Goal: Task Accomplishment & Management: Use online tool/utility

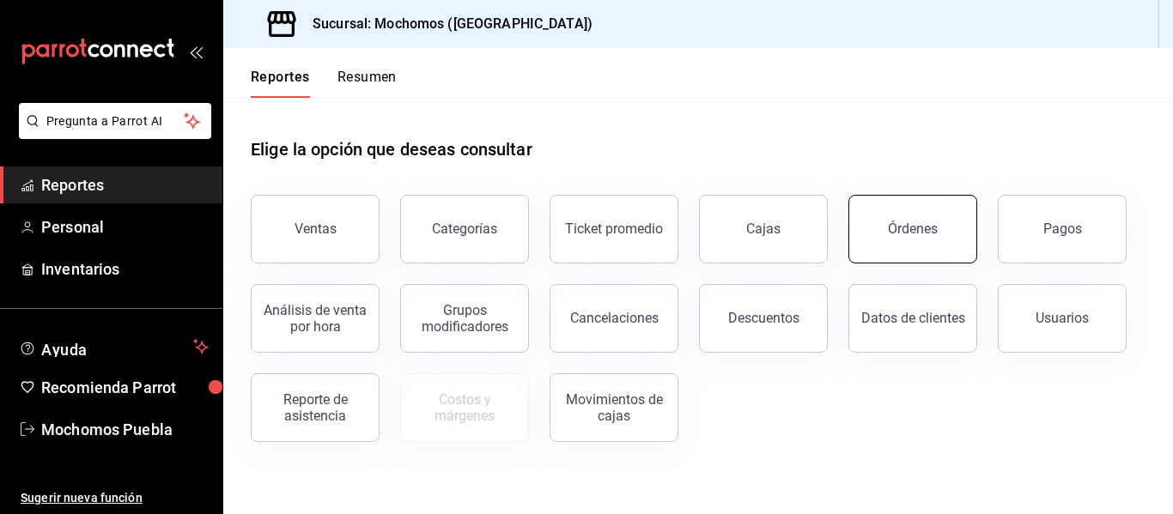
click at [902, 246] on button "Órdenes" at bounding box center [912, 229] width 129 height 69
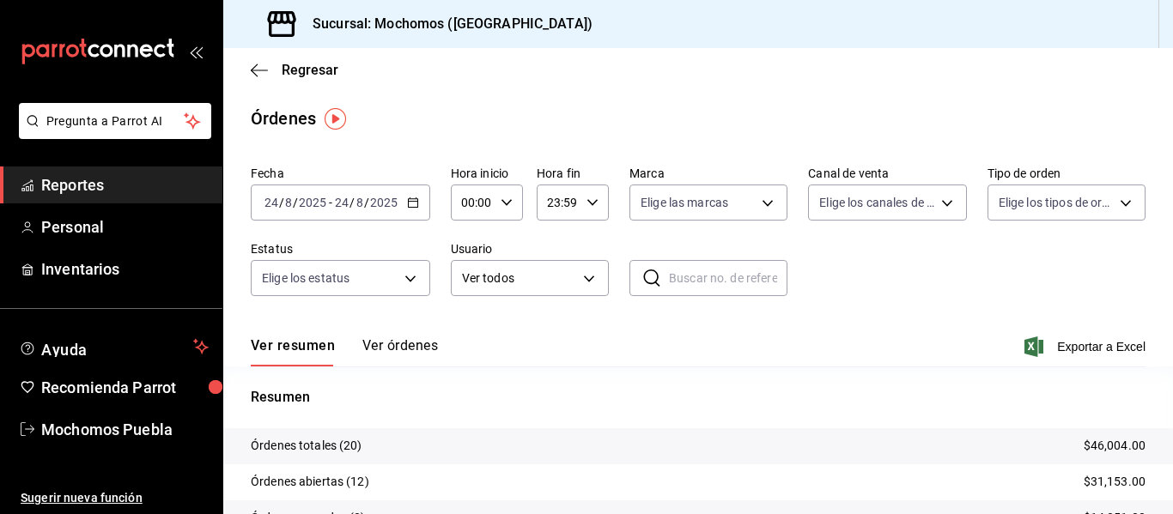
click at [417, 203] on icon "button" at bounding box center [413, 203] width 12 height 12
click at [417, 206] on icon "button" at bounding box center [413, 203] width 12 height 12
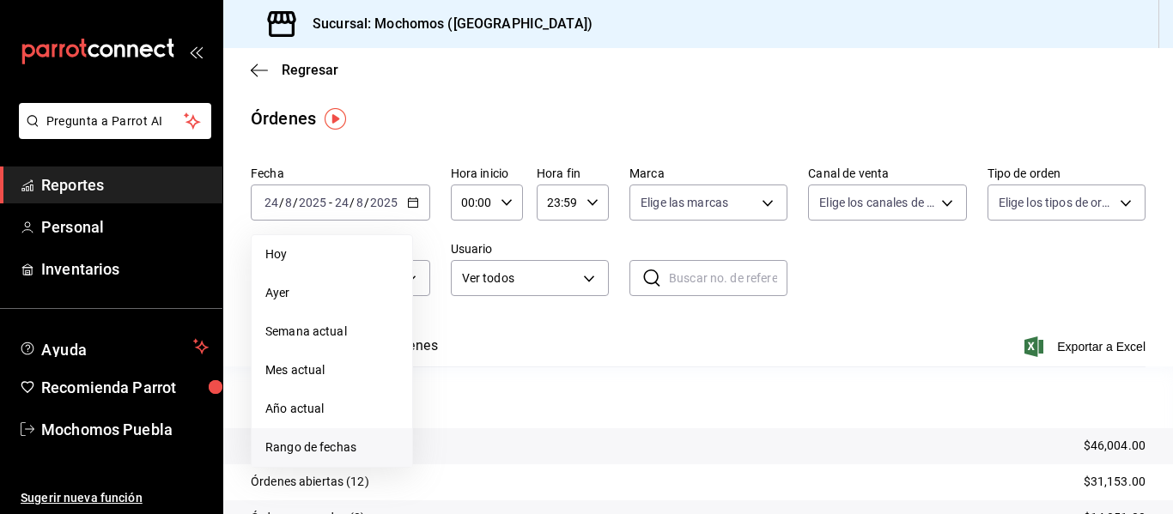
click at [336, 464] on li "Rango de fechas" at bounding box center [332, 447] width 161 height 39
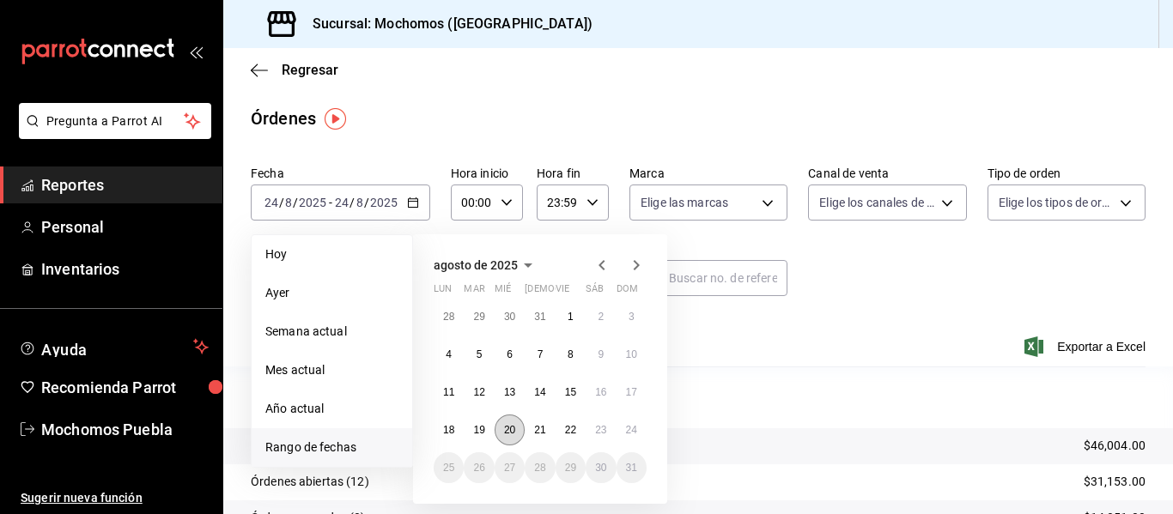
click at [518, 436] on button "20" at bounding box center [509, 430] width 30 height 31
click at [536, 436] on button "21" at bounding box center [540, 430] width 30 height 31
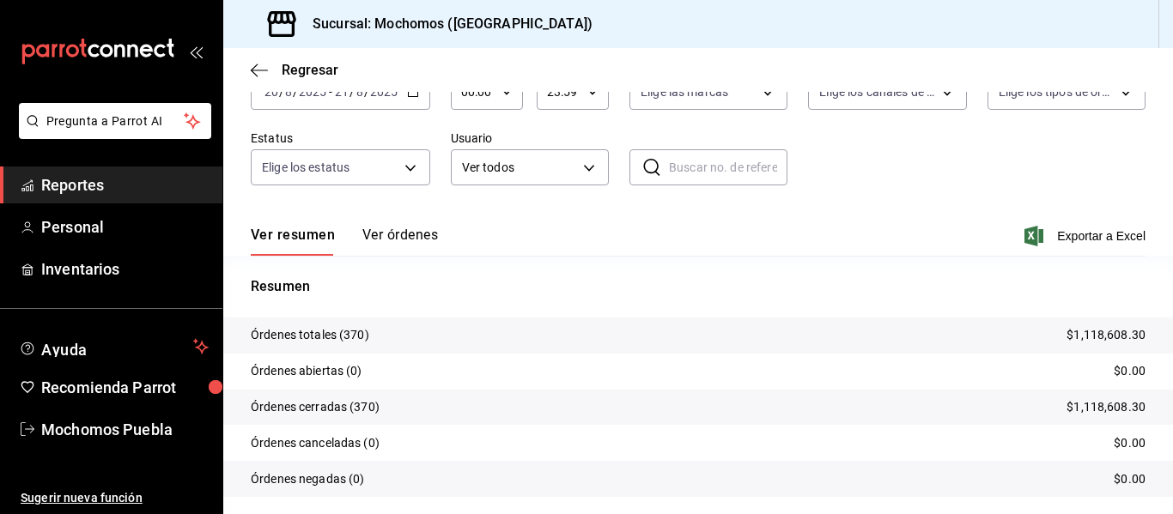
scroll to position [125, 0]
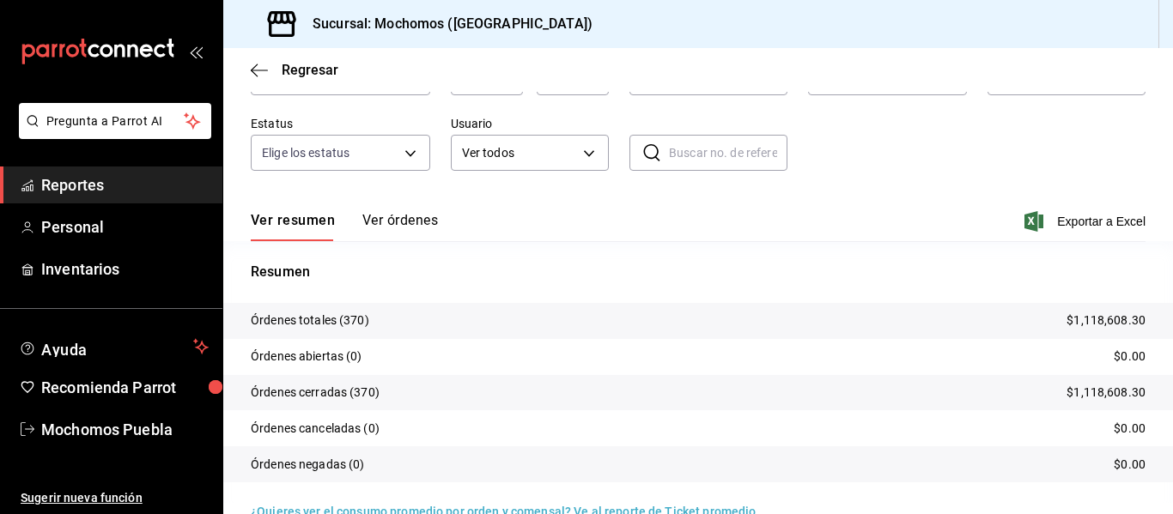
click at [383, 217] on button "Ver órdenes" at bounding box center [400, 226] width 76 height 29
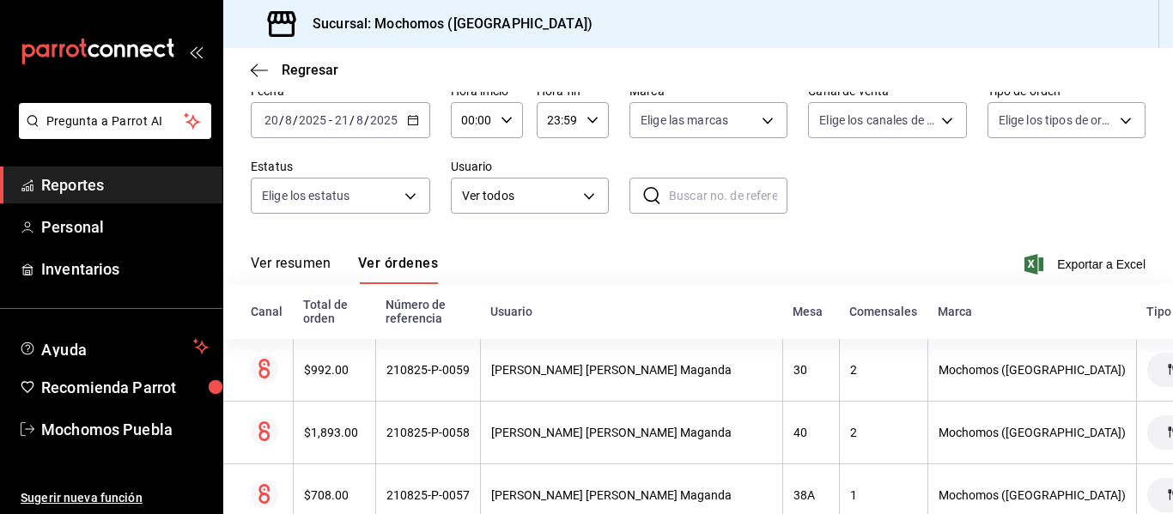
scroll to position [125, 0]
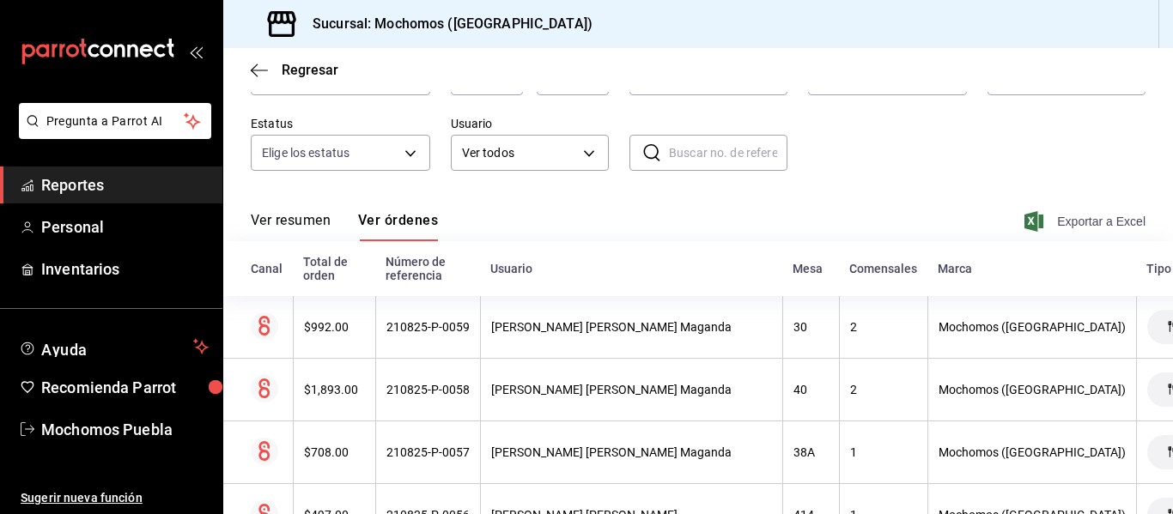
click at [1053, 222] on span "Exportar a Excel" at bounding box center [1087, 221] width 118 height 21
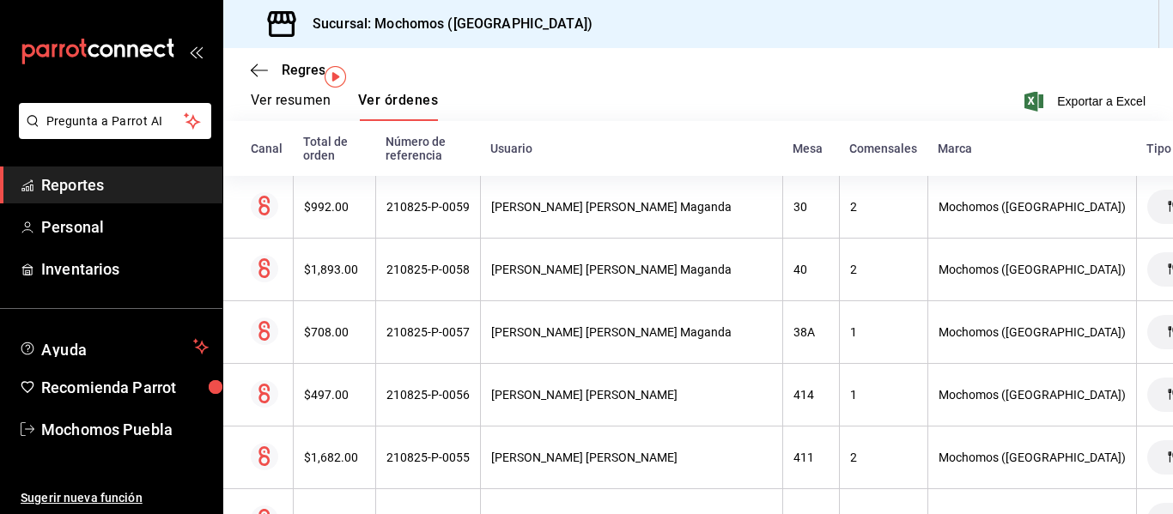
scroll to position [0, 0]
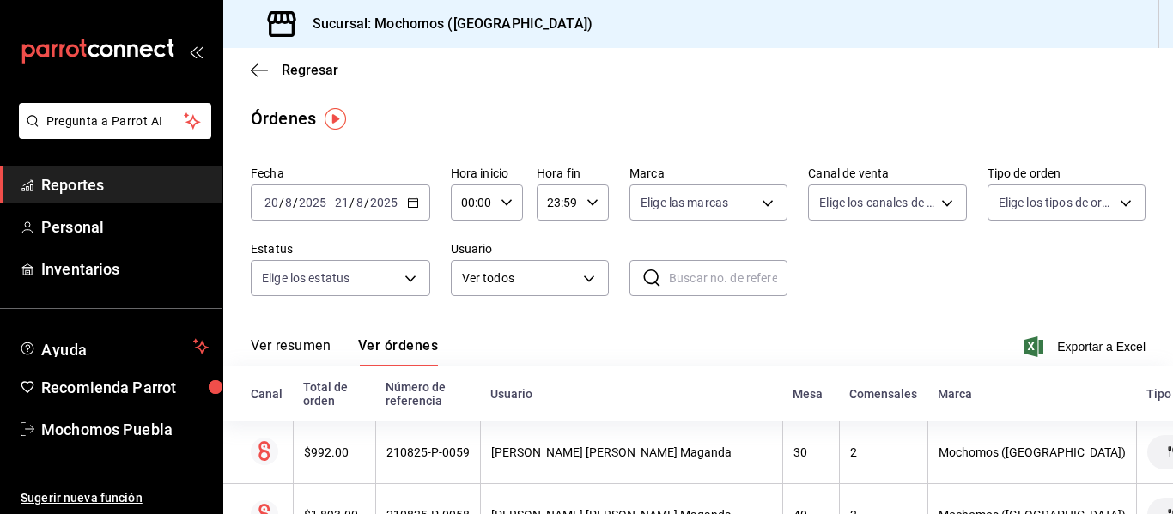
click at [418, 201] on div "[DATE] [DATE] - [DATE] [DATE]" at bounding box center [340, 203] width 179 height 36
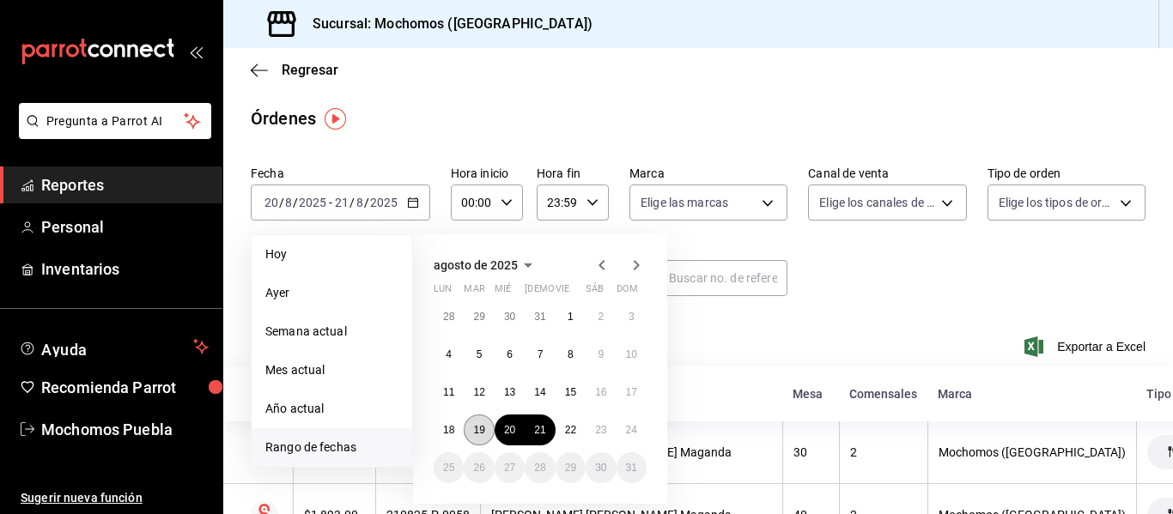
click at [488, 432] on button "19" at bounding box center [479, 430] width 30 height 31
click at [510, 430] on abbr "20" at bounding box center [509, 430] width 11 height 12
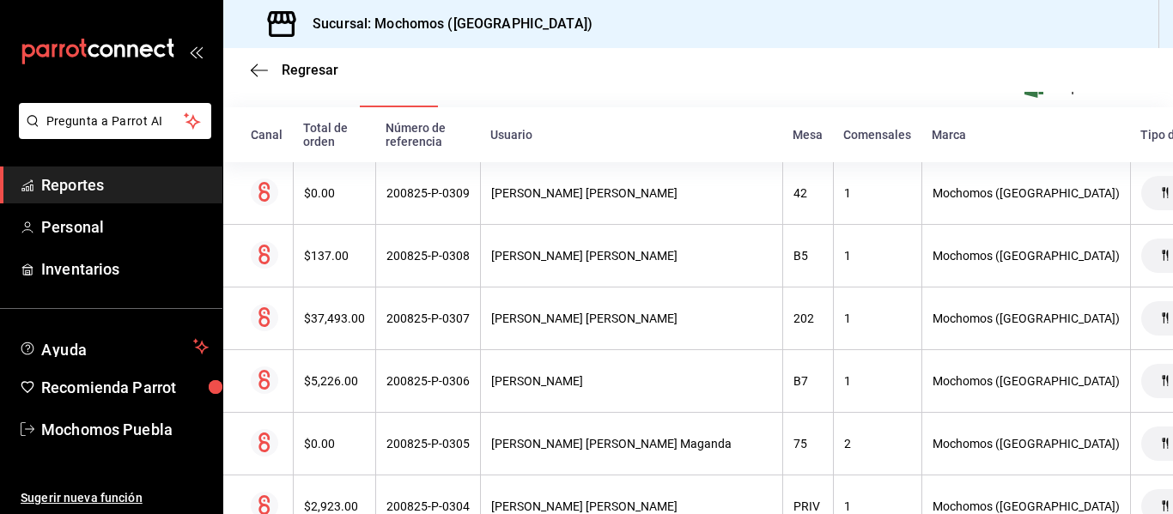
scroll to position [285, 0]
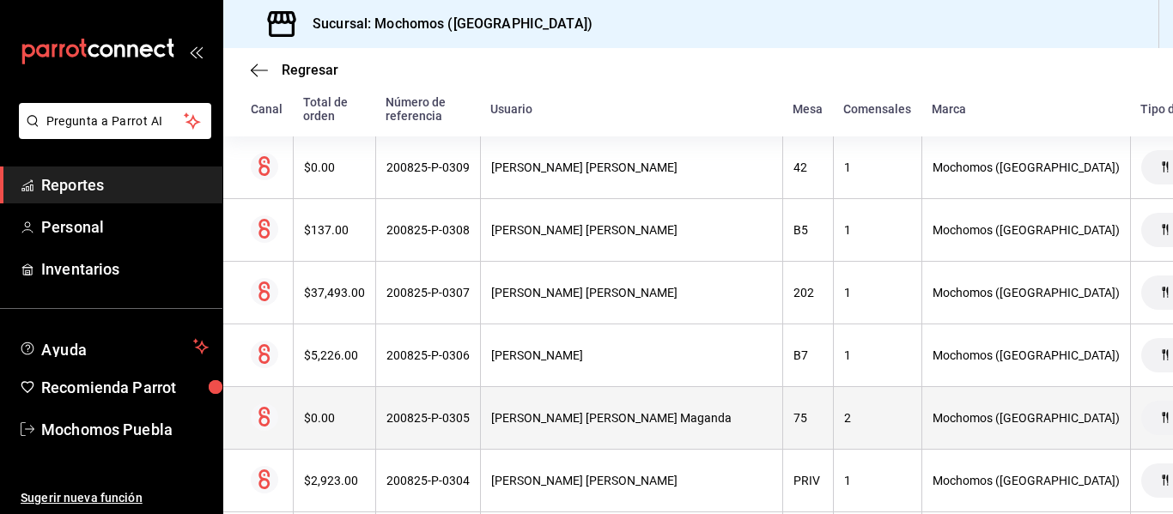
drag, startPoint x: 1167, startPoint y: 506, endPoint x: 833, endPoint y: 399, distance: 351.3
click at [833, 399] on th "2" at bounding box center [877, 418] width 88 height 63
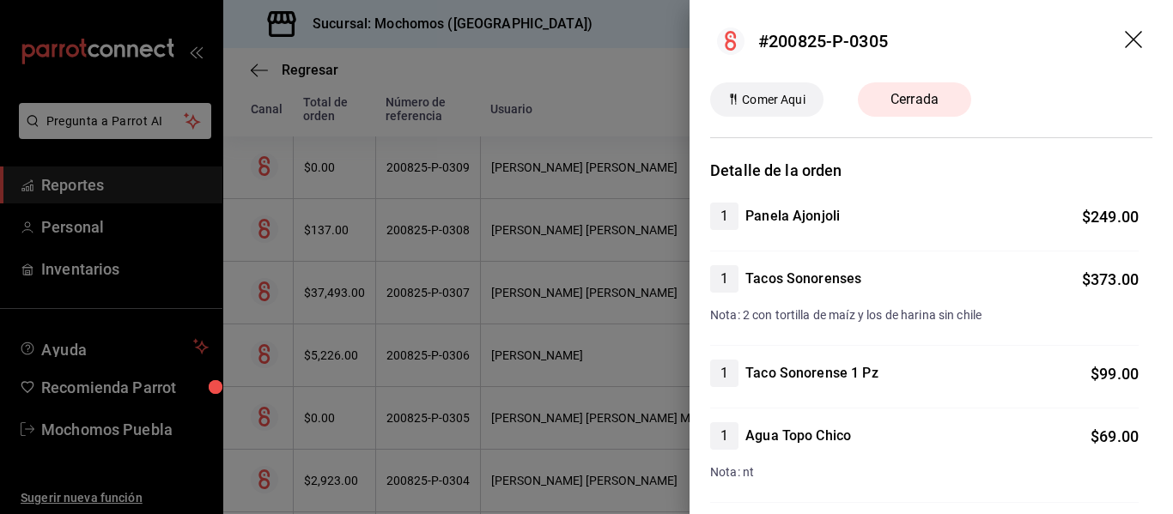
click at [1125, 42] on icon "drag" at bounding box center [1133, 39] width 17 height 17
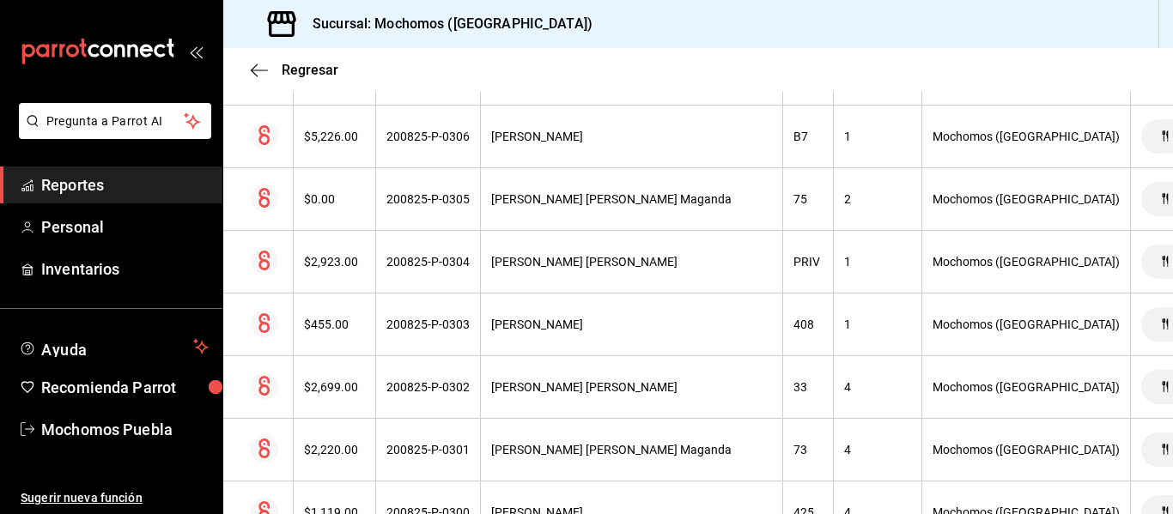
scroll to position [0, 0]
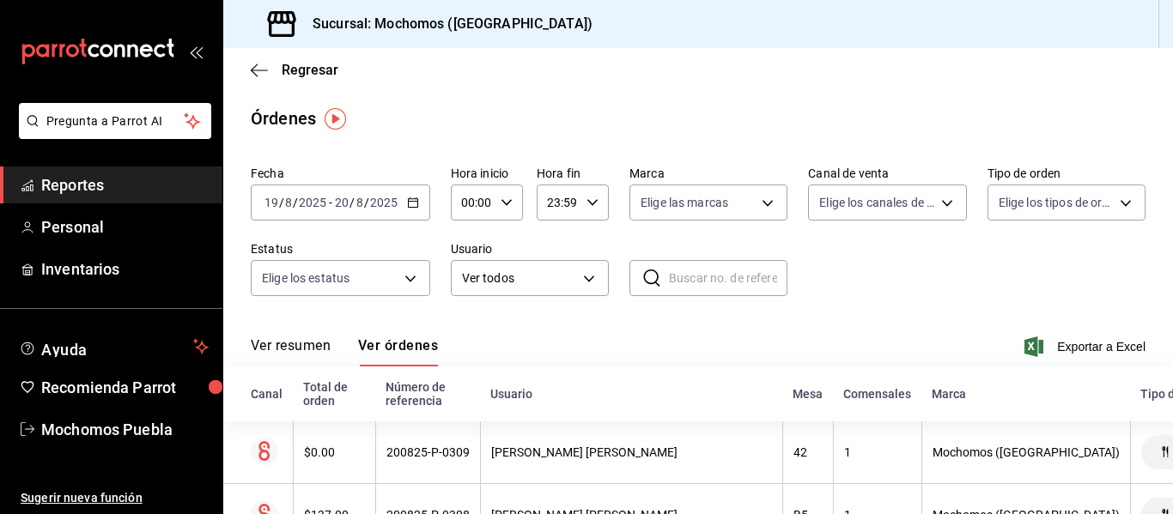
click at [408, 204] on icon "button" at bounding box center [413, 203] width 12 height 12
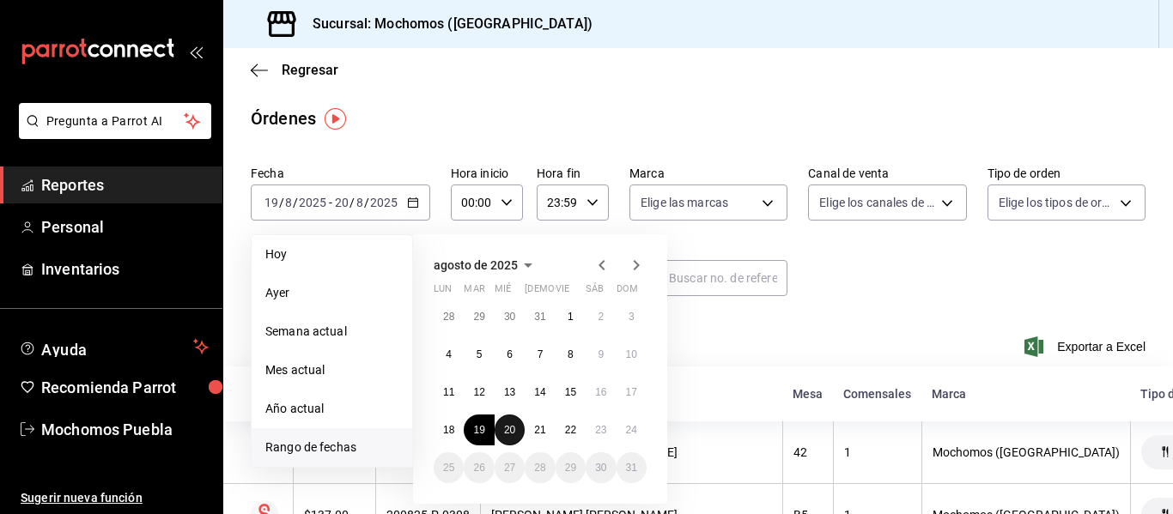
click at [505, 427] on abbr "20" at bounding box center [509, 430] width 11 height 12
click at [538, 430] on abbr "21" at bounding box center [539, 430] width 11 height 12
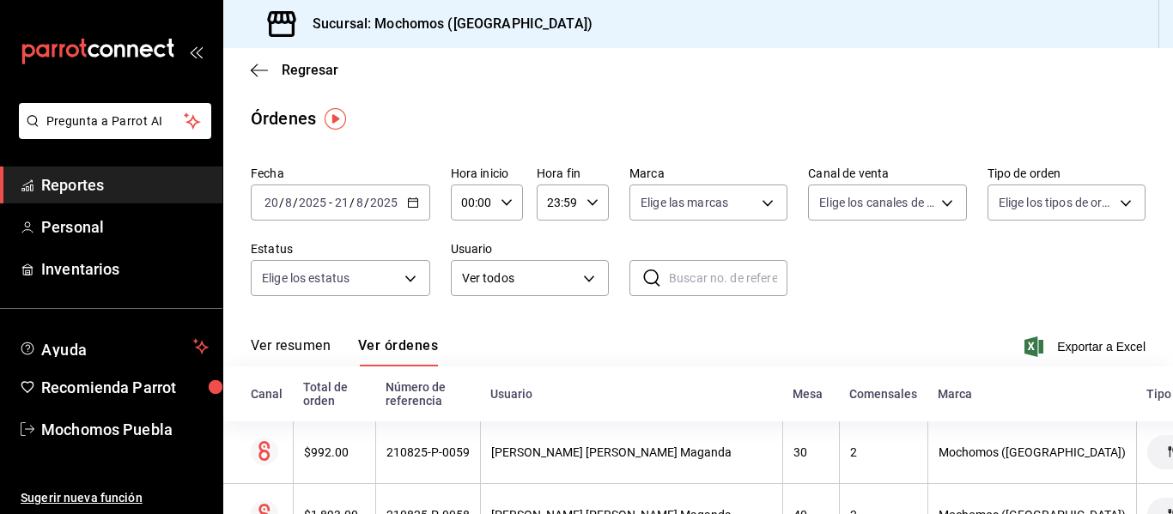
click at [500, 203] on icon "button" at bounding box center [506, 203] width 12 height 12
click at [459, 325] on button "02" at bounding box center [467, 329] width 28 height 34
type input "02:00"
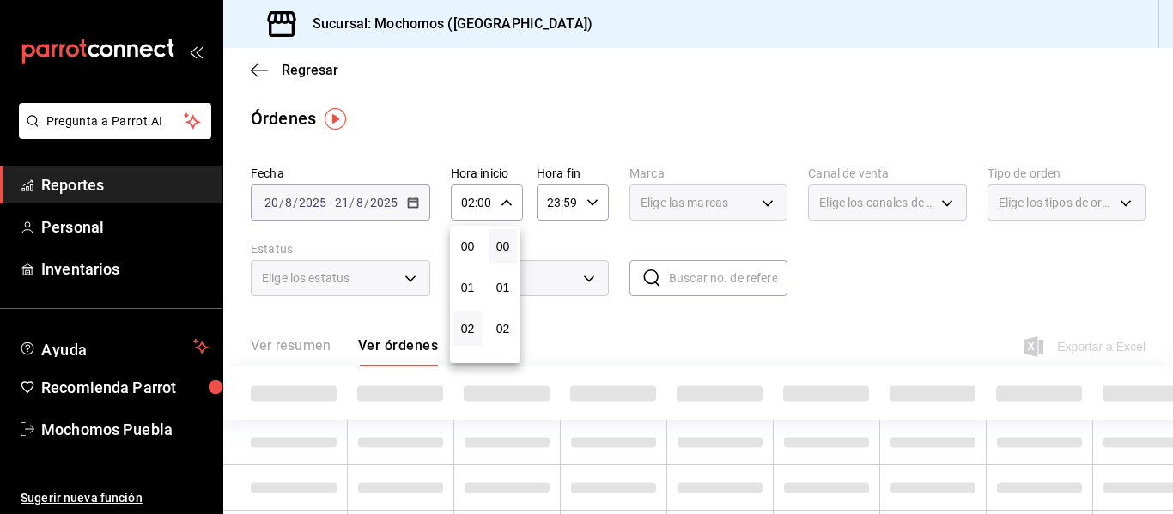
click at [583, 201] on div at bounding box center [586, 257] width 1173 height 514
click at [586, 201] on icon "button" at bounding box center [592, 203] width 12 height 12
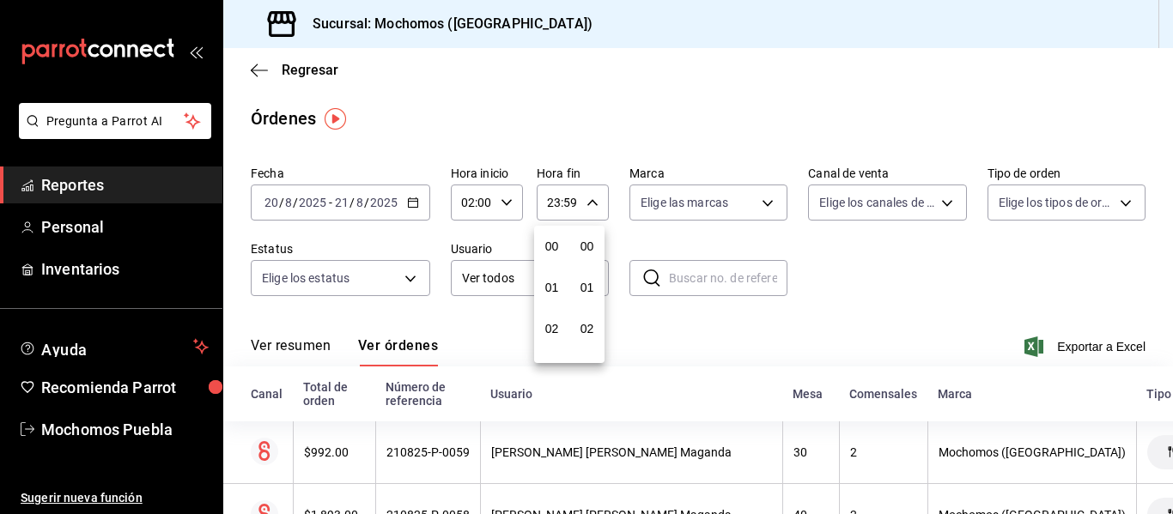
scroll to position [2335, 0]
click at [554, 210] on div at bounding box center [586, 257] width 1173 height 514
click at [555, 201] on input "23:59" at bounding box center [558, 202] width 43 height 34
click at [558, 201] on div at bounding box center [586, 257] width 1173 height 514
click at [558, 201] on input "23:59" at bounding box center [558, 202] width 43 height 34
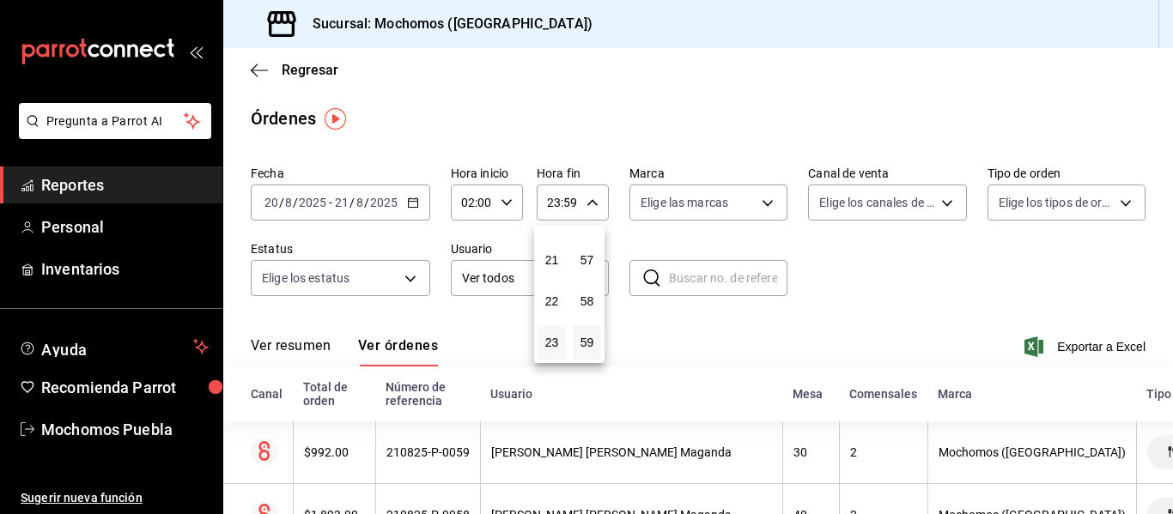
click at [558, 206] on div at bounding box center [586, 257] width 1173 height 514
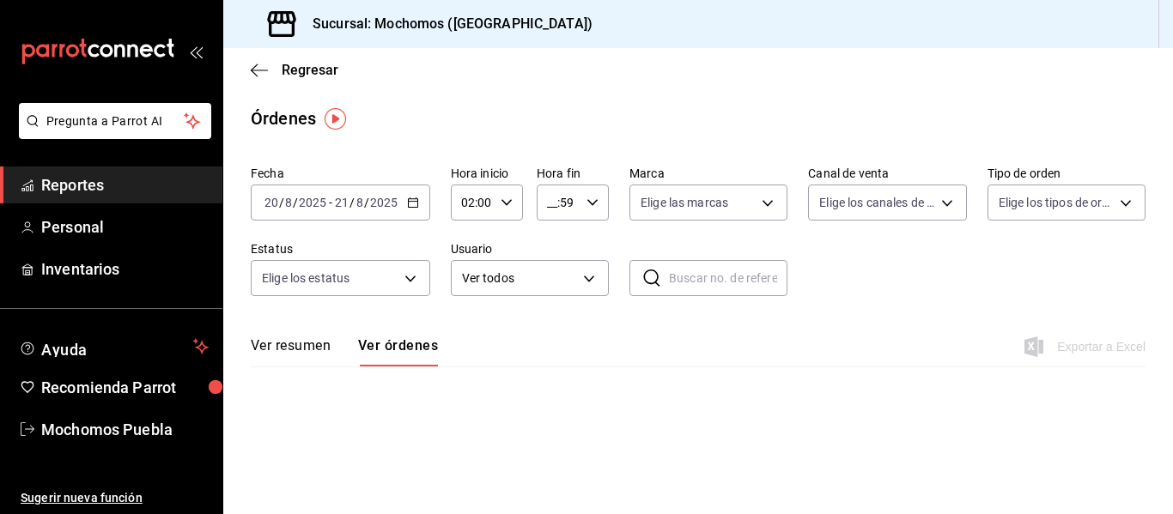
click at [549, 203] on input "__:59" at bounding box center [558, 202] width 43 height 34
click at [551, 325] on span "02" at bounding box center [553, 329] width 9 height 14
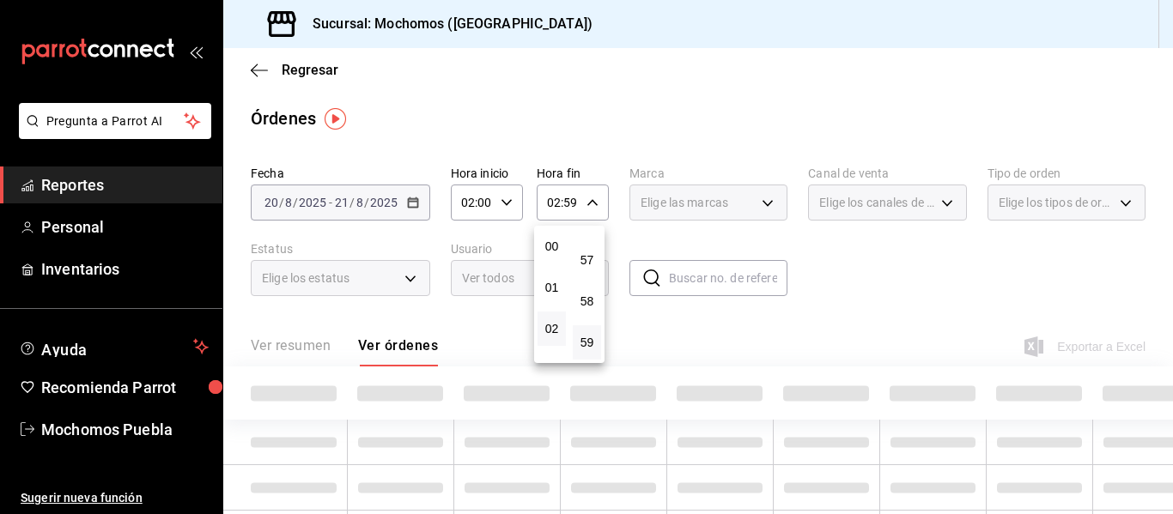
click at [570, 202] on div at bounding box center [586, 257] width 1173 height 514
click at [586, 205] on icon "button" at bounding box center [592, 203] width 12 height 12
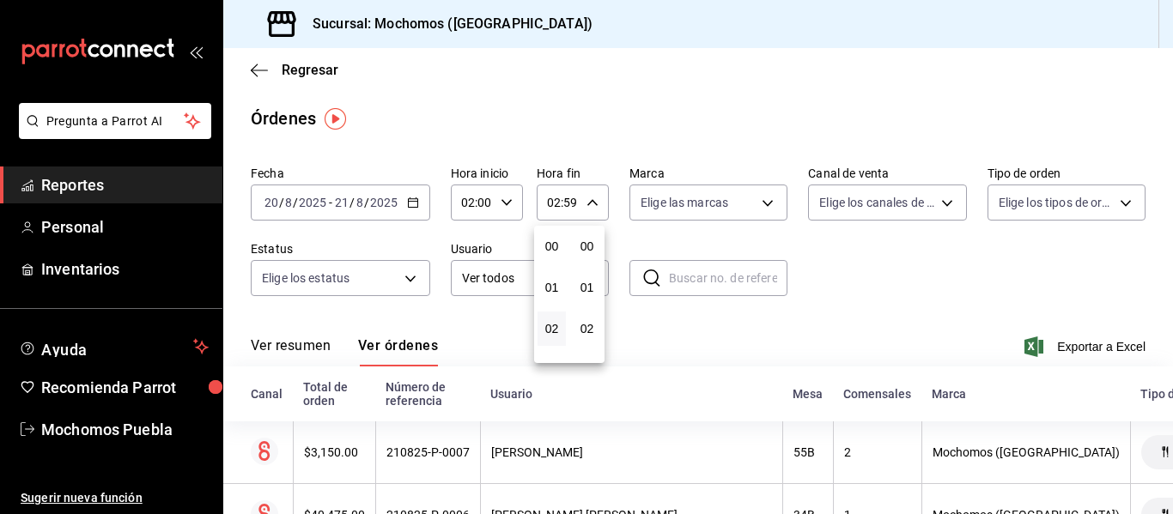
scroll to position [2335, 0]
click at [577, 203] on div at bounding box center [586, 257] width 1173 height 514
click at [572, 197] on input "02:59" at bounding box center [558, 202] width 43 height 34
click at [572, 208] on div at bounding box center [586, 257] width 1173 height 514
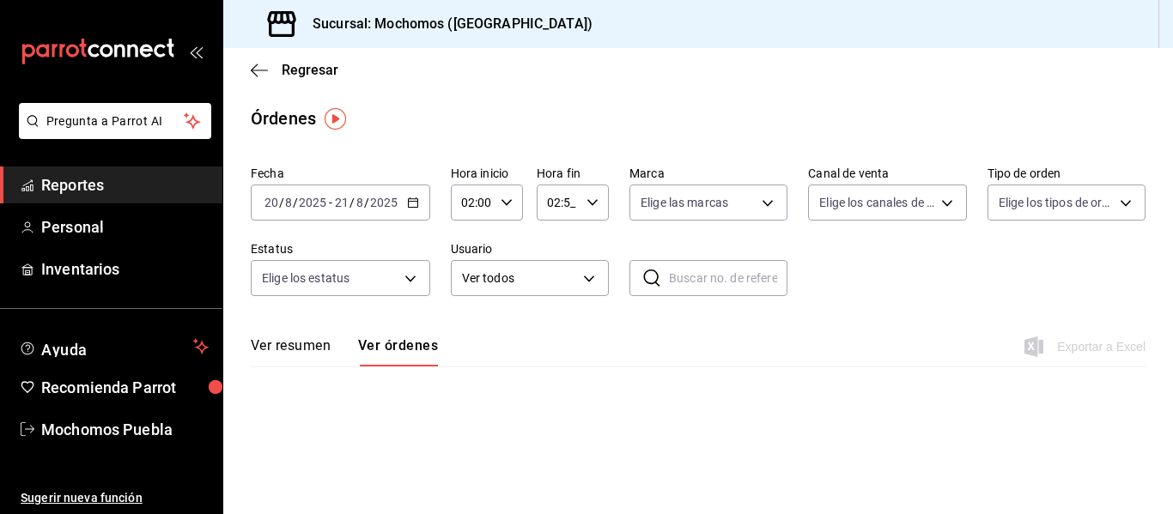
click at [591, 206] on icon "button" at bounding box center [592, 203] width 12 height 12
click at [593, 241] on span "00" at bounding box center [589, 247] width 9 height 14
type input "02:00"
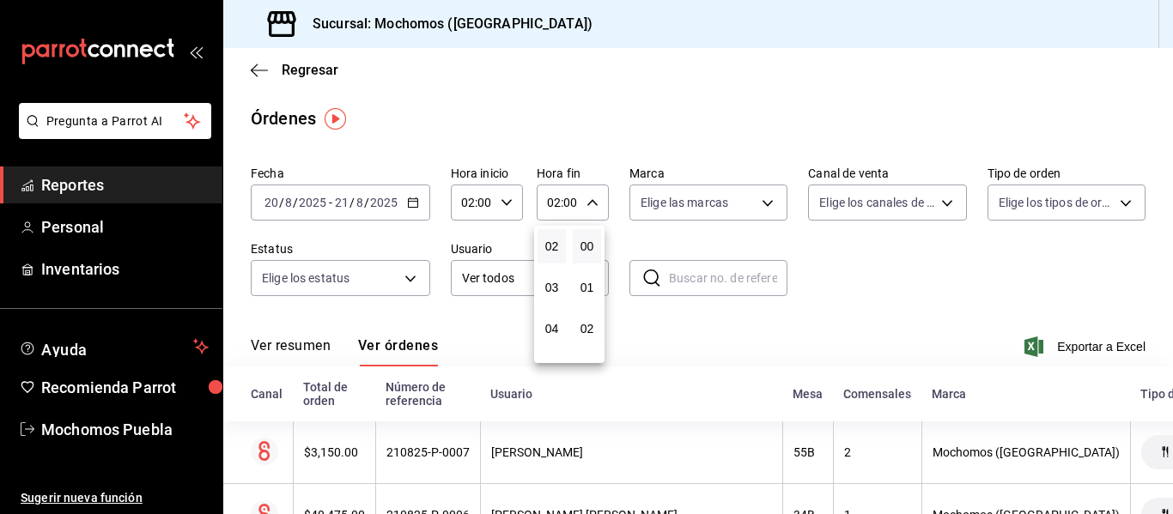
click at [504, 199] on div at bounding box center [586, 257] width 1173 height 514
click at [504, 199] on icon "button" at bounding box center [506, 203] width 12 height 12
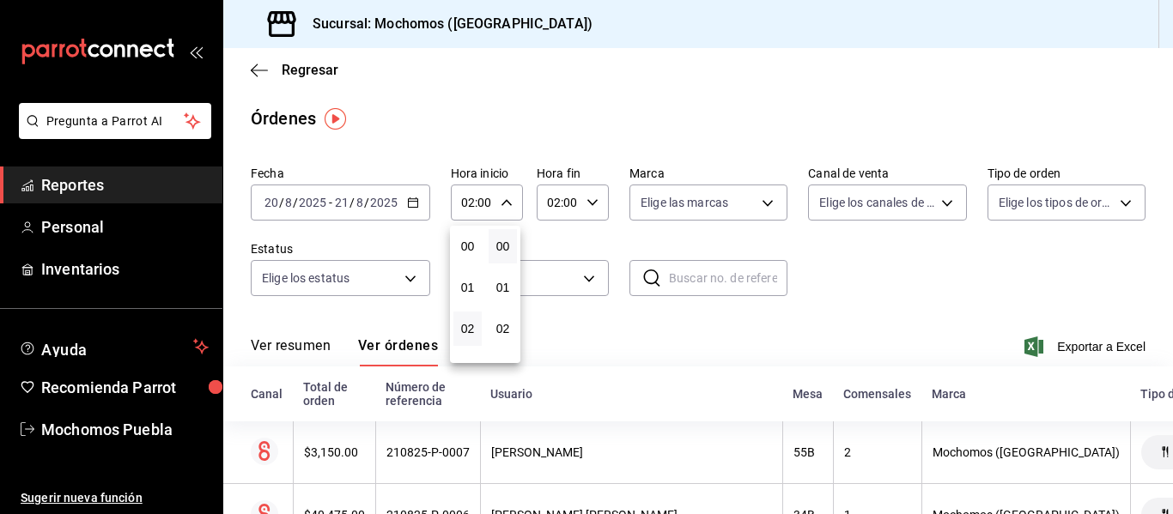
scroll to position [82, 0]
click at [470, 205] on div at bounding box center [586, 257] width 1173 height 514
click at [470, 205] on input "02:00" at bounding box center [472, 202] width 43 height 34
click at [470, 205] on div at bounding box center [586, 257] width 1173 height 514
type input "12:00"
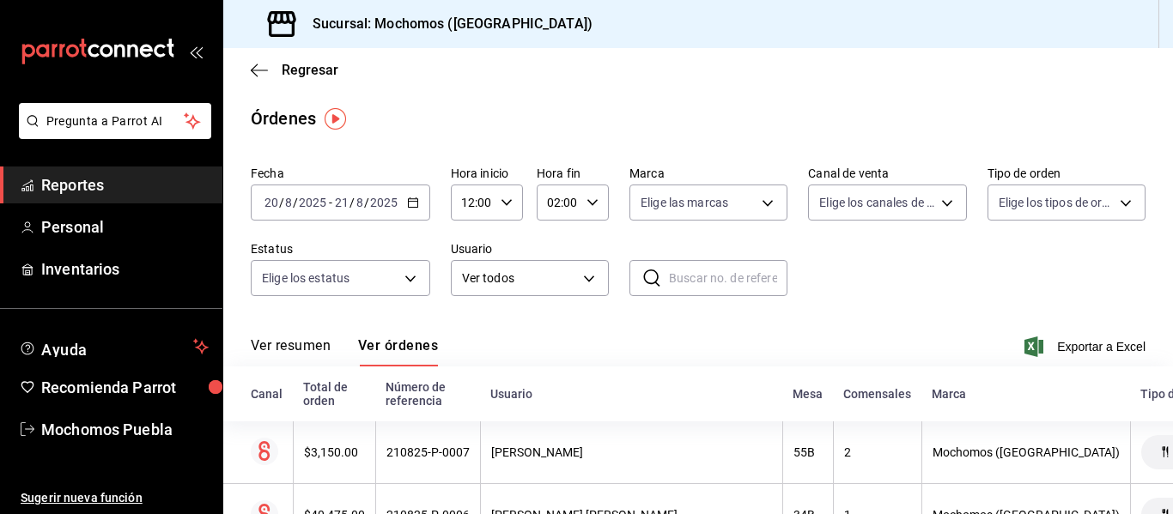
click at [943, 121] on div "Órdenes" at bounding box center [697, 119] width 949 height 26
click at [421, 200] on div "[DATE] [DATE] - [DATE] [DATE]" at bounding box center [340, 203] width 179 height 36
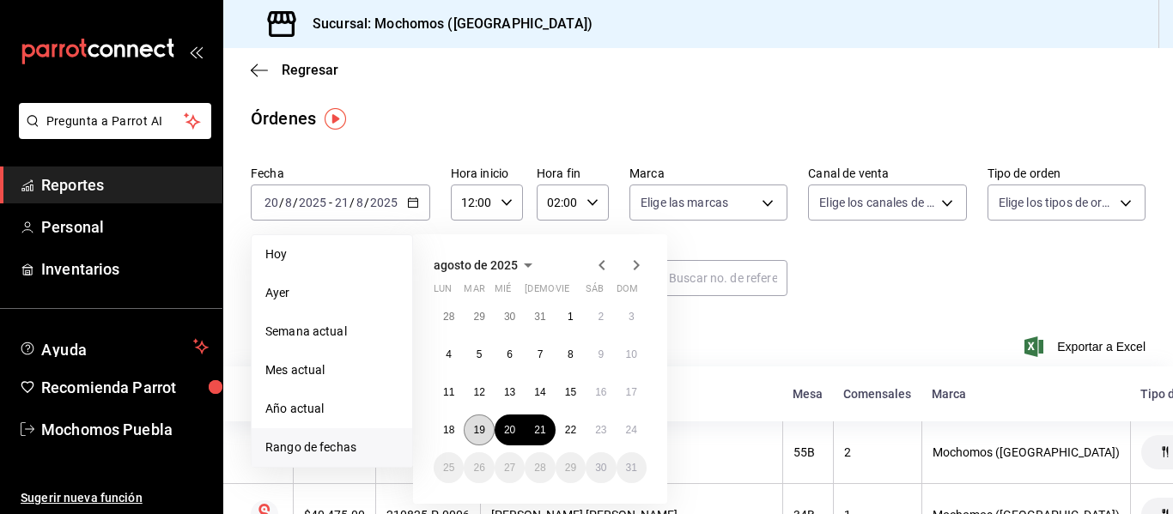
click at [488, 434] on button "19" at bounding box center [479, 430] width 30 height 31
click at [518, 435] on button "20" at bounding box center [509, 430] width 30 height 31
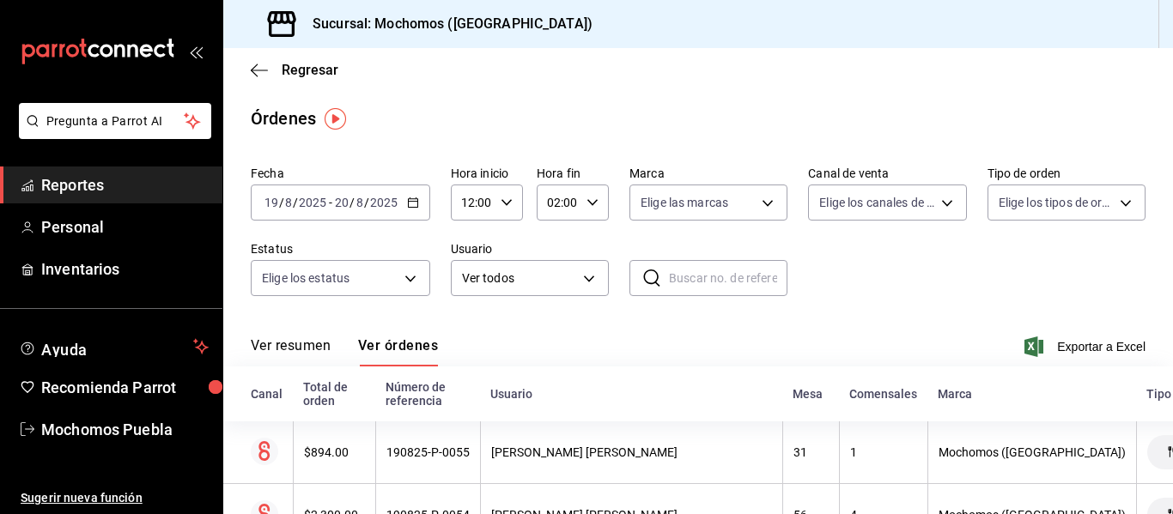
click at [408, 199] on \(Stroke\) "button" at bounding box center [413, 202] width 10 height 9
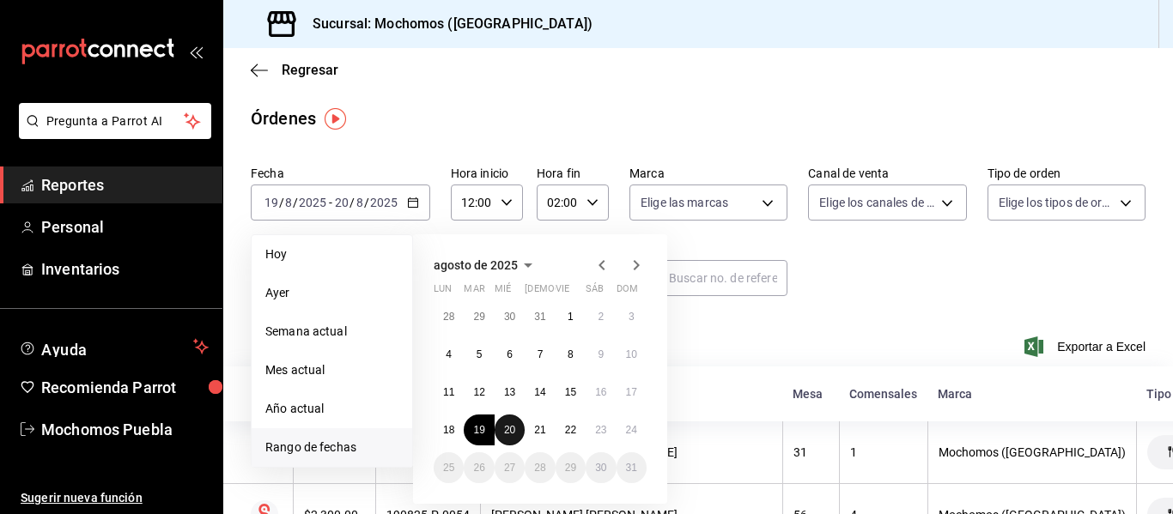
click at [504, 428] on abbr "20" at bounding box center [509, 430] width 11 height 12
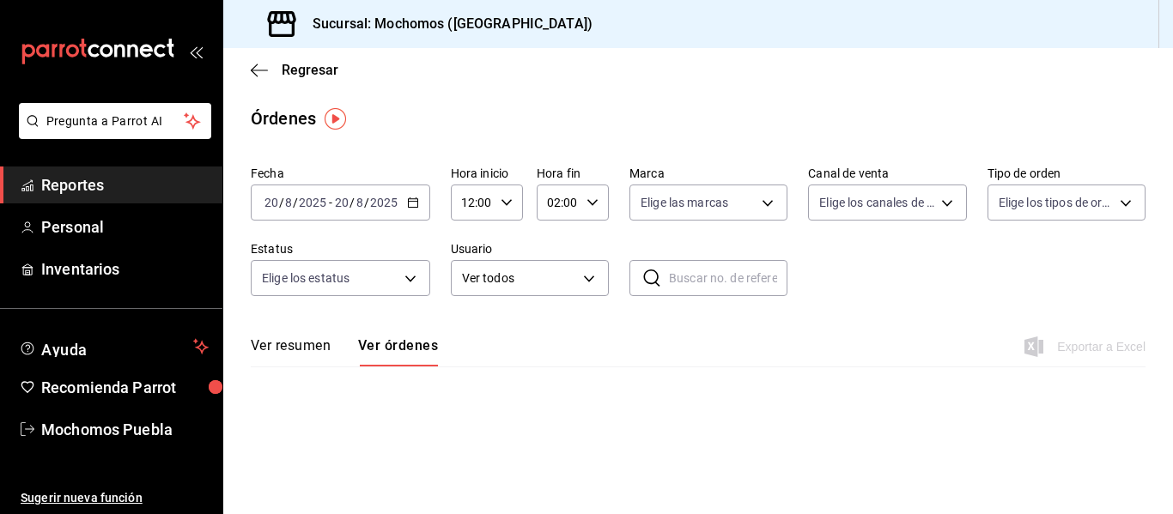
click at [503, 428] on main "Regresar Órdenes Fecha [DATE] [DATE] - [DATE] [DATE] Hora inicio 12:00 Hora ini…" at bounding box center [697, 281] width 949 height 466
click at [860, 402] on main "Regresar Órdenes Fecha [DATE] [DATE] - [DATE] [DATE] Hora inicio 12:00 Hora ini…" at bounding box center [697, 281] width 949 height 466
click at [828, 406] on main "Regresar Órdenes Fecha [DATE] [DATE] - [DATE] [DATE] Hora inicio 12:00 Hora ini…" at bounding box center [697, 281] width 949 height 466
click at [411, 194] on div "[DATE] [DATE] - [DATE] [DATE]" at bounding box center [340, 203] width 179 height 36
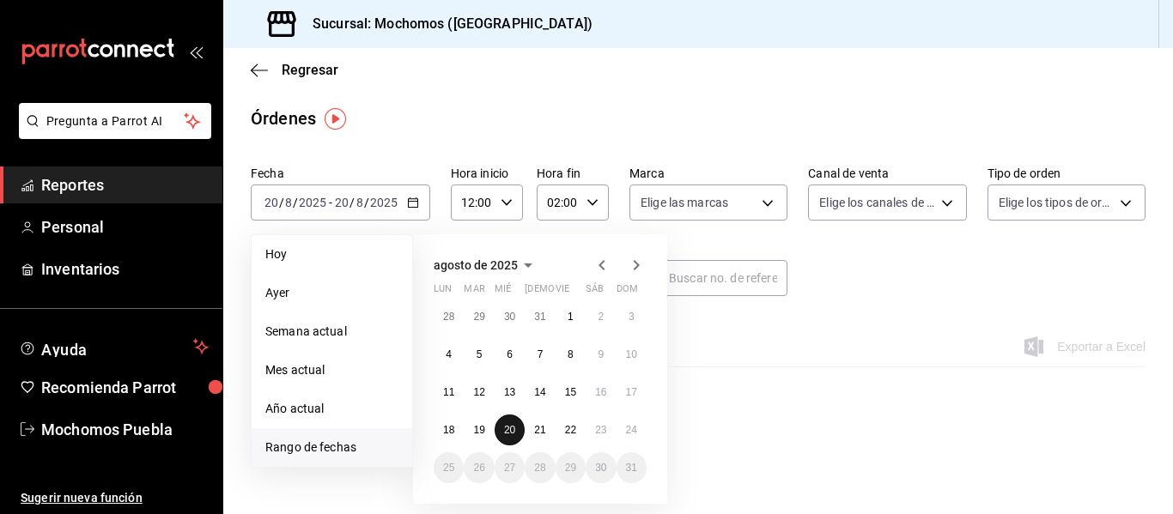
click at [518, 425] on button "20" at bounding box center [509, 430] width 30 height 31
click at [529, 430] on button "21" at bounding box center [540, 430] width 30 height 31
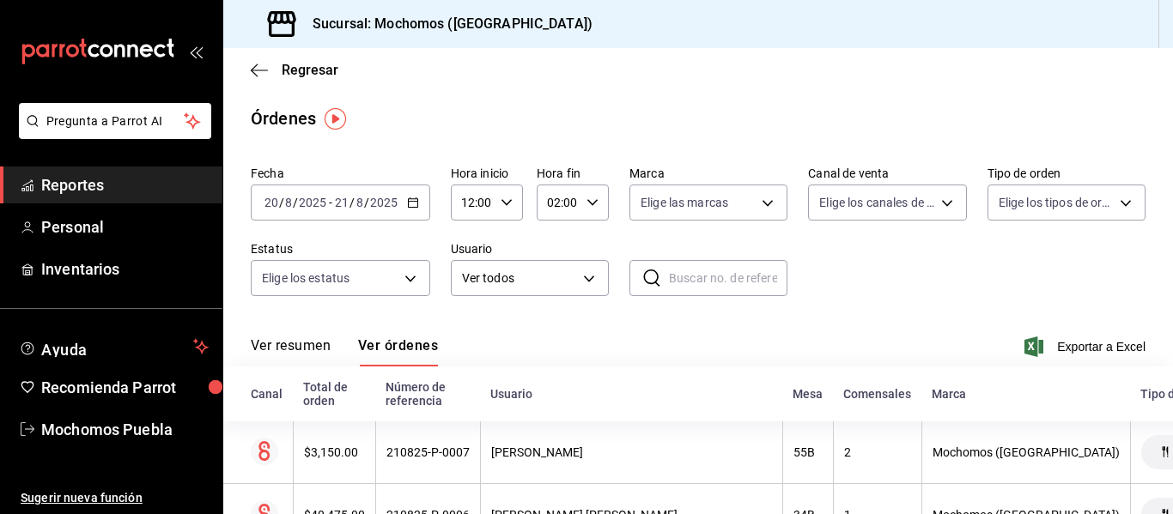
click at [587, 203] on \(Stroke\) "button" at bounding box center [592, 202] width 10 height 6
click at [550, 325] on span "04" at bounding box center [552, 329] width 8 height 14
type input "04:00"
click at [505, 206] on div at bounding box center [586, 257] width 1173 height 514
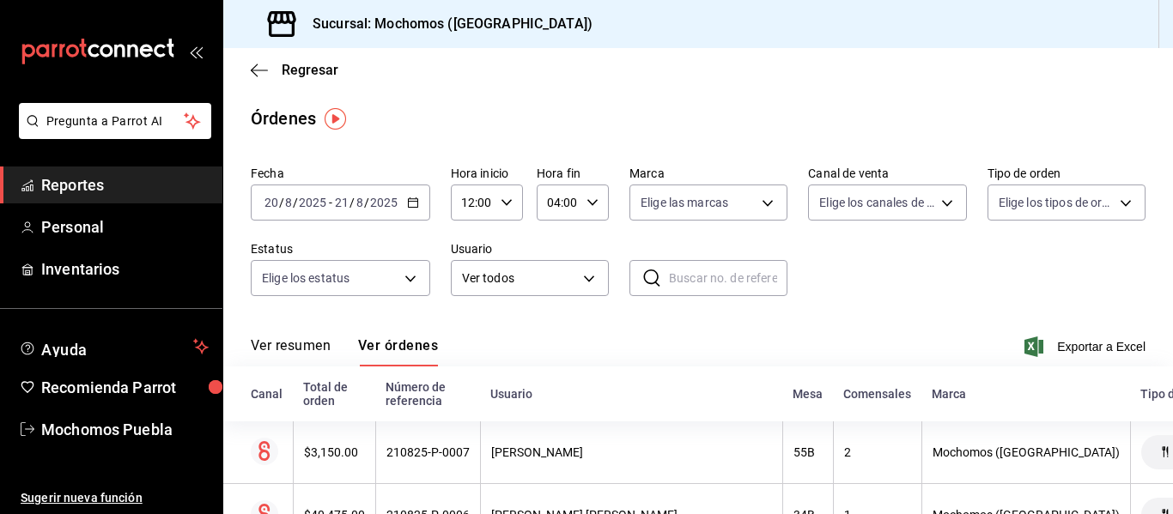
click at [505, 206] on icon "button" at bounding box center [506, 203] width 12 height 12
click at [464, 284] on span "13" at bounding box center [468, 288] width 8 height 14
click at [1084, 93] on div at bounding box center [586, 257] width 1173 height 514
click at [316, 357] on button "Ver resumen" at bounding box center [291, 351] width 80 height 29
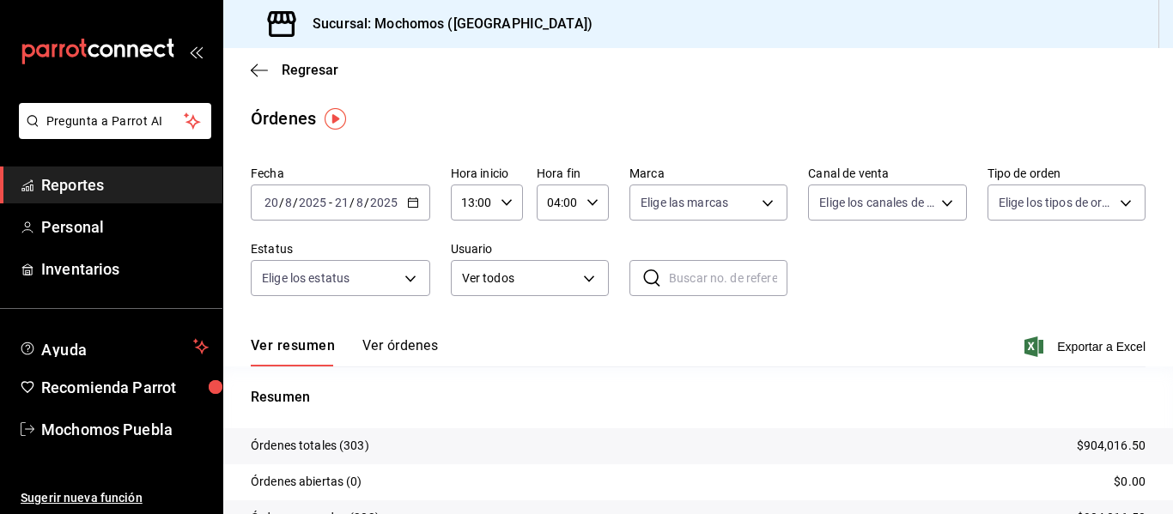
click at [475, 198] on input "13:00" at bounding box center [472, 202] width 43 height 34
click at [471, 201] on div at bounding box center [586, 257] width 1173 height 514
click at [471, 201] on input "13:00" at bounding box center [472, 202] width 43 height 34
click at [462, 336] on button "15" at bounding box center [467, 329] width 28 height 34
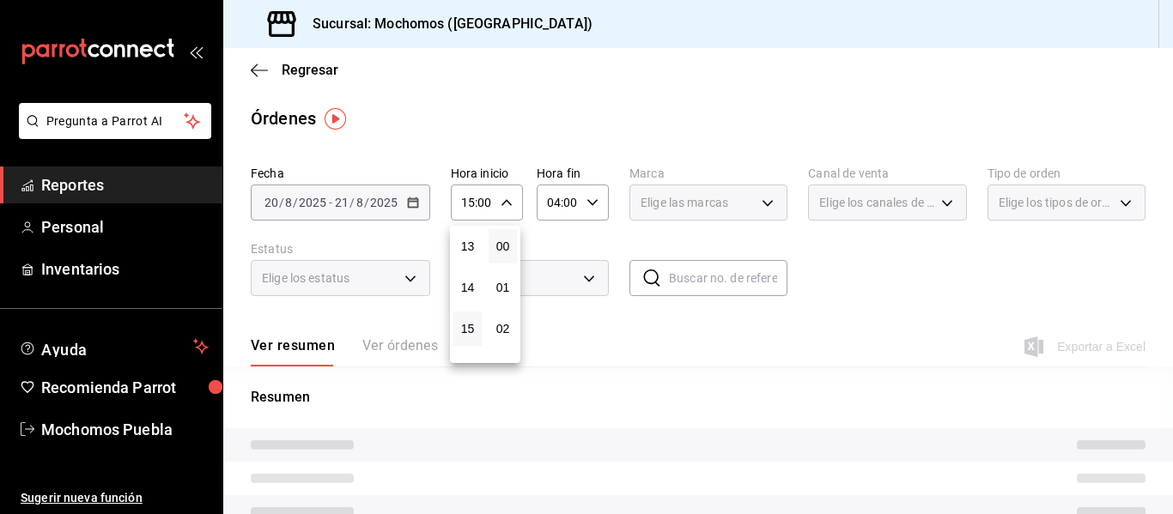
click at [504, 207] on div at bounding box center [586, 257] width 1173 height 514
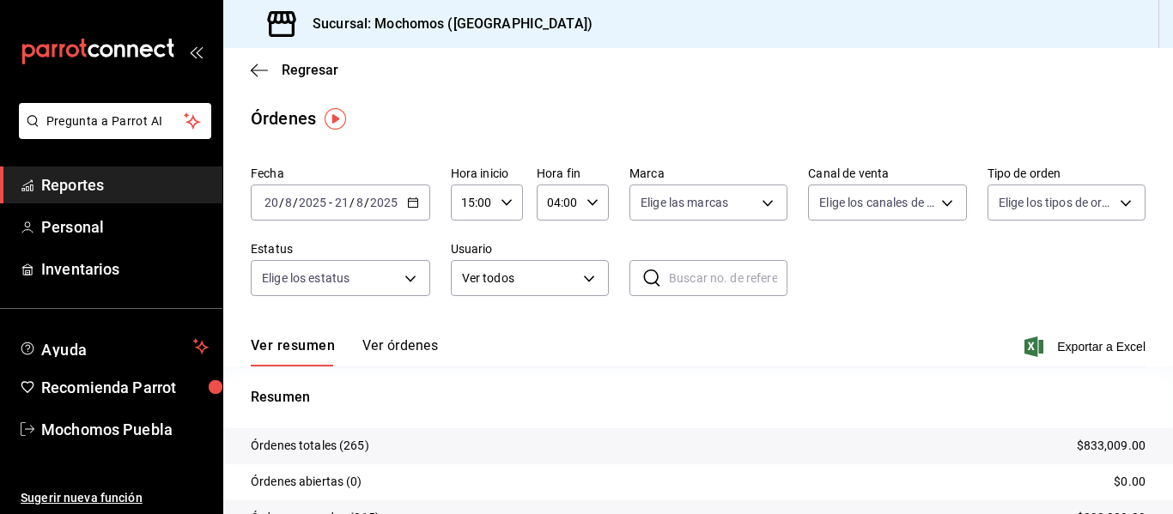
click at [474, 192] on input "15:00" at bounding box center [472, 202] width 43 height 34
click at [474, 192] on div at bounding box center [586, 257] width 1173 height 514
click at [474, 192] on input "15:00" at bounding box center [472, 202] width 43 height 34
click at [473, 207] on div at bounding box center [586, 257] width 1173 height 514
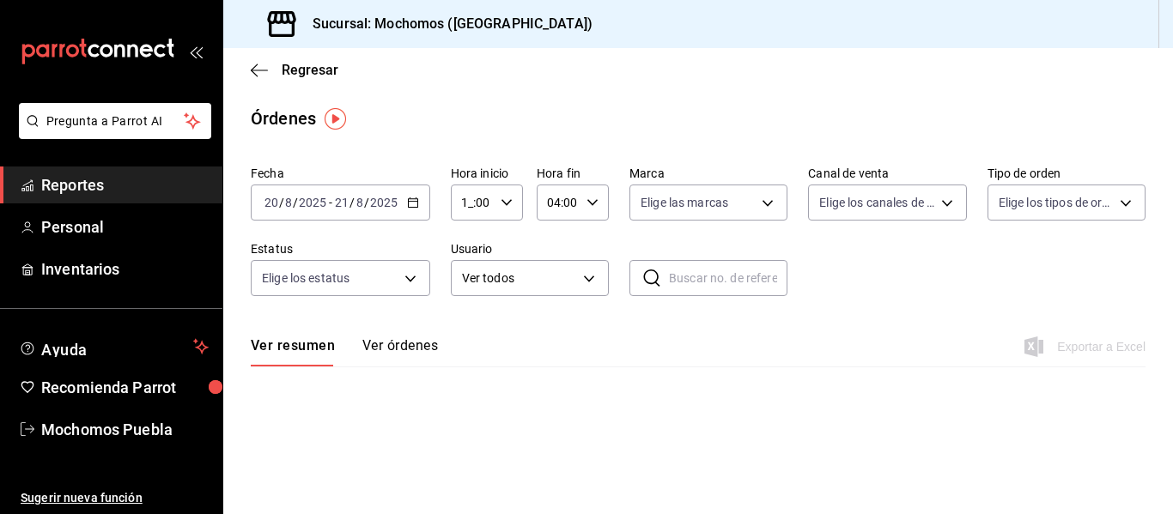
click at [496, 201] on div "1_:00 Hora inicio" at bounding box center [487, 203] width 72 height 36
click at [470, 251] on span "00" at bounding box center [468, 247] width 9 height 14
type input "00:00"
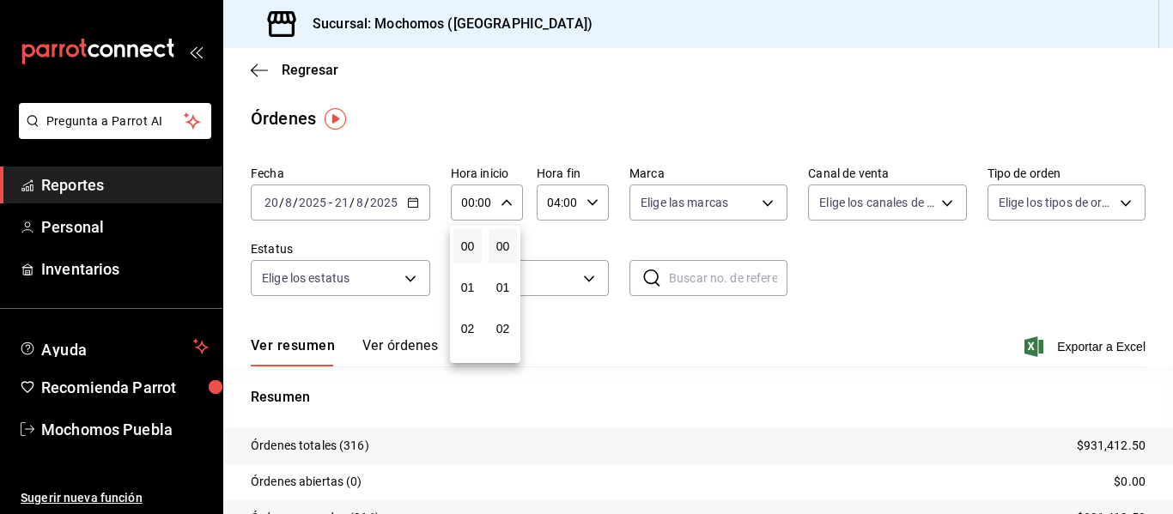
click at [413, 348] on div at bounding box center [586, 257] width 1173 height 514
click at [413, 348] on button "Ver órdenes" at bounding box center [400, 351] width 76 height 29
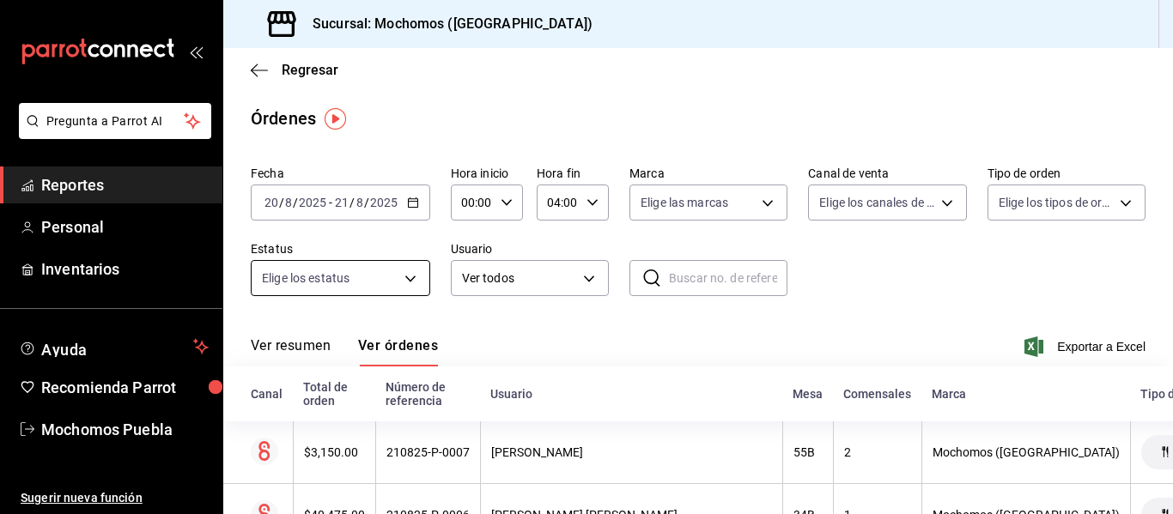
click at [373, 270] on body "Pregunta a Parrot AI Reportes Personal Inventarios Ayuda Recomienda Parrot Moch…" at bounding box center [586, 257] width 1173 height 514
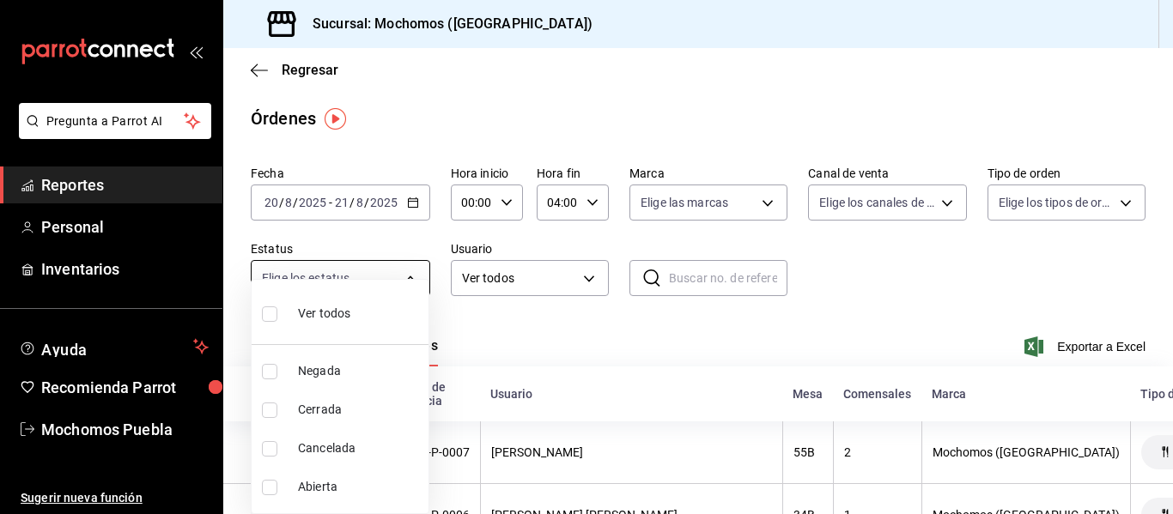
click at [373, 270] on div at bounding box center [586, 257] width 1173 height 514
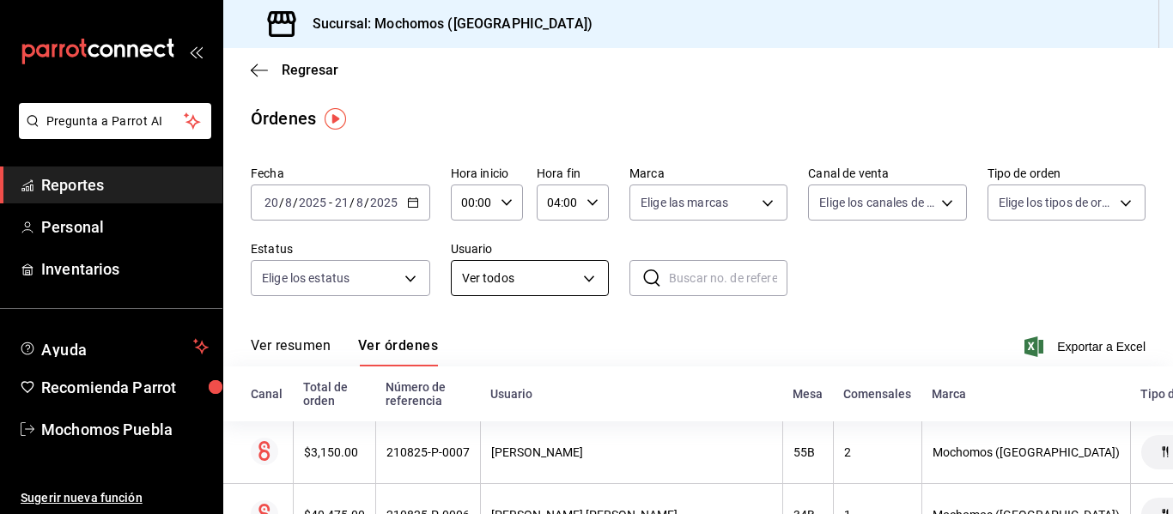
click at [494, 269] on body "Pregunta a Parrot AI Reportes Personal Inventarios Ayuda Recomienda Parrot Moch…" at bounding box center [586, 257] width 1173 height 514
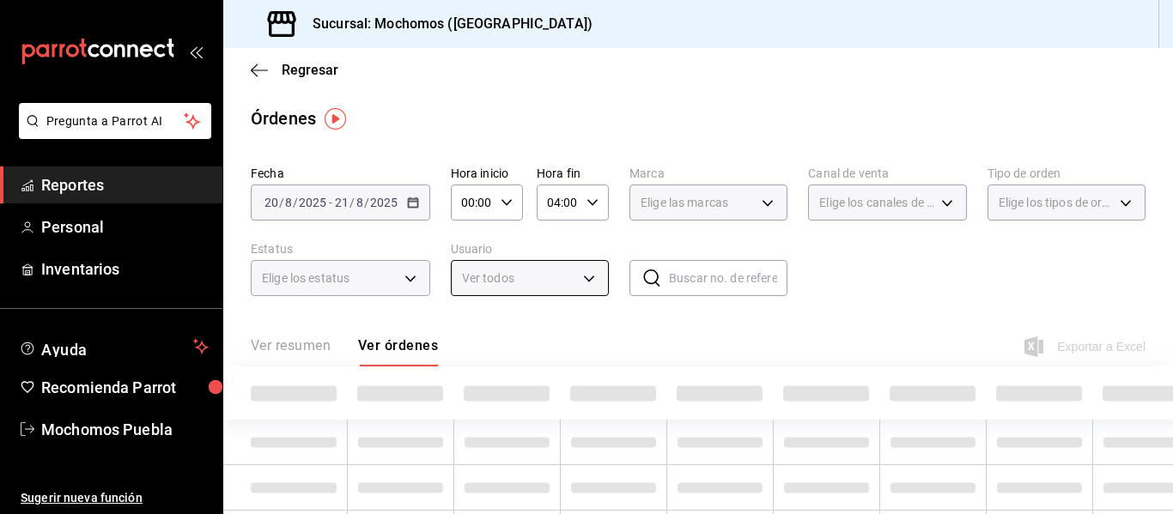
click at [863, 95] on div at bounding box center [586, 257] width 1173 height 514
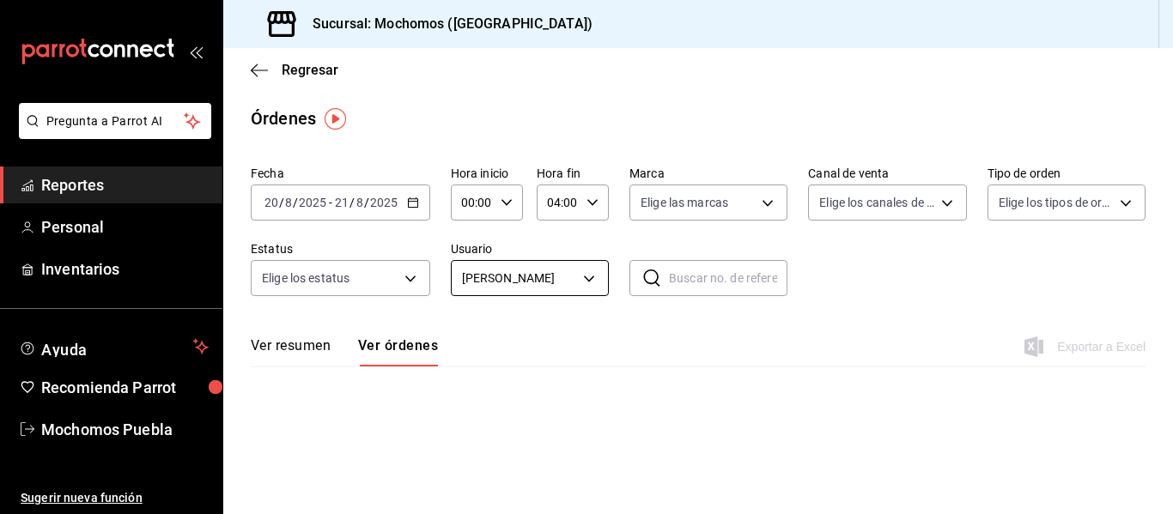
click at [573, 266] on body "Pregunta a Parrot AI Reportes Personal Inventarios Ayuda Recomienda Parrot Moch…" at bounding box center [586, 257] width 1173 height 514
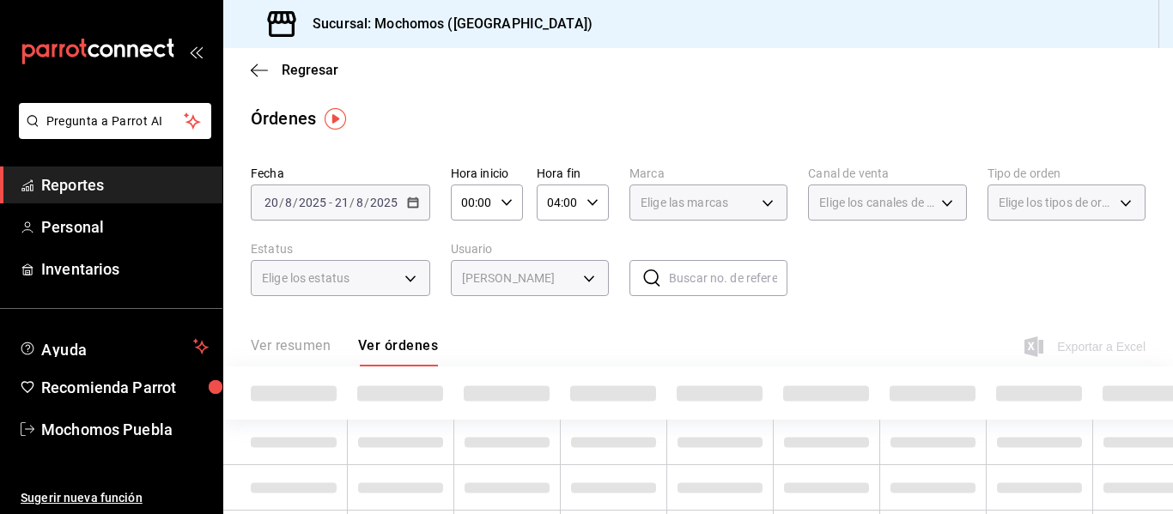
click at [503, 194] on span "Ver todos" at bounding box center [599, 199] width 282 height 10
type input "ALL"
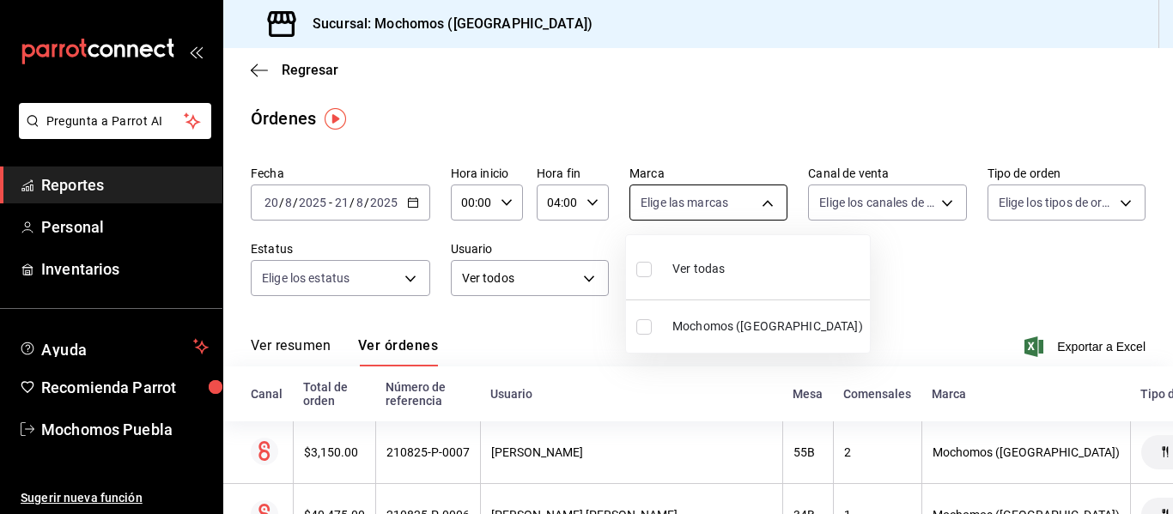
click at [718, 201] on body "Pregunta a Parrot AI Reportes Personal Inventarios Ayuda Recomienda Parrot Moch…" at bounding box center [586, 257] width 1173 height 514
click at [643, 330] on input "checkbox" at bounding box center [643, 326] width 15 height 15
checkbox input "true"
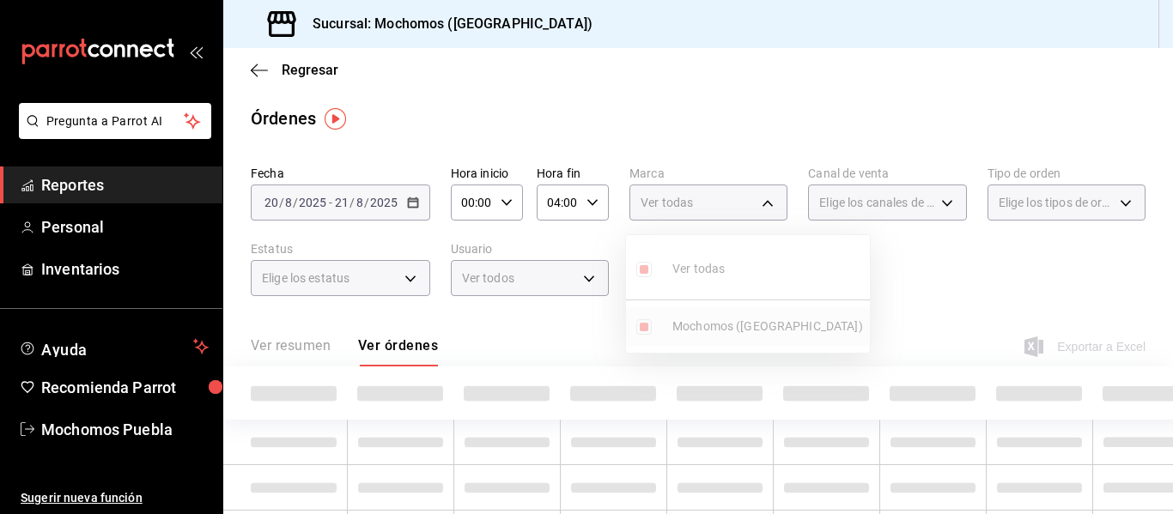
type input "65eb7388-82e4-42fa-8caf-680550c77e6f"
checkbox input "true"
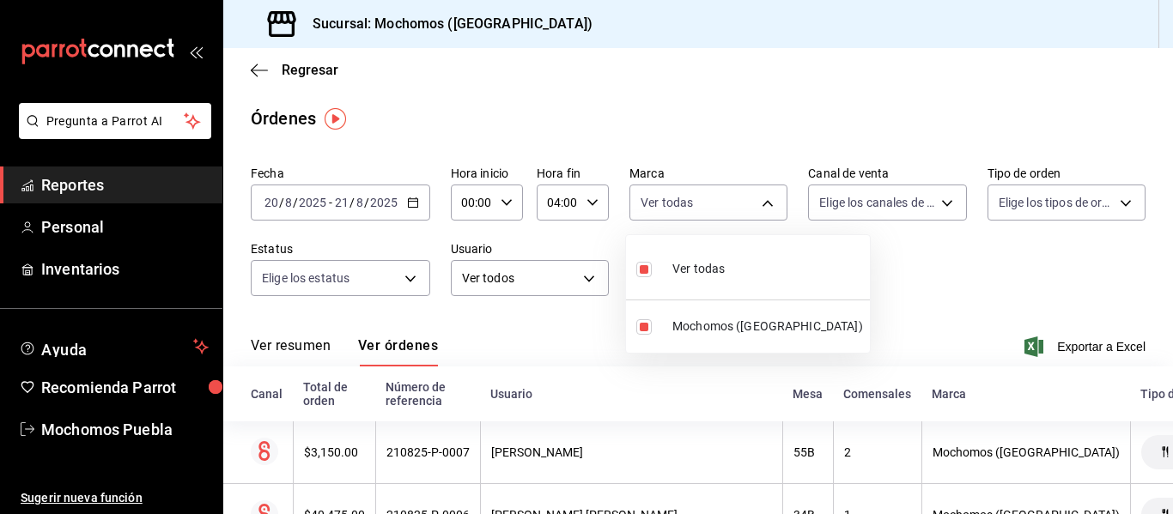
click at [405, 202] on div at bounding box center [586, 257] width 1173 height 514
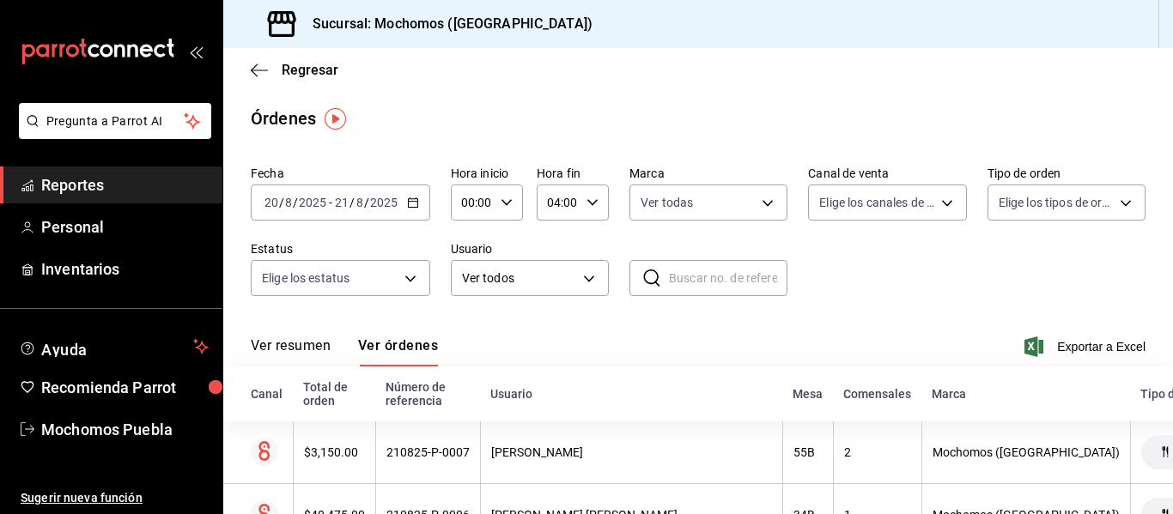
click at [415, 201] on icon "button" at bounding box center [413, 203] width 12 height 12
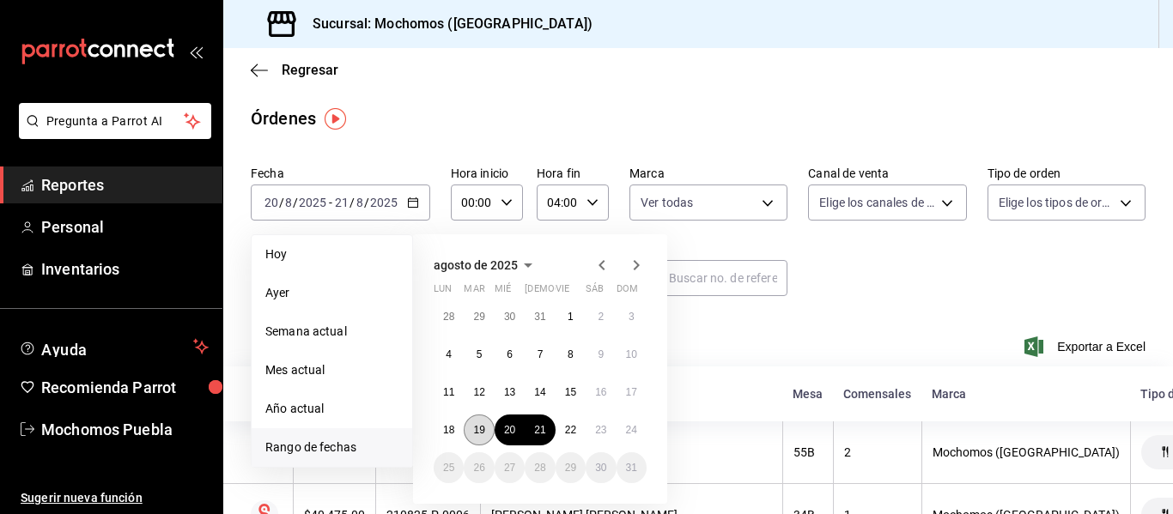
click at [483, 423] on button "19" at bounding box center [479, 430] width 30 height 31
click at [504, 425] on abbr "20" at bounding box center [509, 430] width 11 height 12
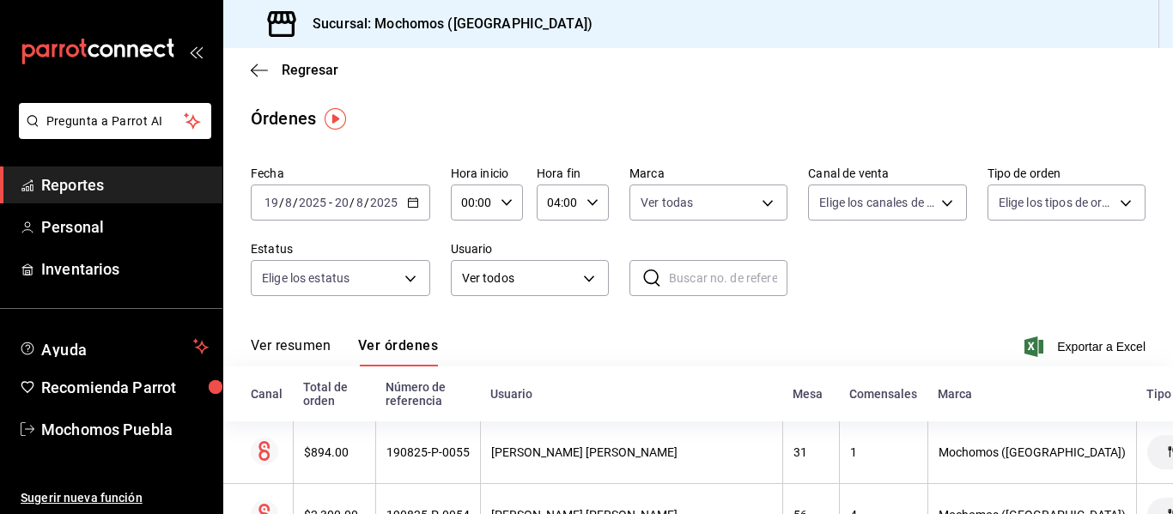
click at [500, 196] on div "00:00 Hora inicio" at bounding box center [487, 203] width 72 height 36
click at [456, 278] on button "01" at bounding box center [467, 287] width 28 height 34
drag, startPoint x: 1168, startPoint y: 80, endPoint x: 1172, endPoint y: 179, distance: 98.8
click at [1172, 179] on div at bounding box center [586, 257] width 1173 height 514
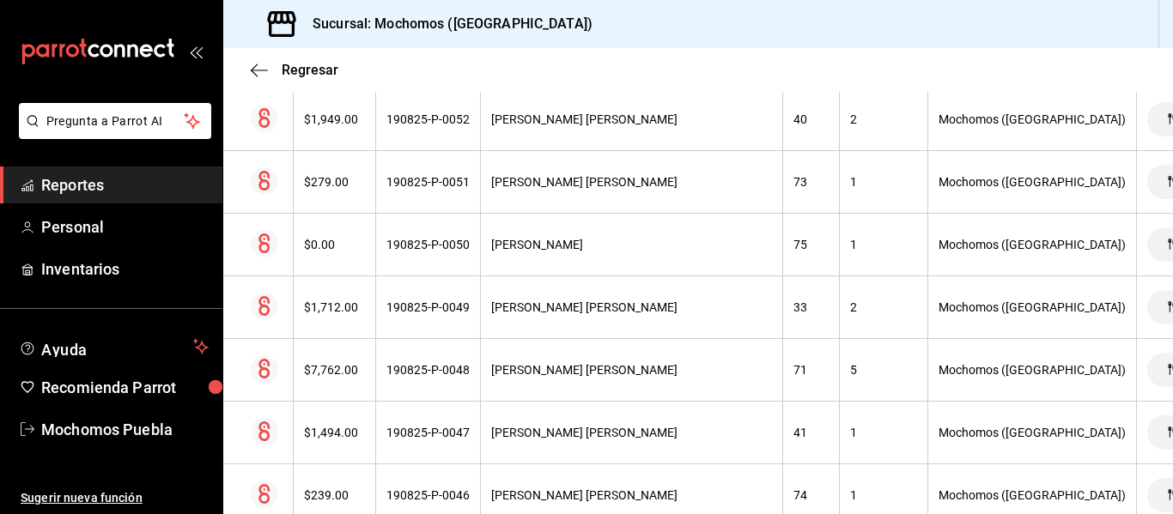
scroll to position [259, 0]
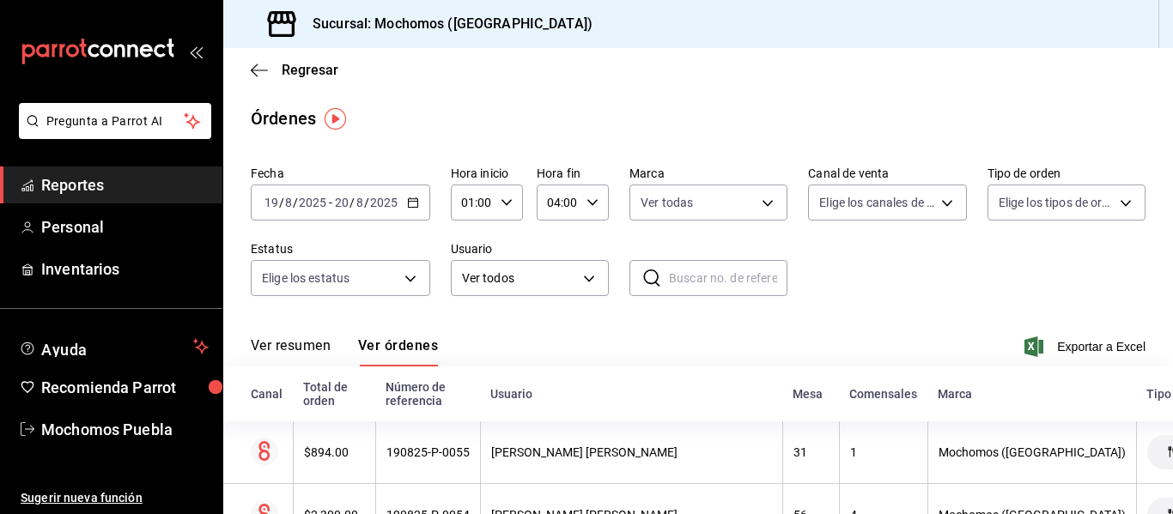
click at [434, 218] on div "Fecha [DATE] [DATE] - [DATE] [DATE] Hora inicio 01:00 Hora inicio Hora fin 04:0…" at bounding box center [698, 238] width 894 height 158
click at [909, 186] on body "Pregunta a Parrot AI Reportes Personal Inventarios Ayuda Recomienda Parrot Moch…" at bounding box center [586, 257] width 1173 height 514
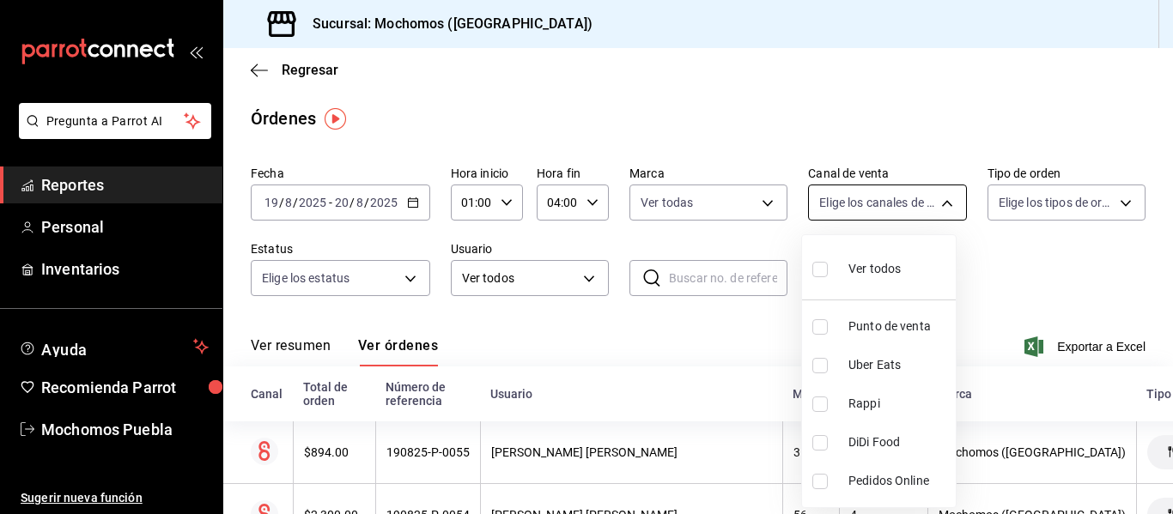
click at [909, 186] on div at bounding box center [586, 257] width 1173 height 514
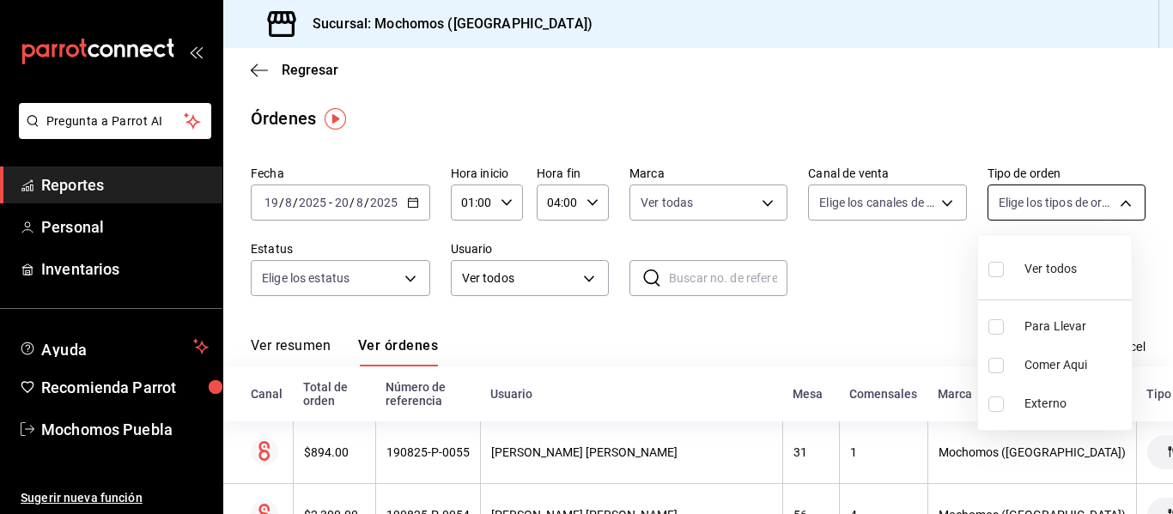
click at [1041, 214] on body "Pregunta a Parrot AI Reportes Personal Inventarios Ayuda Recomienda Parrot Moch…" at bounding box center [586, 257] width 1173 height 514
click at [1041, 214] on div at bounding box center [586, 257] width 1173 height 514
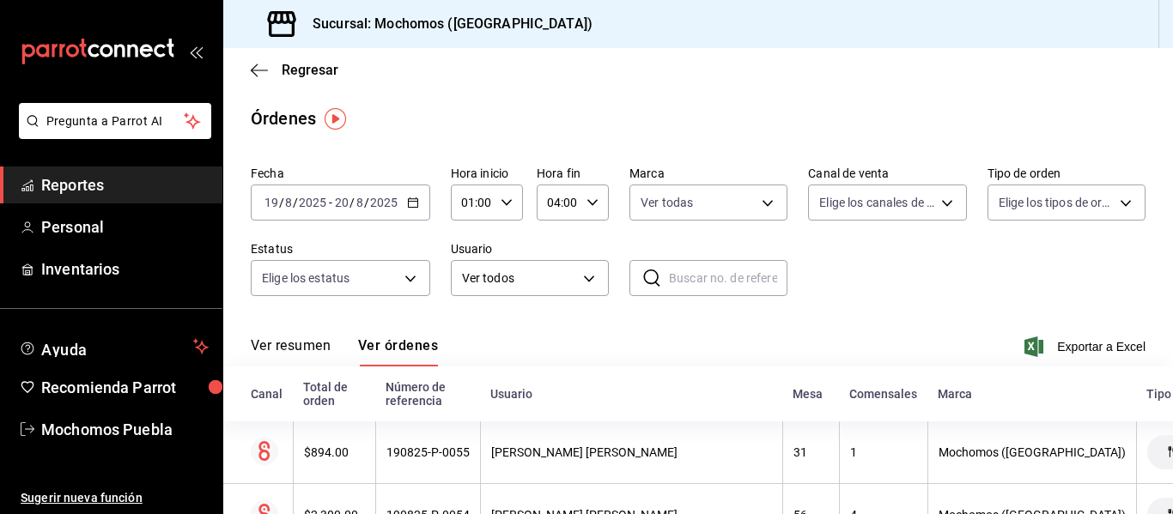
click at [320, 355] on button "Ver resumen" at bounding box center [291, 351] width 80 height 29
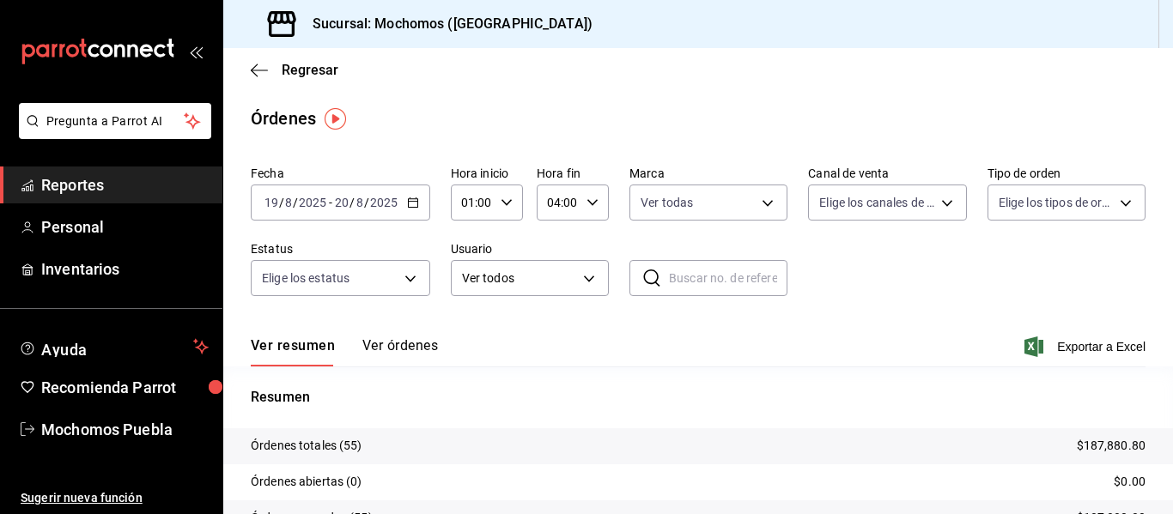
click at [407, 201] on icon "button" at bounding box center [413, 203] width 12 height 12
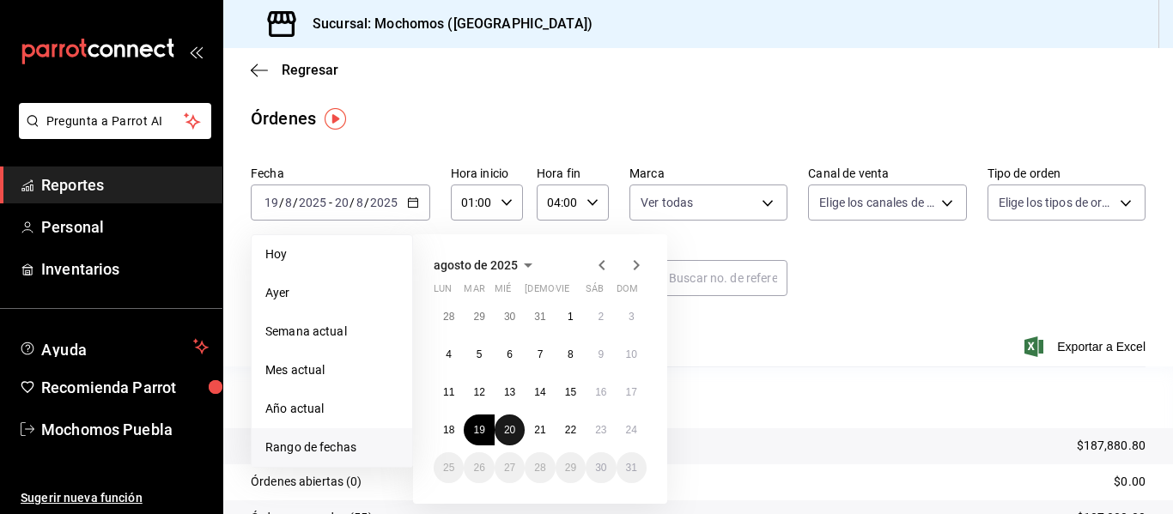
click at [506, 427] on abbr "20" at bounding box center [509, 430] width 11 height 12
click at [550, 428] on button "21" at bounding box center [540, 430] width 30 height 31
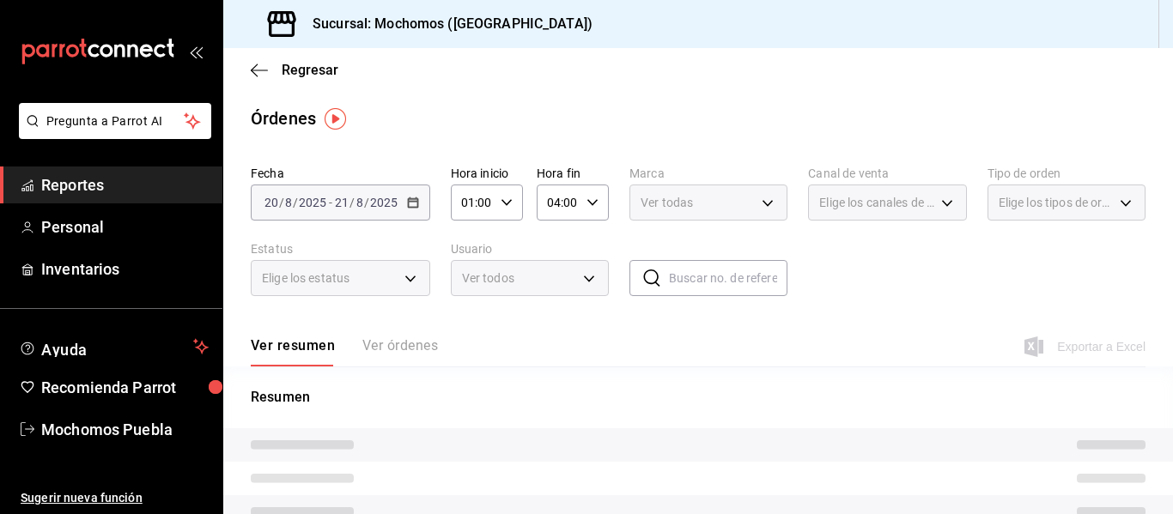
click at [494, 191] on div "01:00 Hora inicio" at bounding box center [487, 203] width 72 height 36
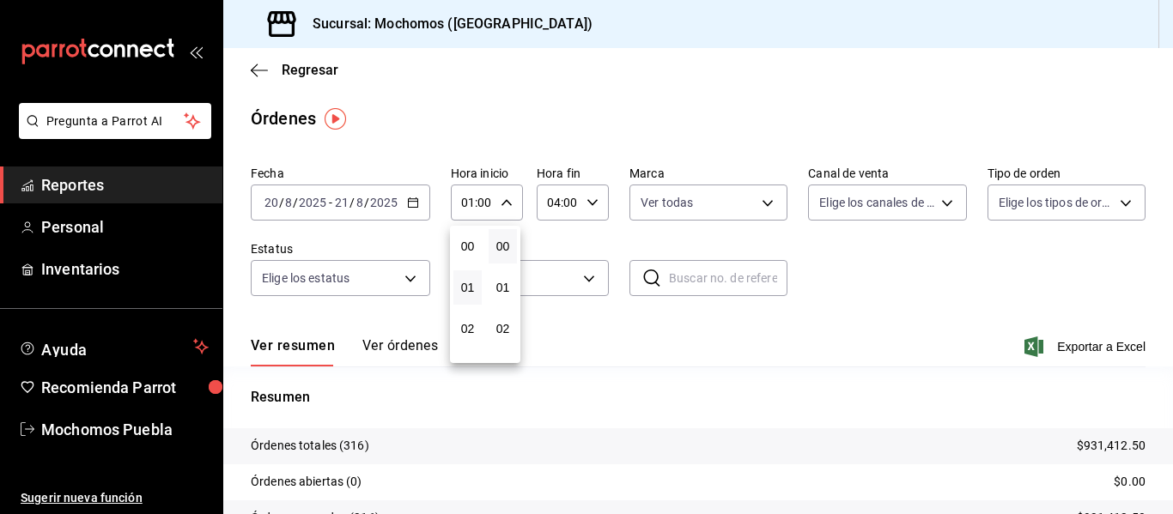
scroll to position [41, 0]
click at [462, 276] on button "02" at bounding box center [467, 287] width 28 height 34
click at [503, 203] on div at bounding box center [586, 257] width 1173 height 514
click at [503, 203] on \(Stroke\) "button" at bounding box center [506, 202] width 10 height 6
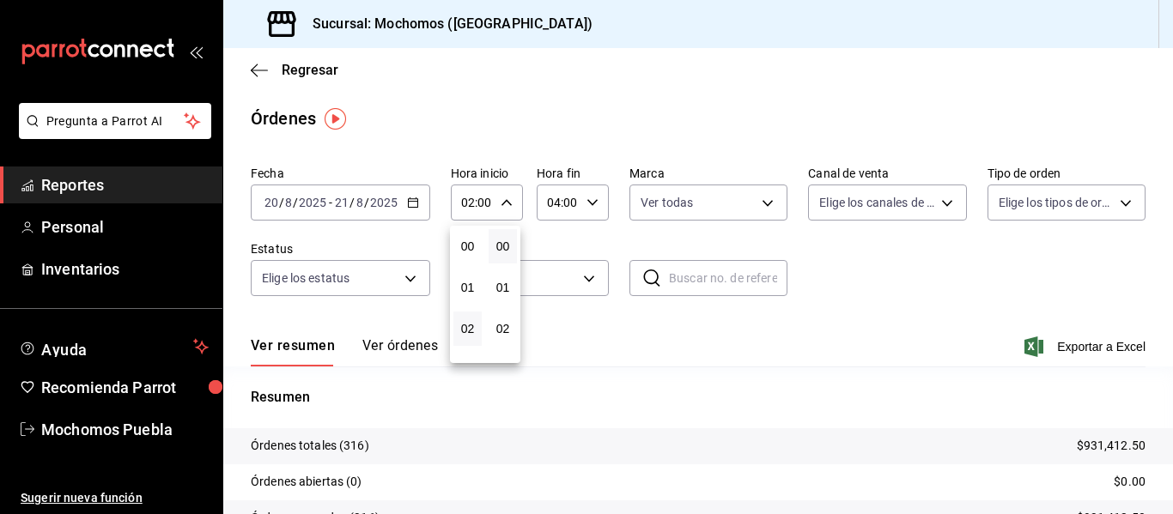
click at [503, 203] on div at bounding box center [586, 257] width 1173 height 514
click at [503, 203] on \(Stroke\) "button" at bounding box center [506, 202] width 10 height 6
click at [468, 236] on button "02" at bounding box center [467, 246] width 28 height 34
click at [501, 196] on div at bounding box center [586, 257] width 1173 height 514
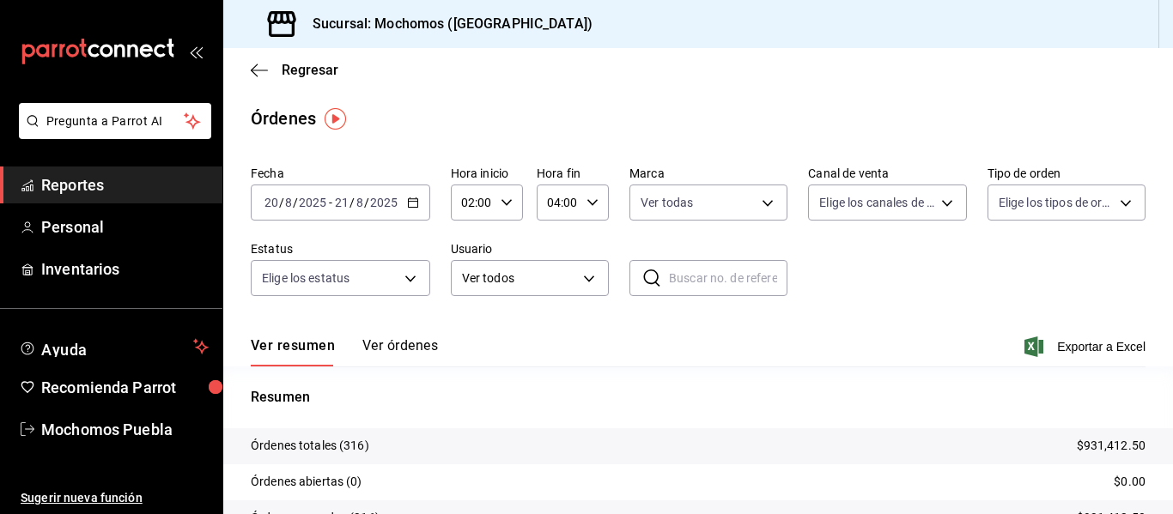
click at [501, 196] on div "02:00 Hora inicio" at bounding box center [487, 203] width 72 height 36
click at [464, 330] on span "04" at bounding box center [468, 329] width 8 height 14
type input "04:00"
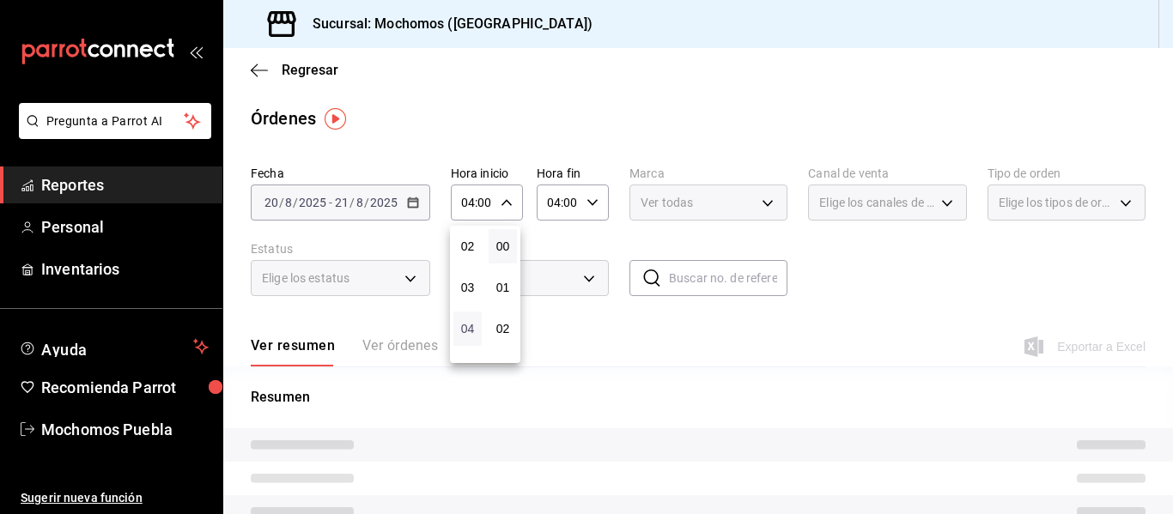
click at [464, 330] on span "04" at bounding box center [468, 329] width 8 height 14
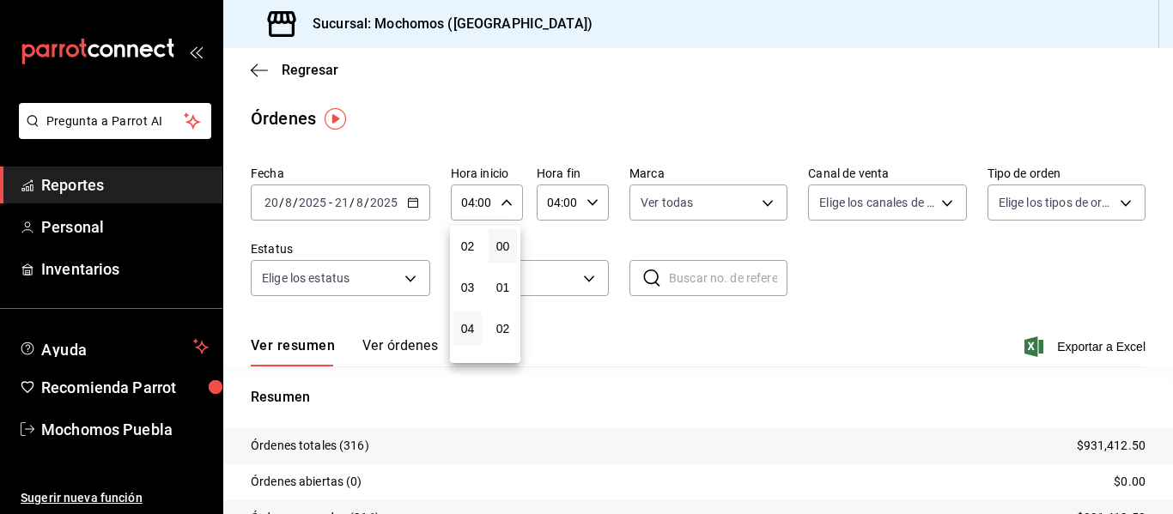
drag, startPoint x: 1167, startPoint y: 258, endPoint x: 1172, endPoint y: 328, distance: 70.6
click at [1172, 328] on div at bounding box center [586, 257] width 1173 height 514
drag, startPoint x: 1172, startPoint y: 328, endPoint x: 403, endPoint y: 342, distance: 768.4
click at [403, 342] on button "Ver órdenes" at bounding box center [400, 351] width 76 height 29
click at [403, 342] on div "Ver resumen Ver órdenes" at bounding box center [344, 351] width 187 height 29
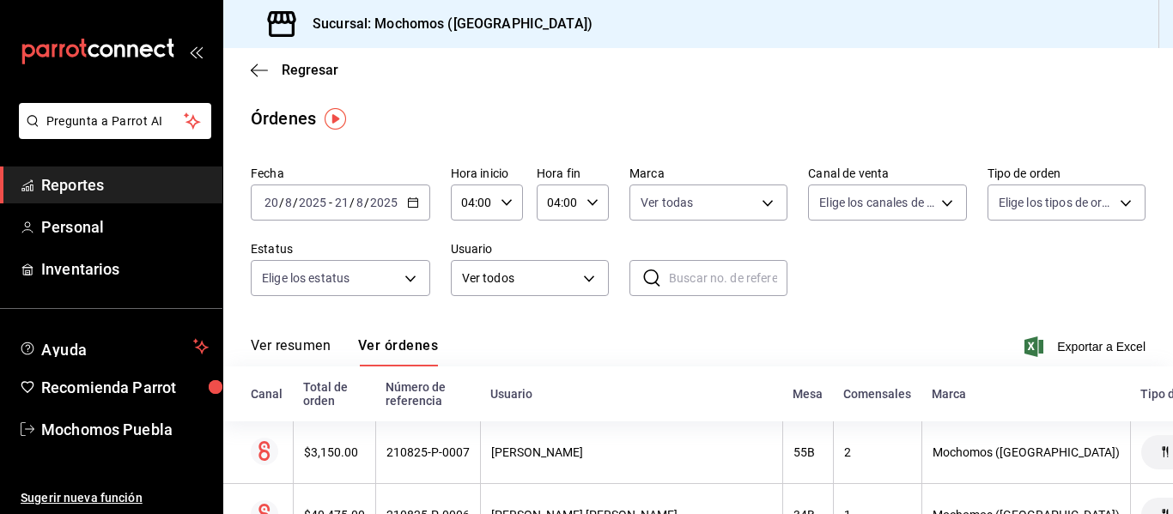
click at [430, 209] on div "Fecha [DATE] [DATE] - [DATE] [DATE] Hora inicio 04:00 Hora inicio Hora fin 04:0…" at bounding box center [698, 238] width 894 height 158
click at [200, 187] on span "Reportes" at bounding box center [124, 184] width 167 height 23
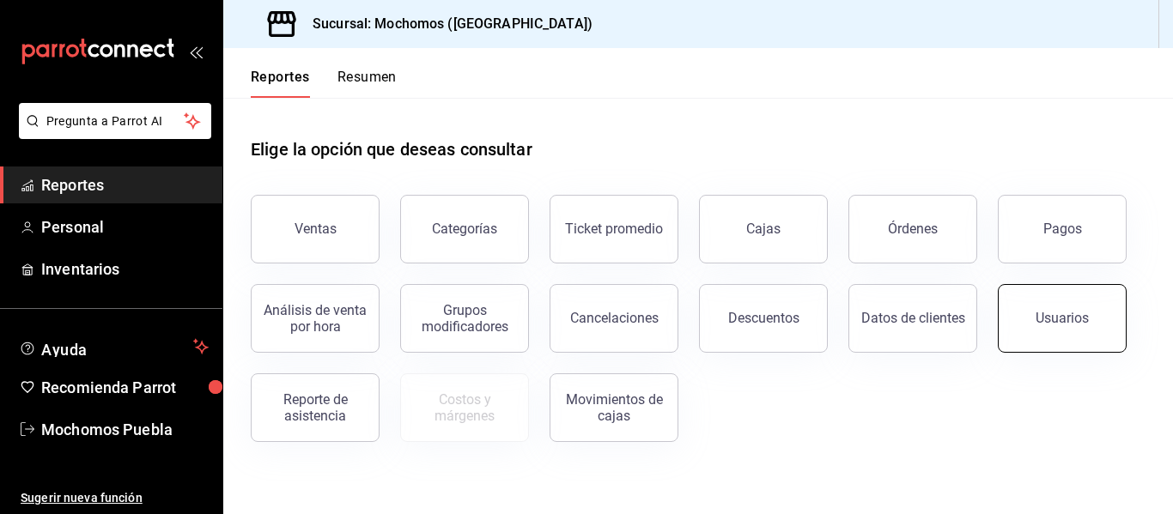
click at [1065, 298] on button "Usuarios" at bounding box center [1062, 318] width 129 height 69
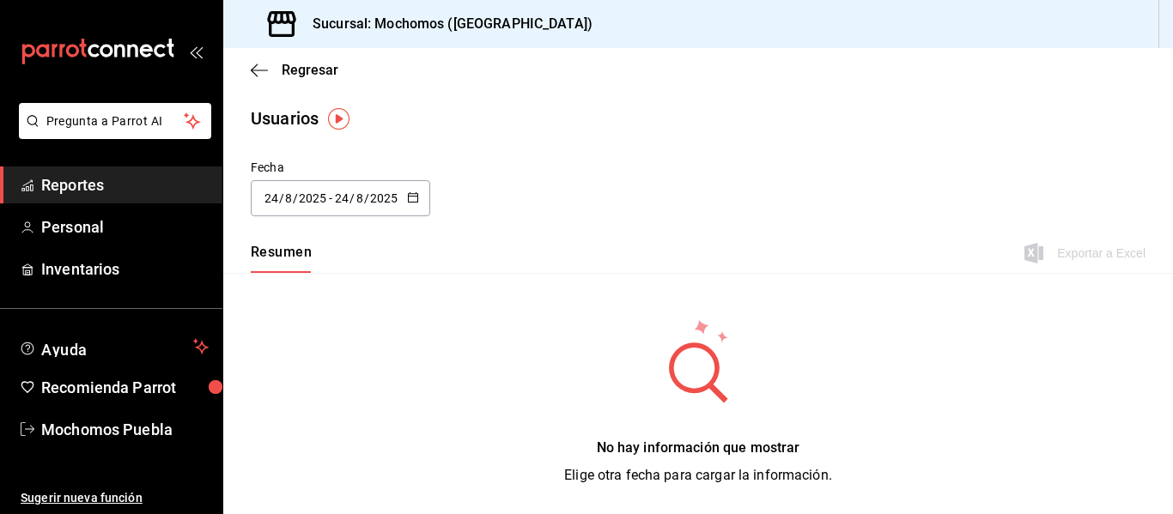
click at [409, 196] on \(Stroke\) "button" at bounding box center [412, 196] width 9 height 1
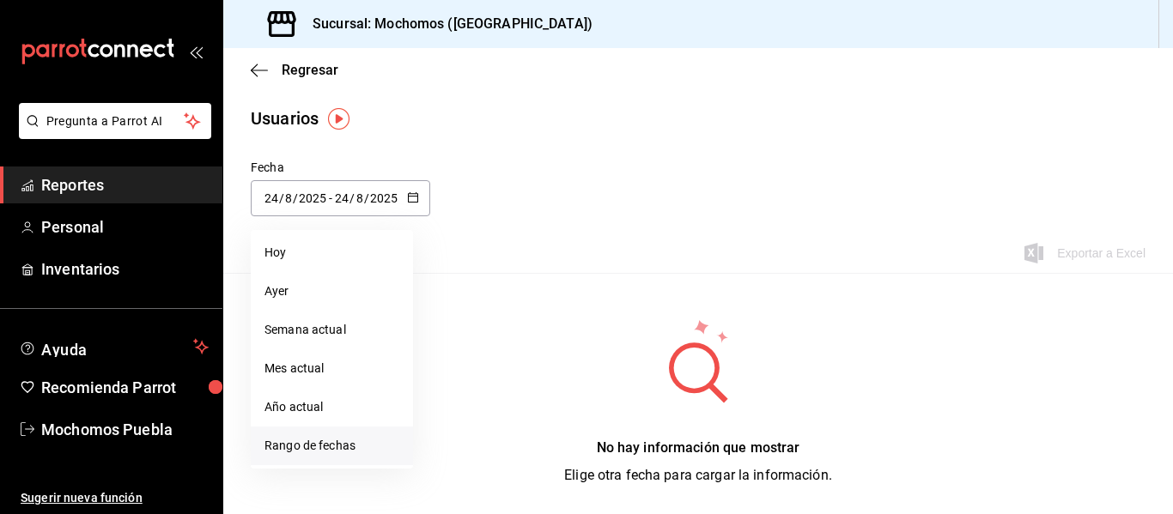
click at [337, 453] on li "Rango de fechas" at bounding box center [332, 446] width 162 height 39
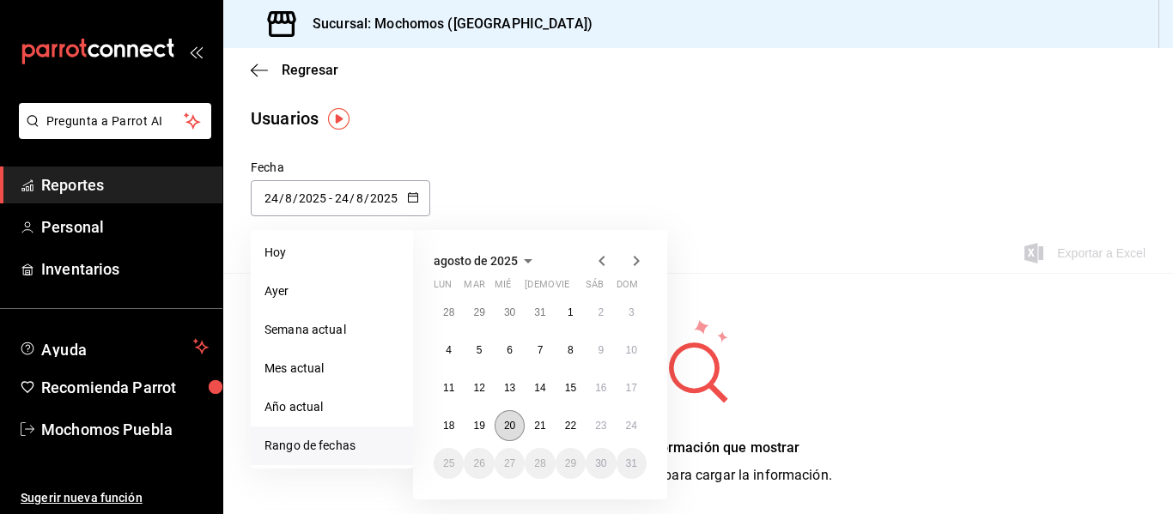
click at [505, 430] on abbr "20" at bounding box center [509, 426] width 11 height 12
click at [547, 433] on button "21" at bounding box center [540, 425] width 30 height 31
type input "[DATE]"
type input "20"
type input "[DATE]"
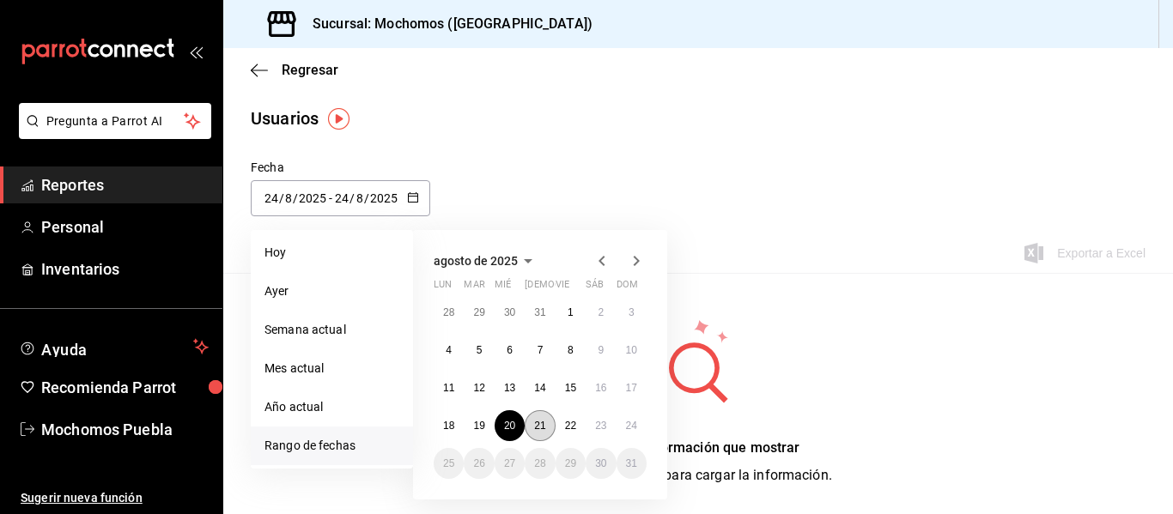
type input "21"
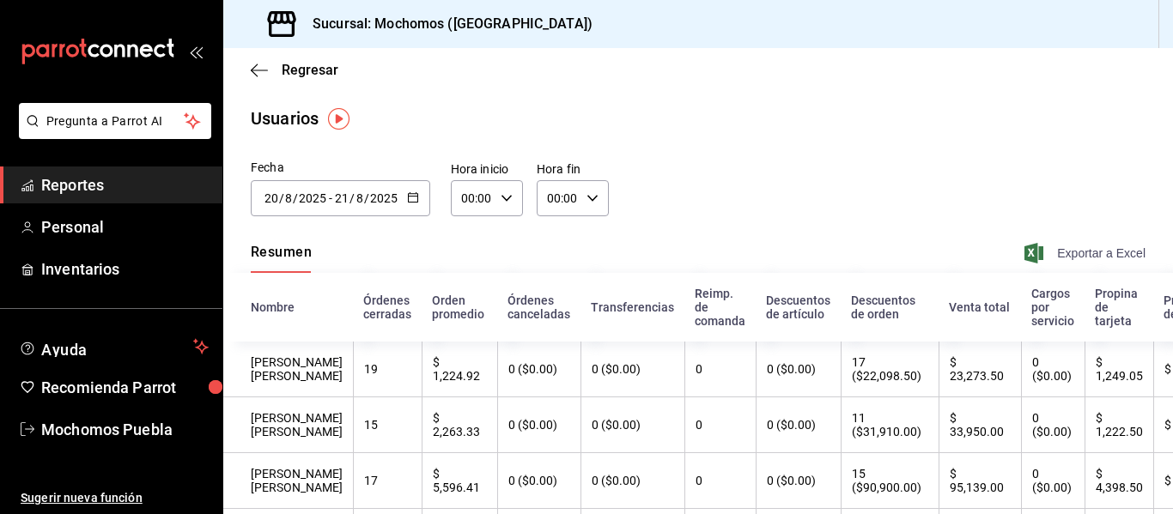
click at [1076, 250] on span "Exportar a Excel" at bounding box center [1087, 253] width 118 height 21
click at [416, 201] on \(Stroke\) "button" at bounding box center [413, 197] width 10 height 9
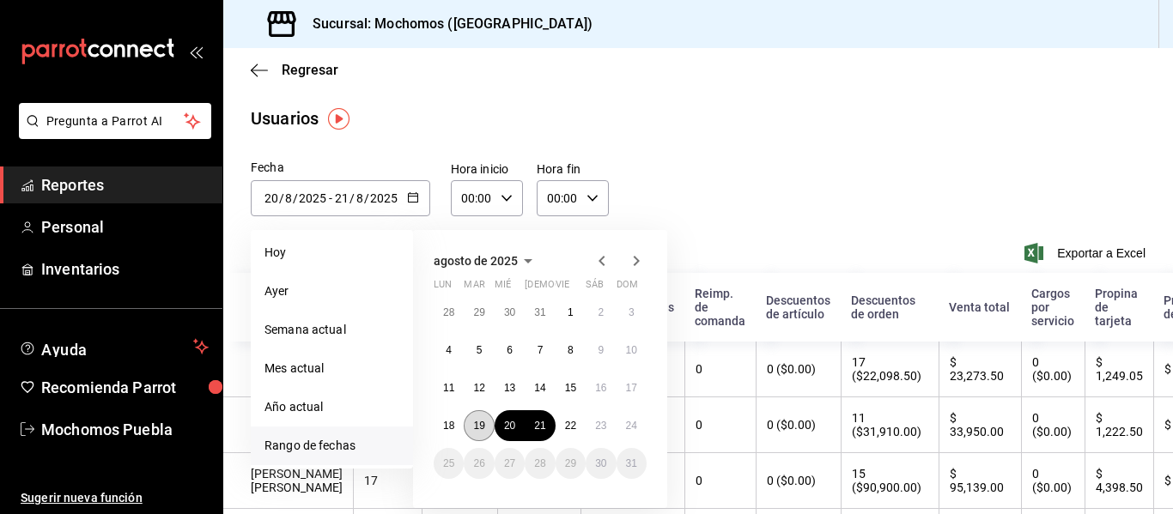
click at [491, 426] on button "19" at bounding box center [479, 425] width 30 height 31
type input "[DATE]"
type input "19"
type input "[DATE]"
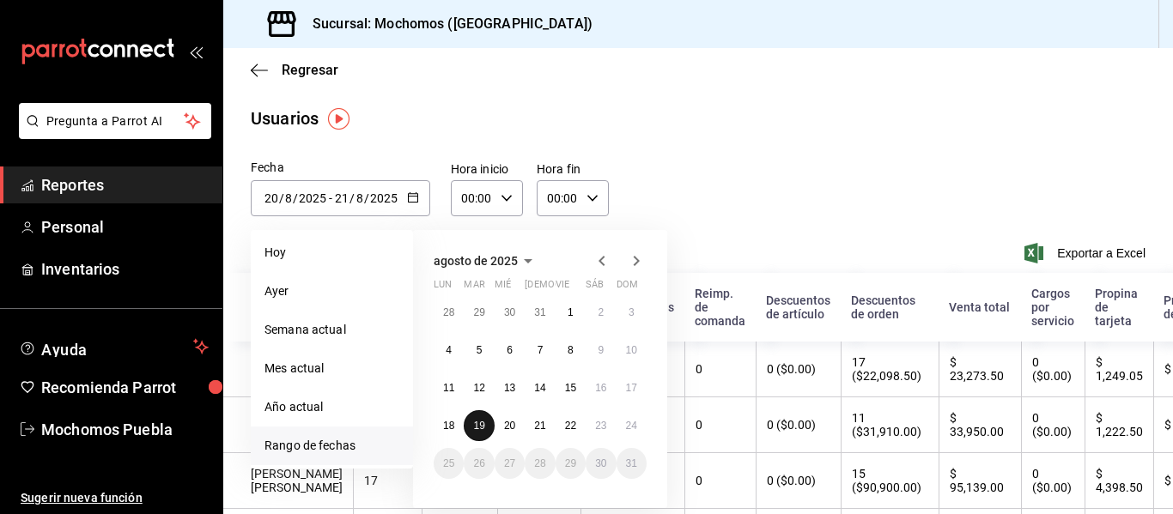
type input "19"
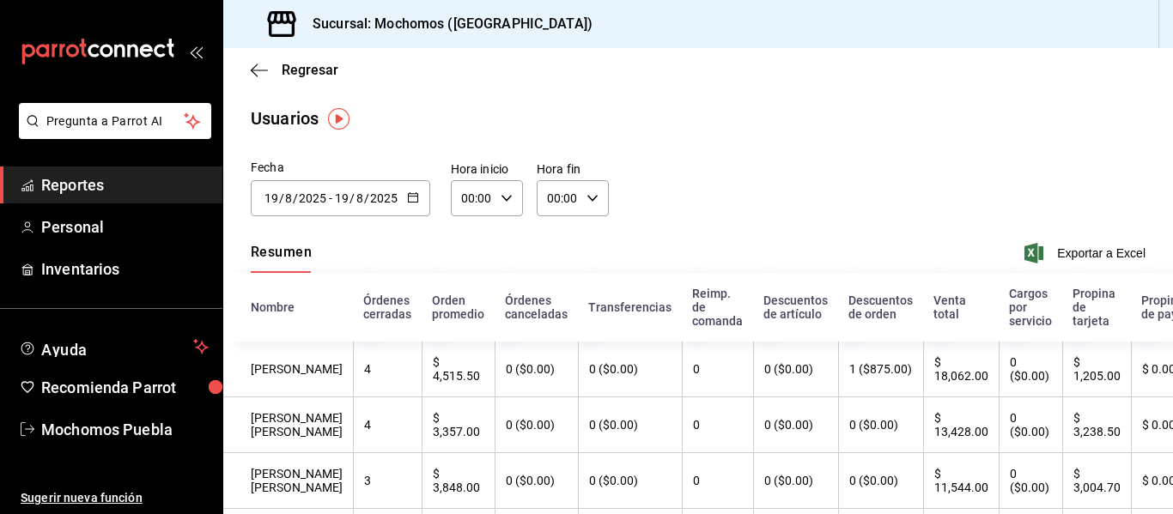
click at [412, 185] on div "[DATE] [DATE] - [DATE] [DATE]" at bounding box center [340, 198] width 179 height 36
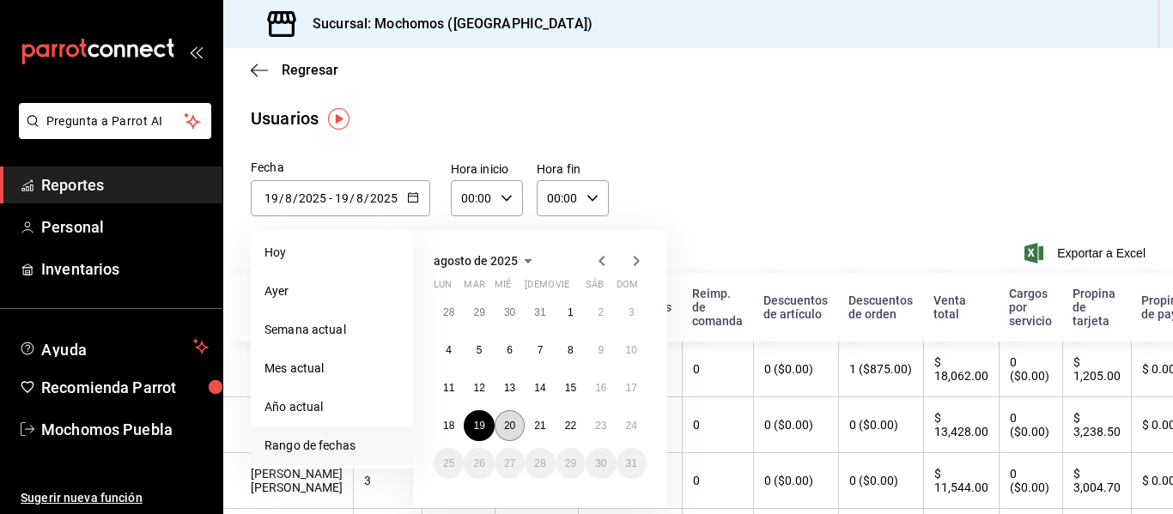
click at [502, 421] on button "20" at bounding box center [509, 425] width 30 height 31
type input "[DATE]"
type input "20"
type input "[DATE]"
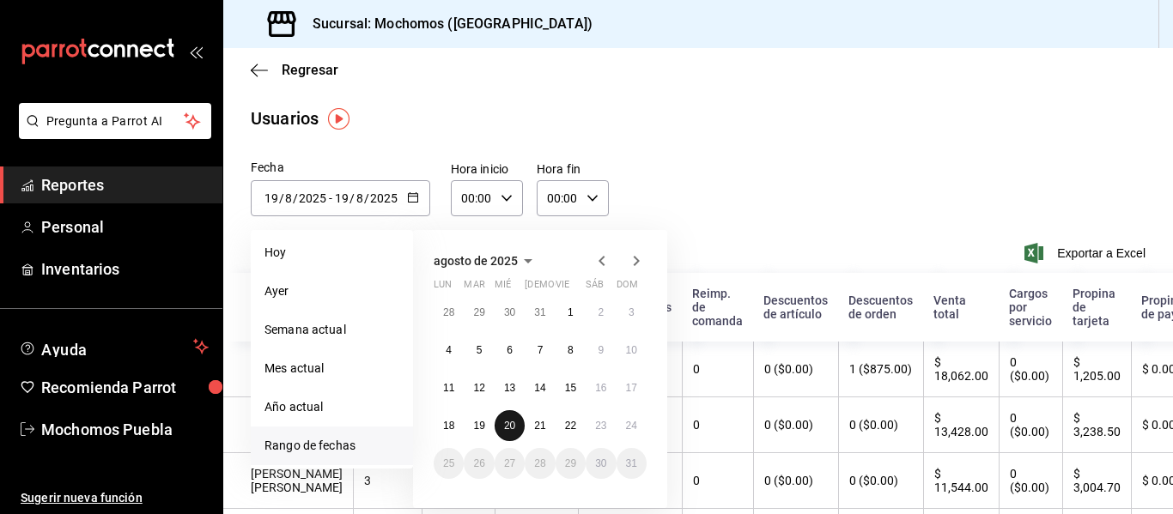
type input "20"
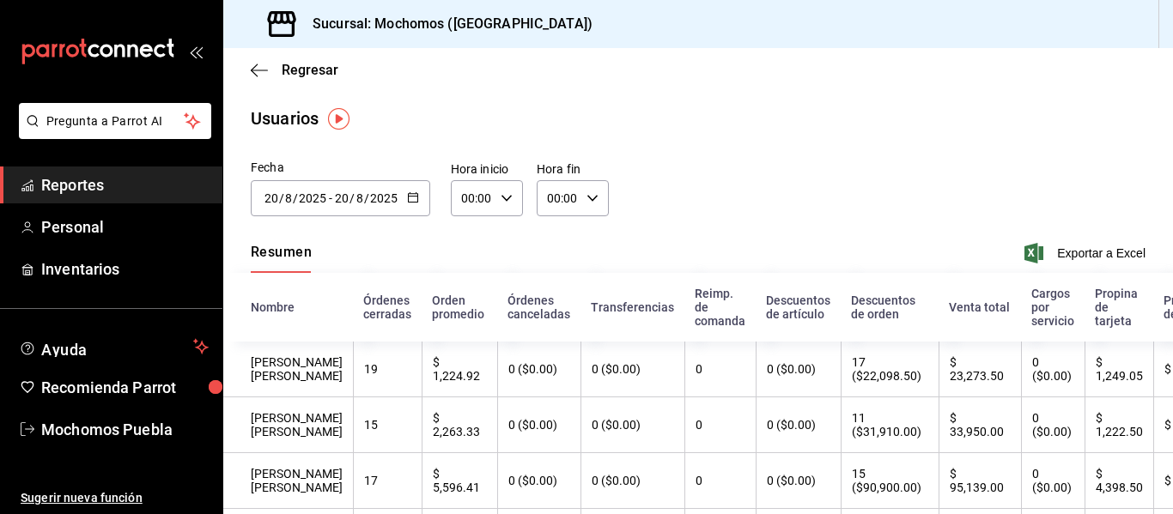
click at [495, 202] on div "00:00 Hora inicio" at bounding box center [487, 198] width 72 height 36
click at [464, 324] on span "02" at bounding box center [468, 325] width 8 height 14
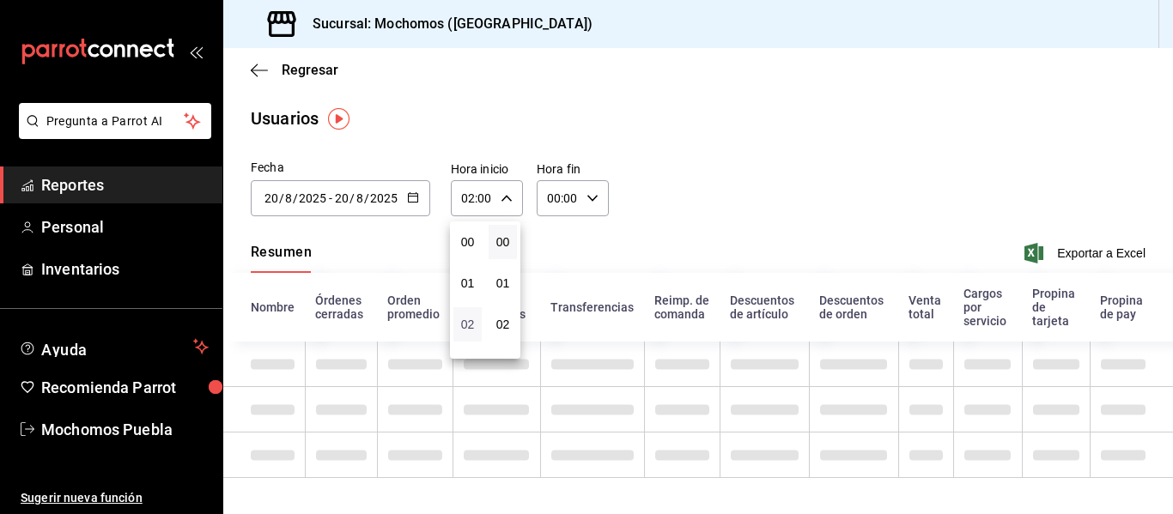
click at [464, 324] on span "02" at bounding box center [468, 325] width 8 height 14
click at [464, 323] on span "02" at bounding box center [468, 325] width 8 height 14
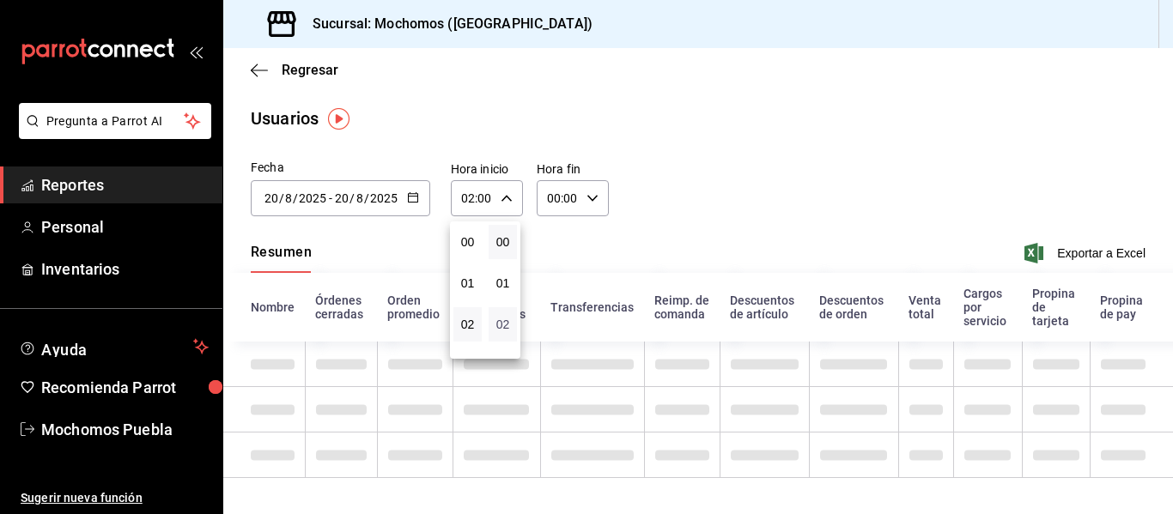
click at [502, 318] on span "02" at bounding box center [503, 325] width 8 height 14
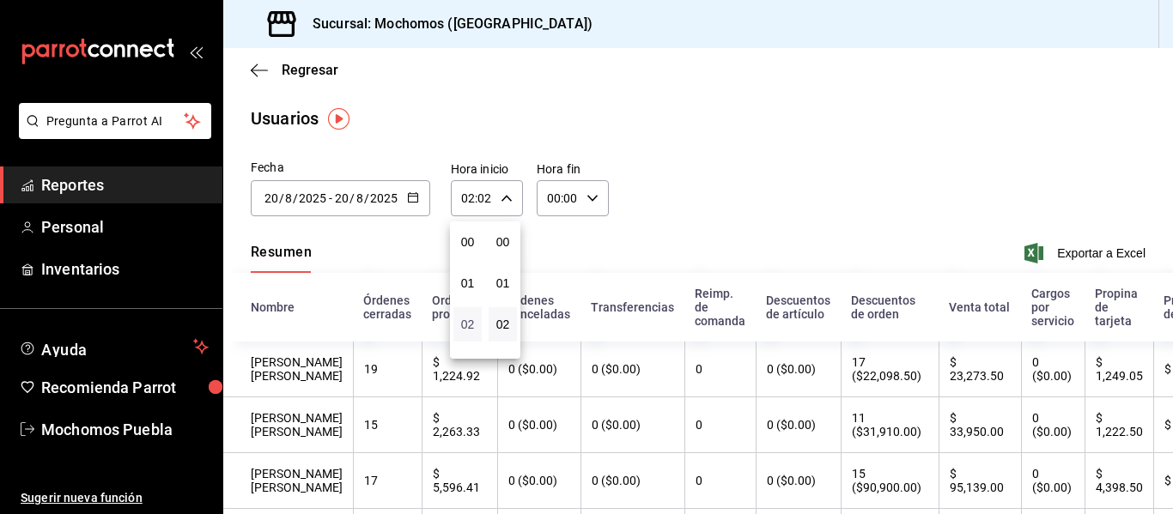
click at [466, 321] on span "02" at bounding box center [468, 325] width 8 height 14
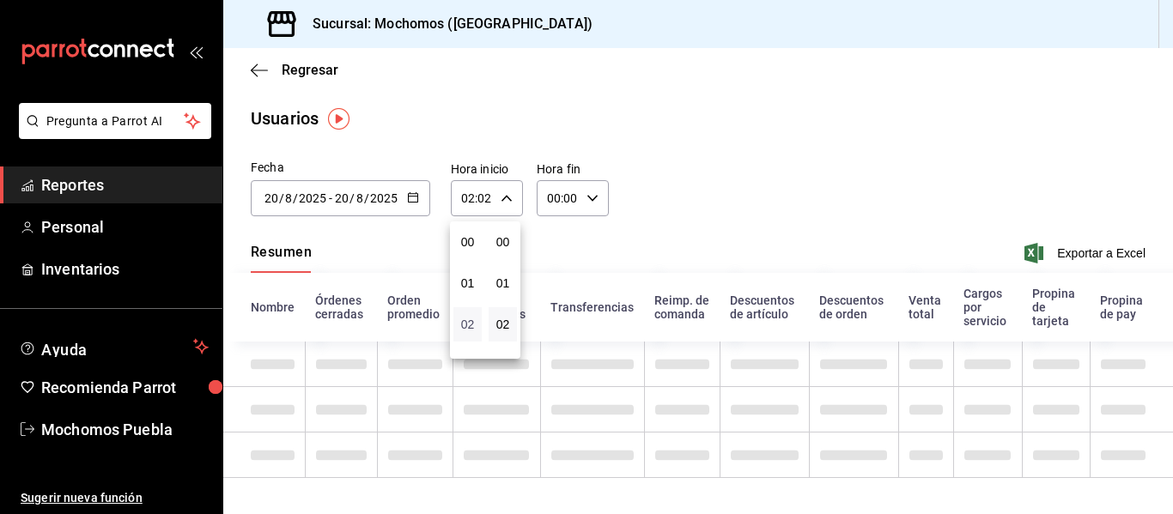
click at [466, 321] on span "02" at bounding box center [468, 325] width 8 height 14
click at [464, 282] on span "01" at bounding box center [468, 283] width 8 height 14
type input "01:02"
click at [411, 189] on div at bounding box center [586, 257] width 1173 height 514
click at [411, 189] on div "[DATE] [DATE] - [DATE] [DATE]" at bounding box center [340, 198] width 179 height 36
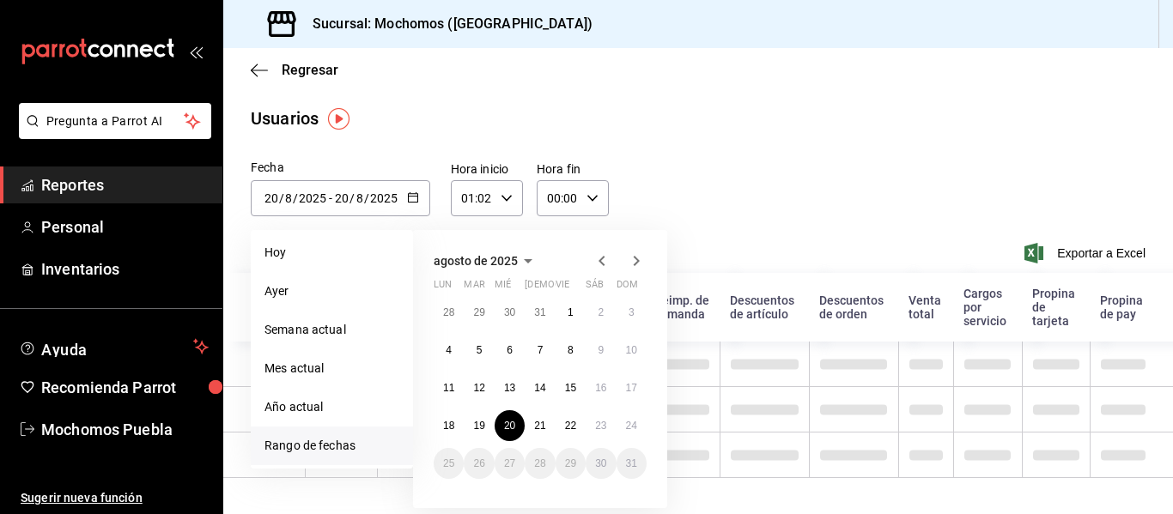
click at [411, 189] on div "[DATE] [DATE] - [DATE] [DATE]" at bounding box center [340, 198] width 179 height 36
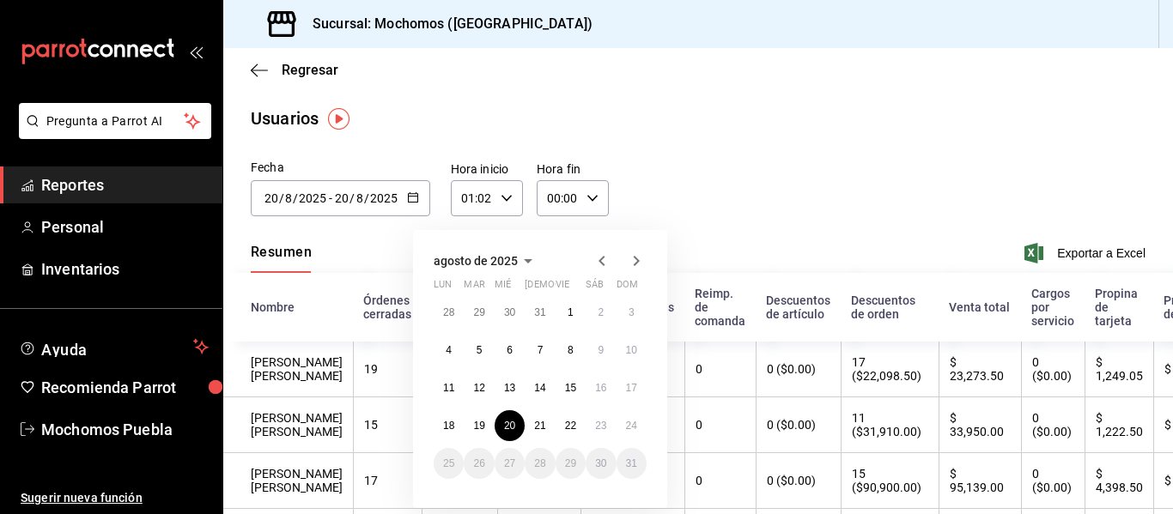
click at [491, 206] on input "01:02" at bounding box center [472, 198] width 43 height 34
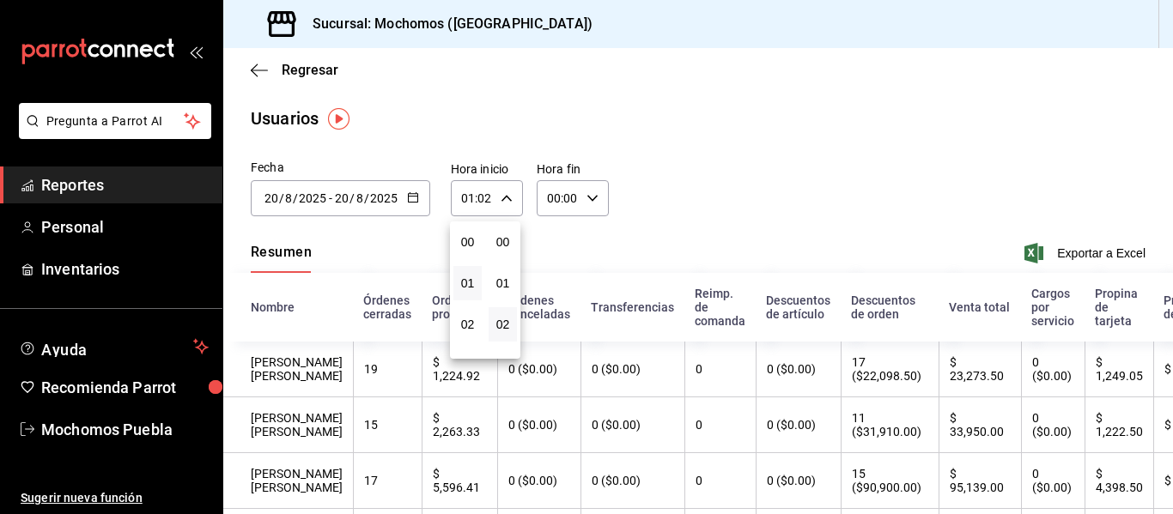
scroll to position [82, 0]
click at [476, 250] on button "01" at bounding box center [467, 242] width 28 height 34
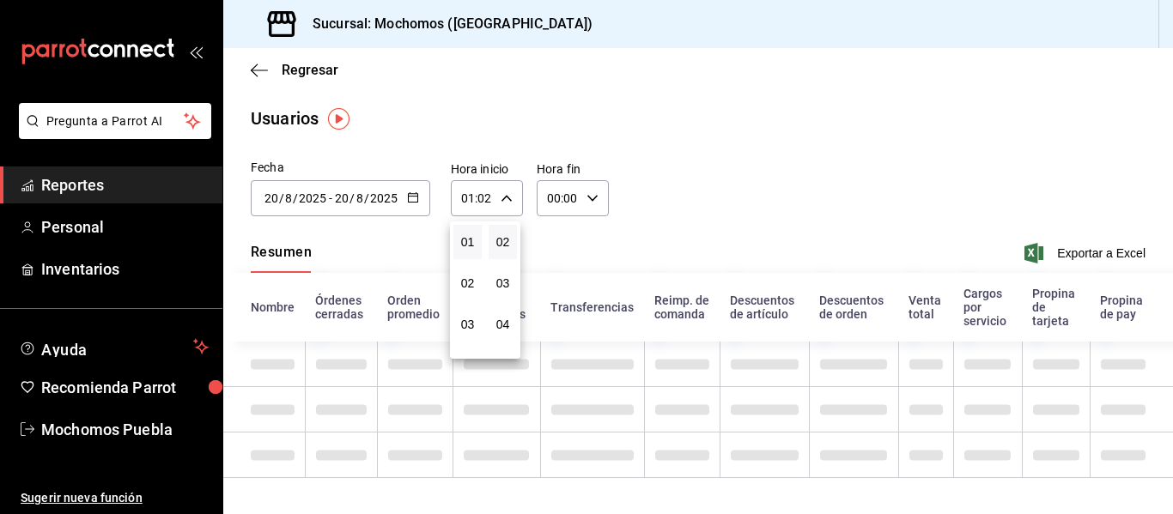
click at [571, 201] on div at bounding box center [586, 257] width 1173 height 514
click at [571, 201] on input "00:00" at bounding box center [558, 198] width 43 height 34
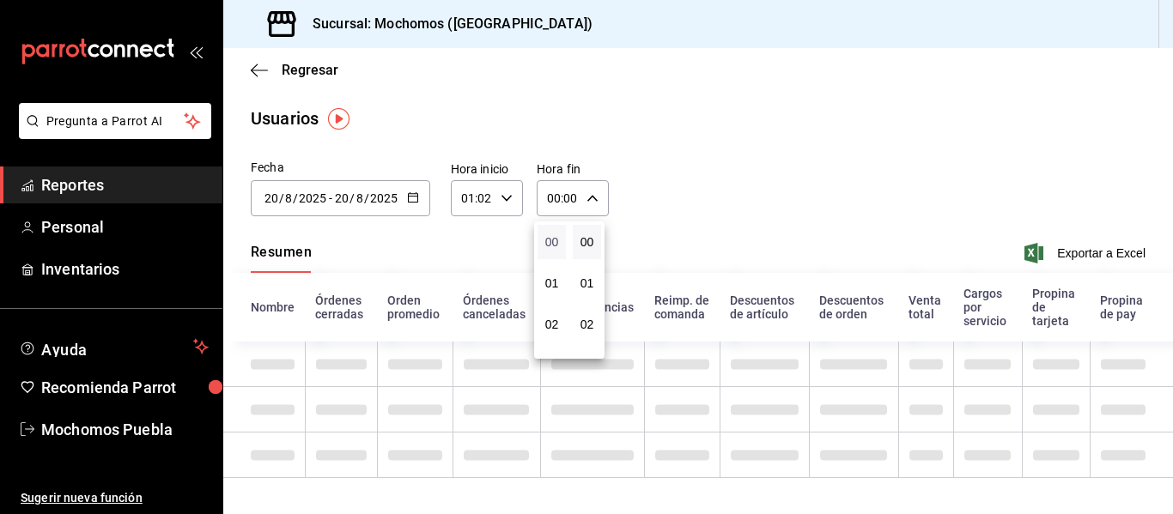
click at [555, 239] on span "00" at bounding box center [552, 242] width 8 height 14
click at [700, 191] on div at bounding box center [586, 257] width 1173 height 514
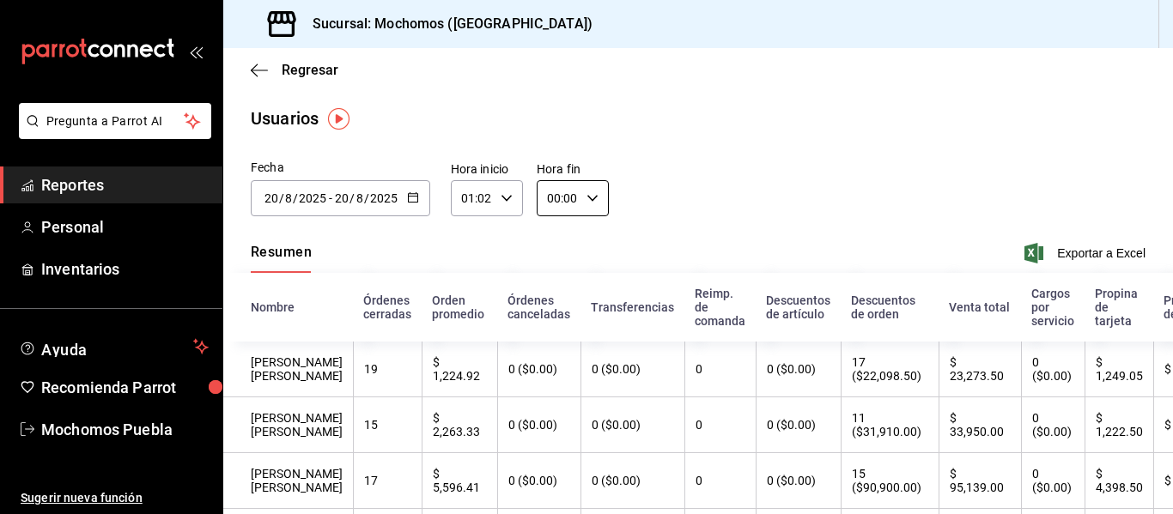
click at [407, 197] on icon "button" at bounding box center [413, 197] width 12 height 12
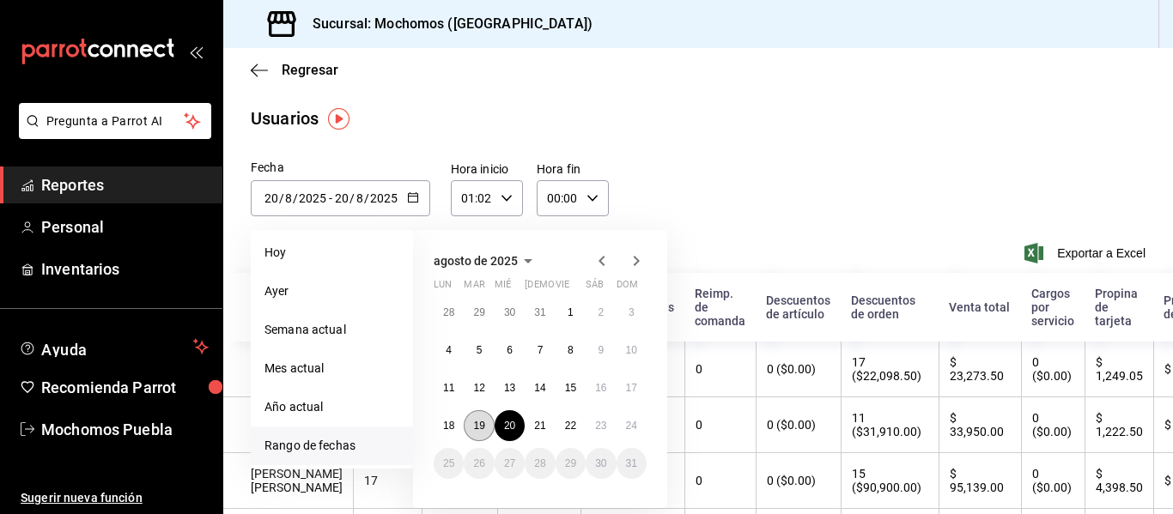
click at [481, 417] on button "19" at bounding box center [479, 425] width 30 height 31
click at [571, 423] on abbr "22" at bounding box center [570, 426] width 11 height 12
type input "[DATE]"
type input "19"
type input "[DATE]"
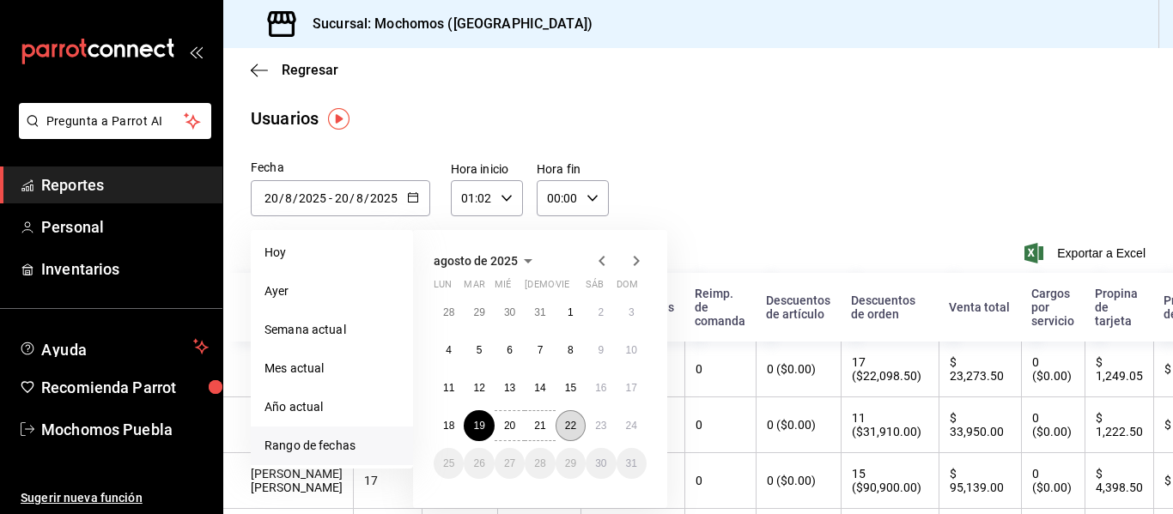
type input "22"
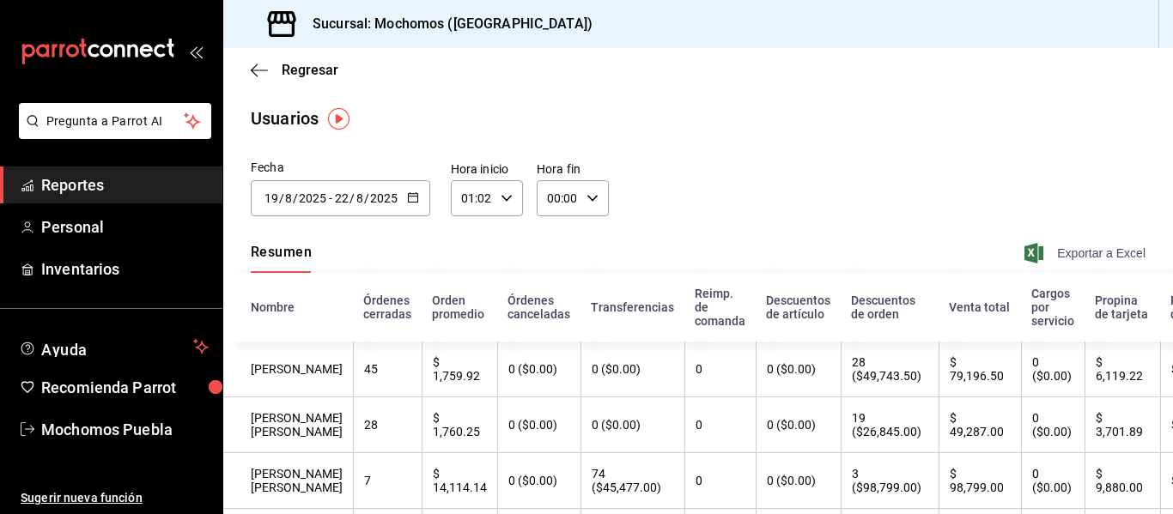
click at [1084, 250] on span "Exportar a Excel" at bounding box center [1087, 253] width 118 height 21
click at [159, 196] on span "Reportes" at bounding box center [124, 184] width 167 height 23
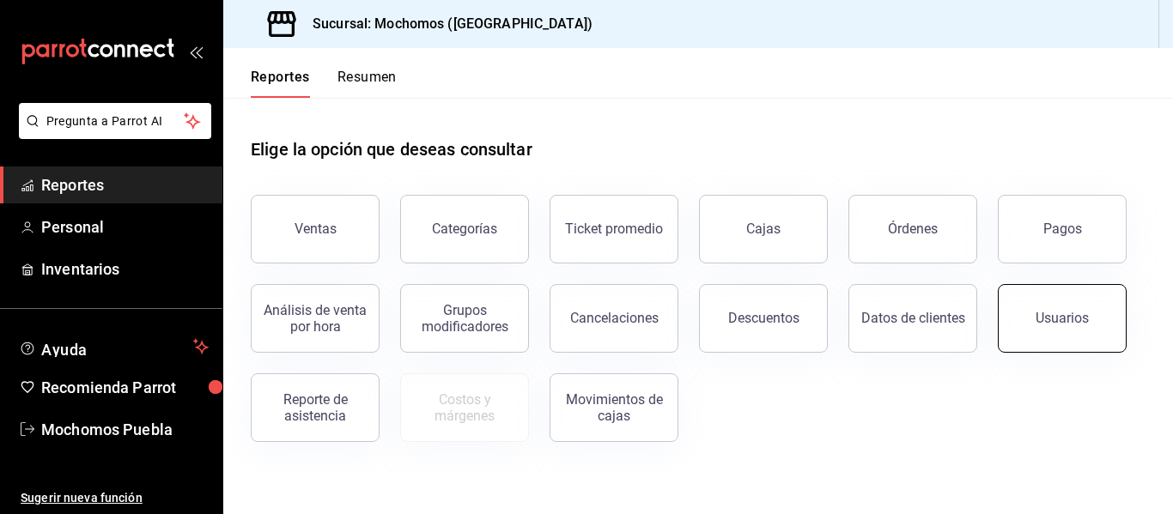
click at [1054, 341] on button "Usuarios" at bounding box center [1062, 318] width 129 height 69
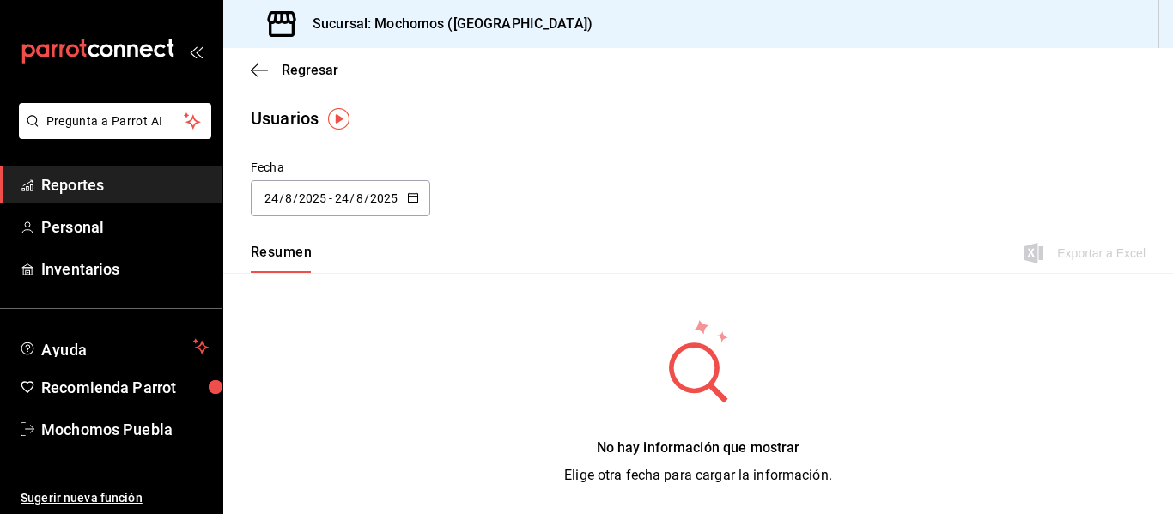
click at [403, 201] on div "[DATE] [DATE] - [DATE] [DATE]" at bounding box center [340, 198] width 179 height 36
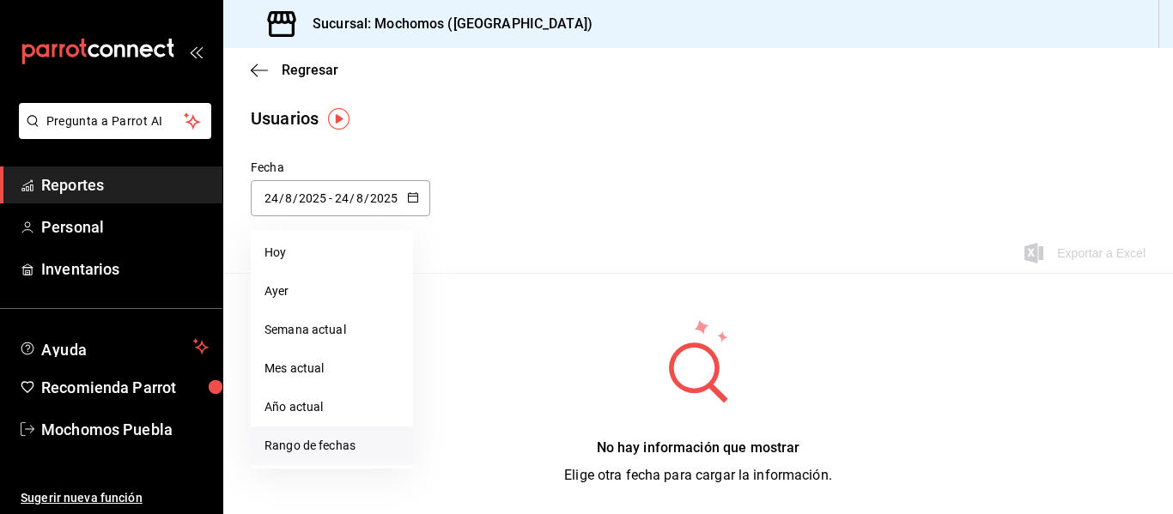
click at [281, 442] on li "Rango de fechas" at bounding box center [332, 446] width 162 height 39
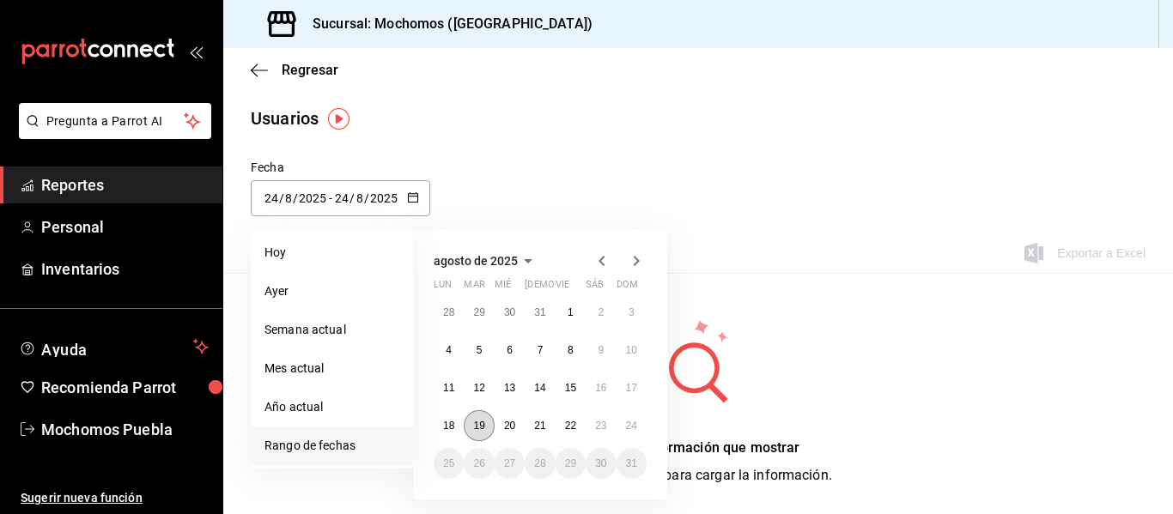
click at [475, 420] on abbr "19" at bounding box center [478, 426] width 11 height 12
click at [566, 418] on button "22" at bounding box center [570, 425] width 30 height 31
type input "[DATE]"
type input "19"
type input "[DATE]"
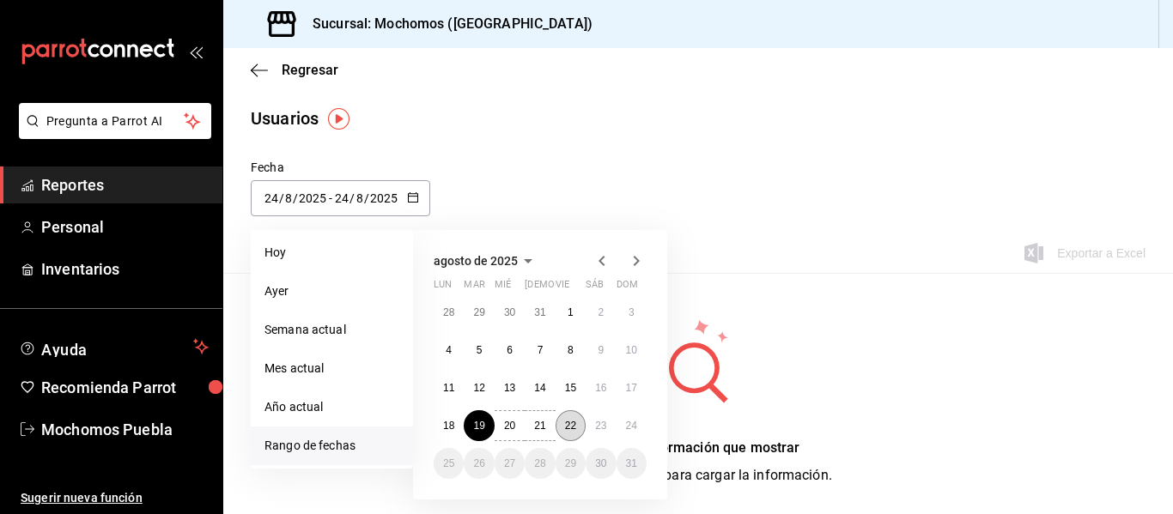
type input "22"
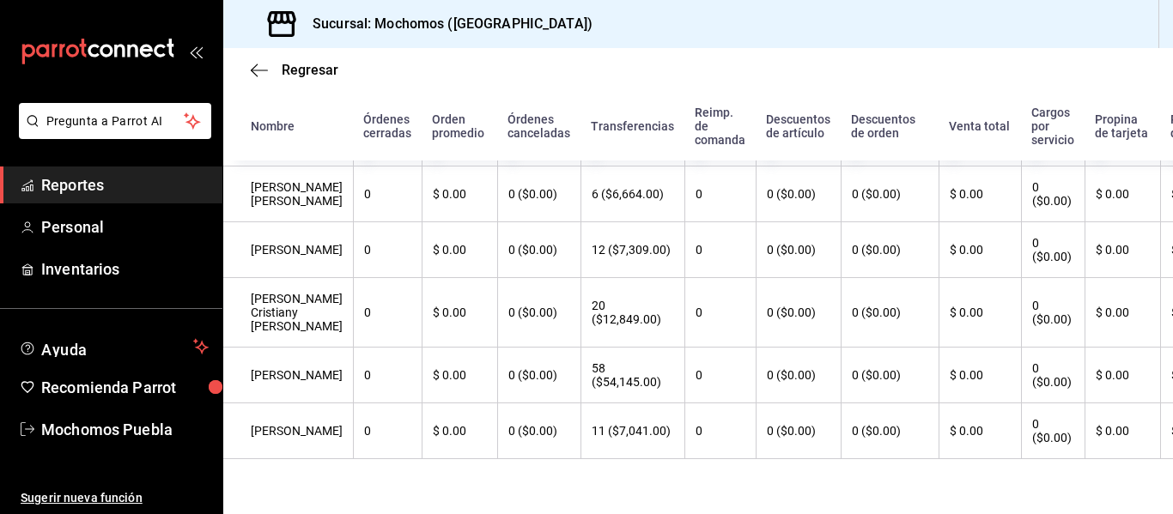
scroll to position [1555, 0]
click at [141, 193] on span "Reportes" at bounding box center [124, 184] width 167 height 23
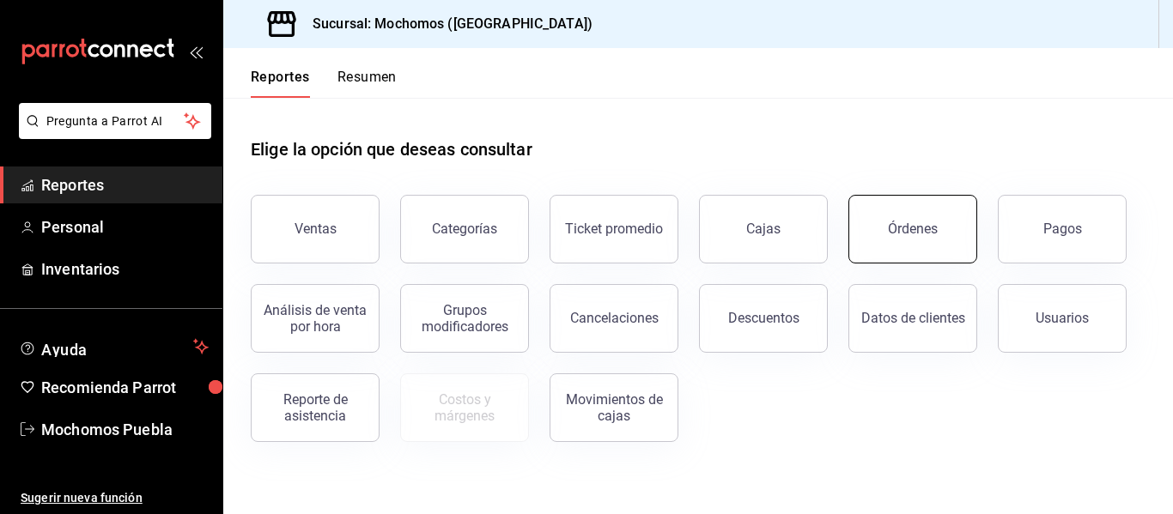
click at [928, 255] on button "Órdenes" at bounding box center [912, 229] width 129 height 69
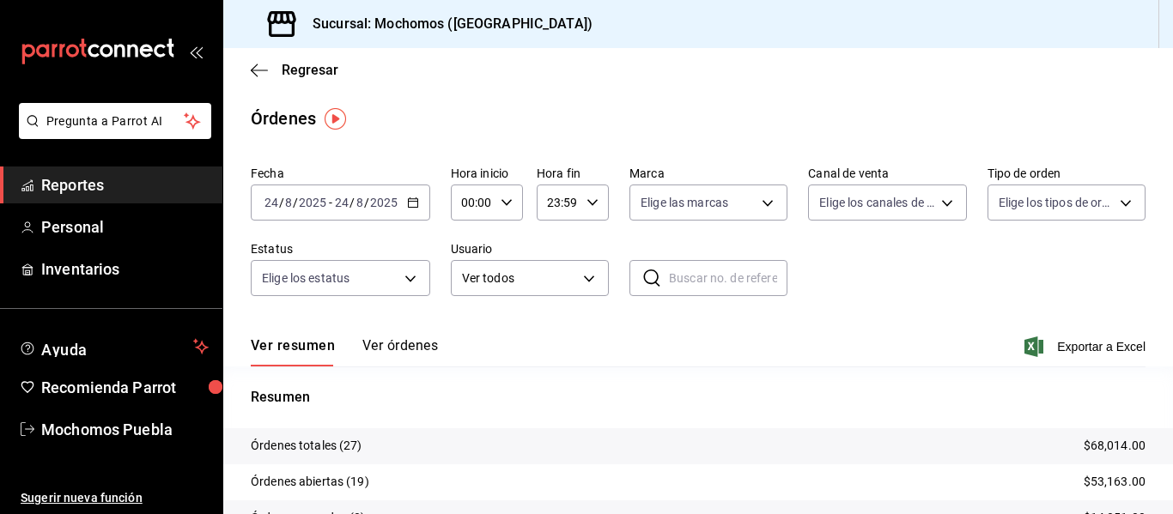
click at [395, 346] on button "Ver órdenes" at bounding box center [400, 351] width 76 height 29
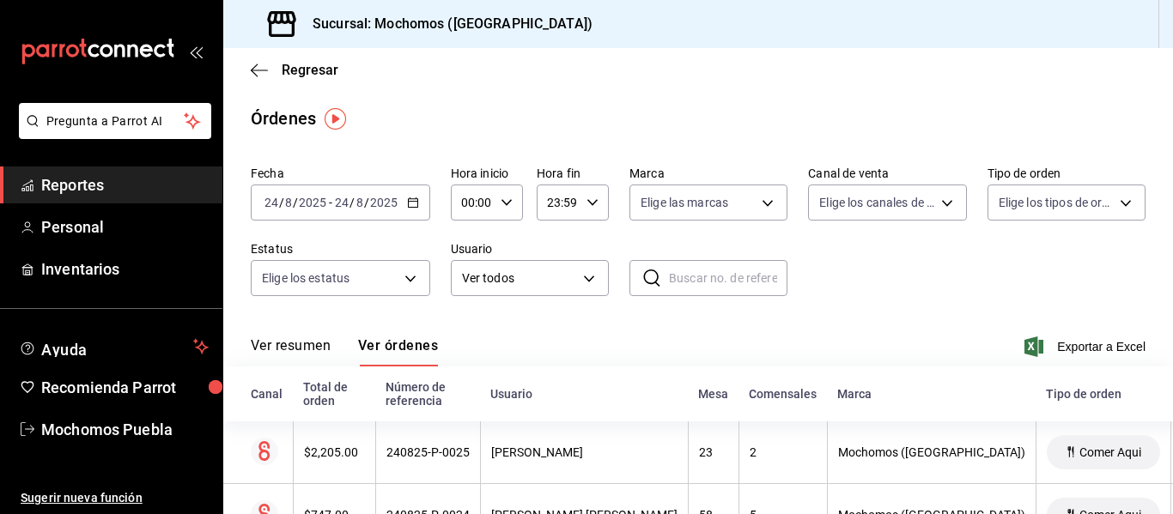
click at [409, 203] on icon "button" at bounding box center [413, 203] width 12 height 12
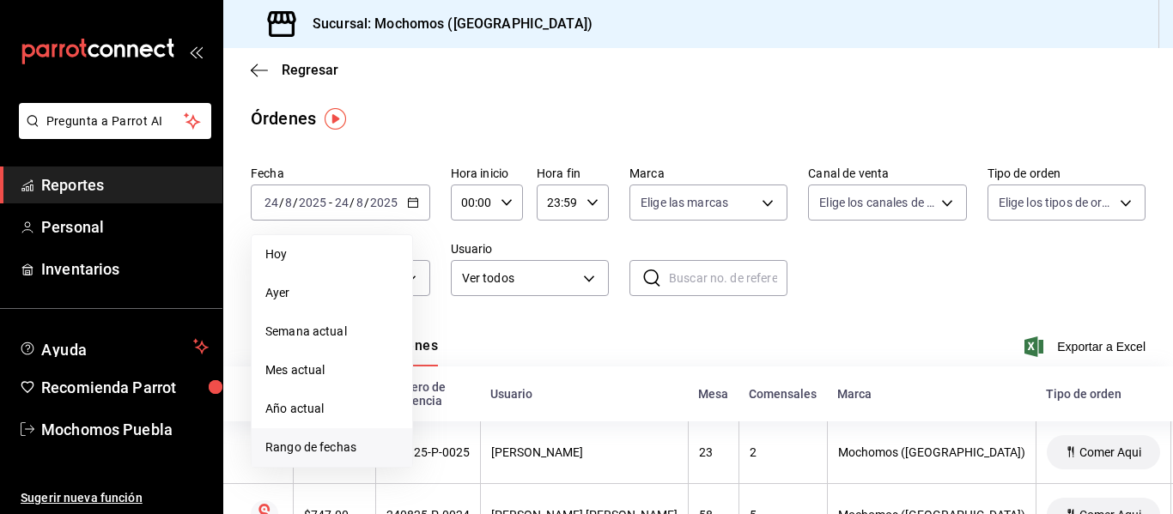
click at [318, 459] on li "Rango de fechas" at bounding box center [332, 447] width 161 height 39
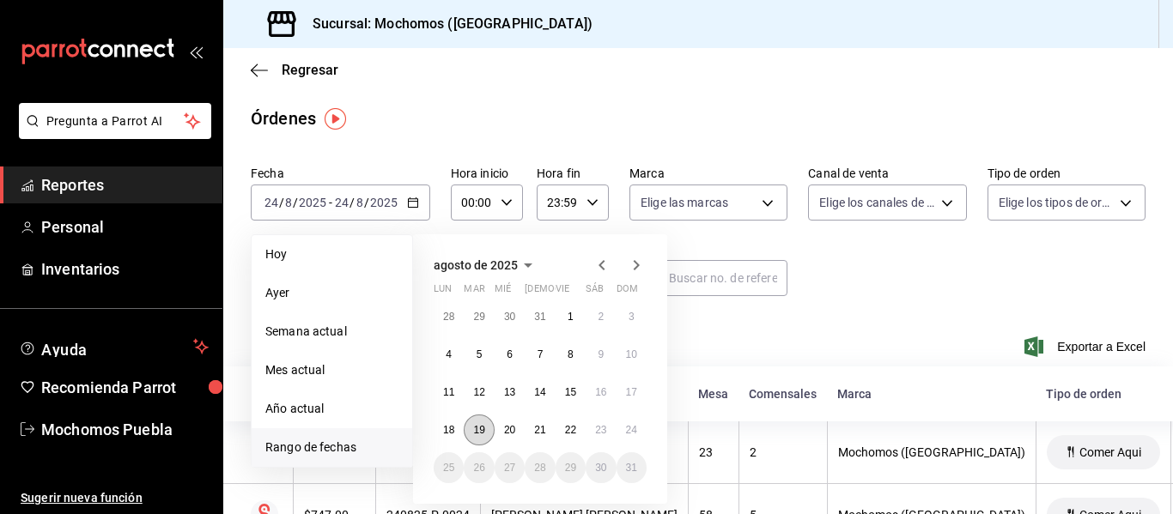
click at [476, 428] on abbr "19" at bounding box center [478, 430] width 11 height 12
click at [544, 432] on abbr "21" at bounding box center [539, 430] width 11 height 12
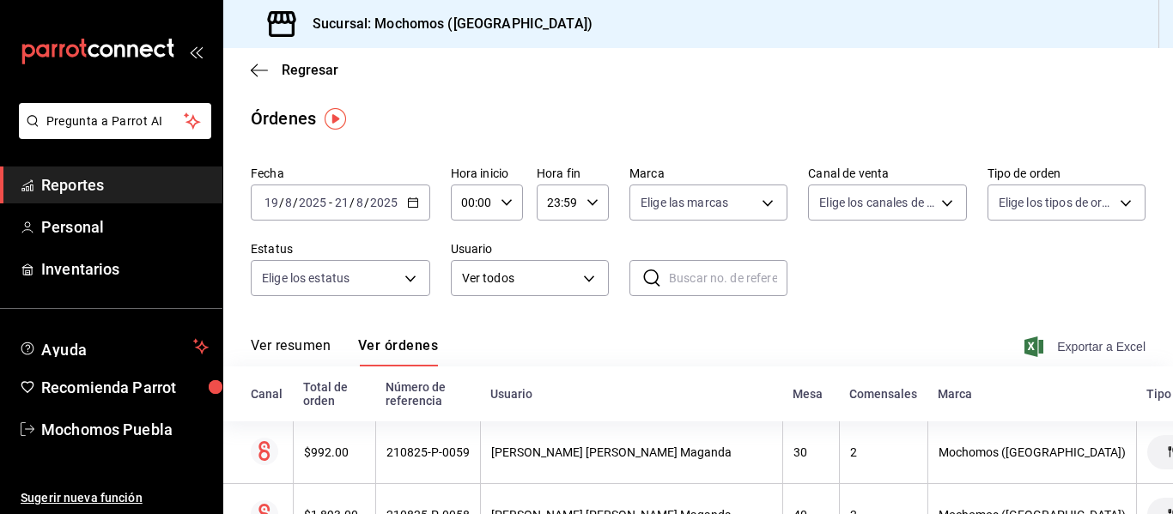
click at [1043, 354] on span "Exportar a Excel" at bounding box center [1087, 347] width 118 height 21
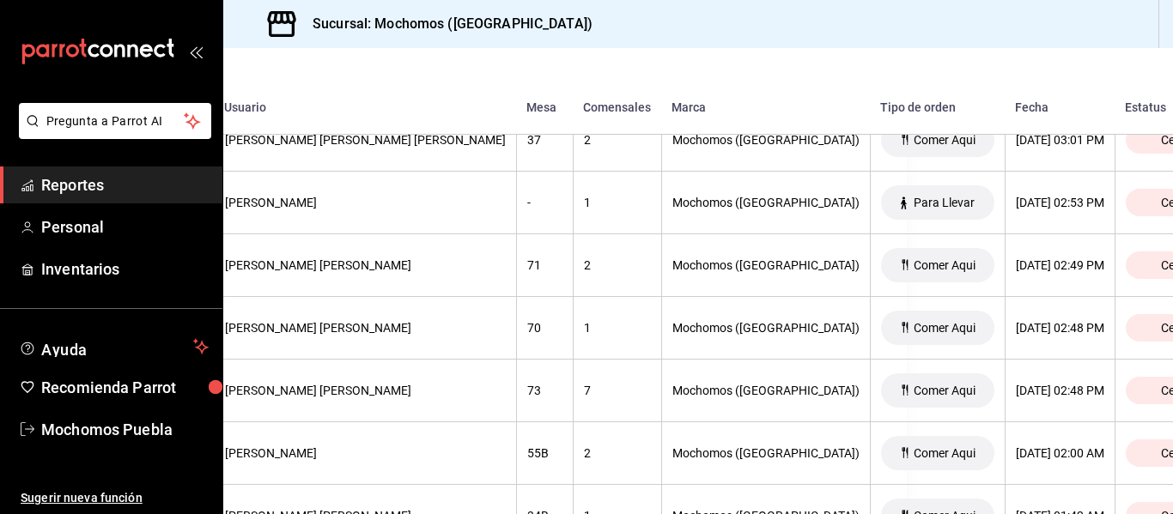
scroll to position [3381, 266]
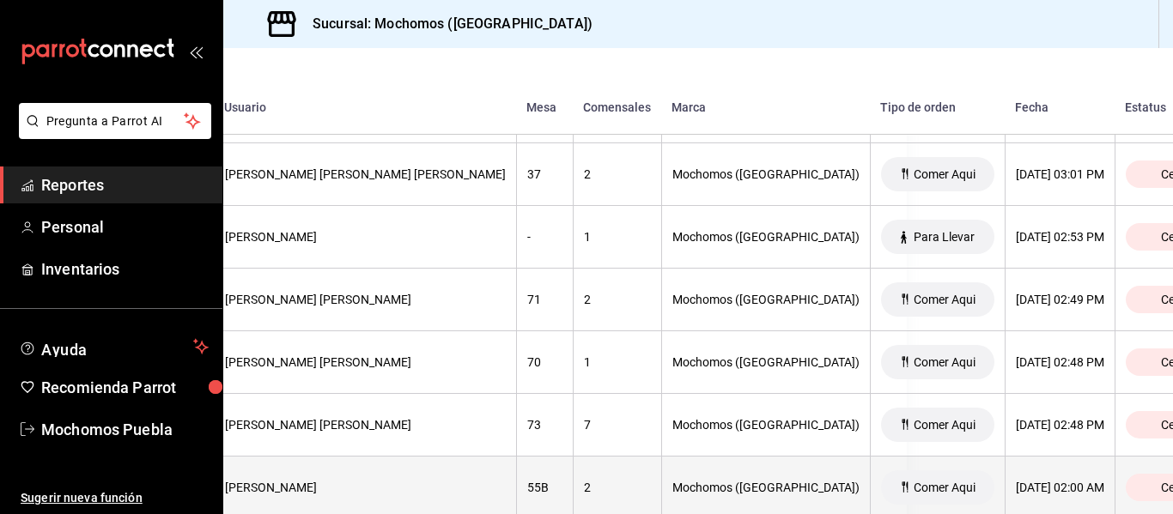
click at [1016, 484] on div "[DATE] 02:00 AM" at bounding box center [1060, 488] width 88 height 14
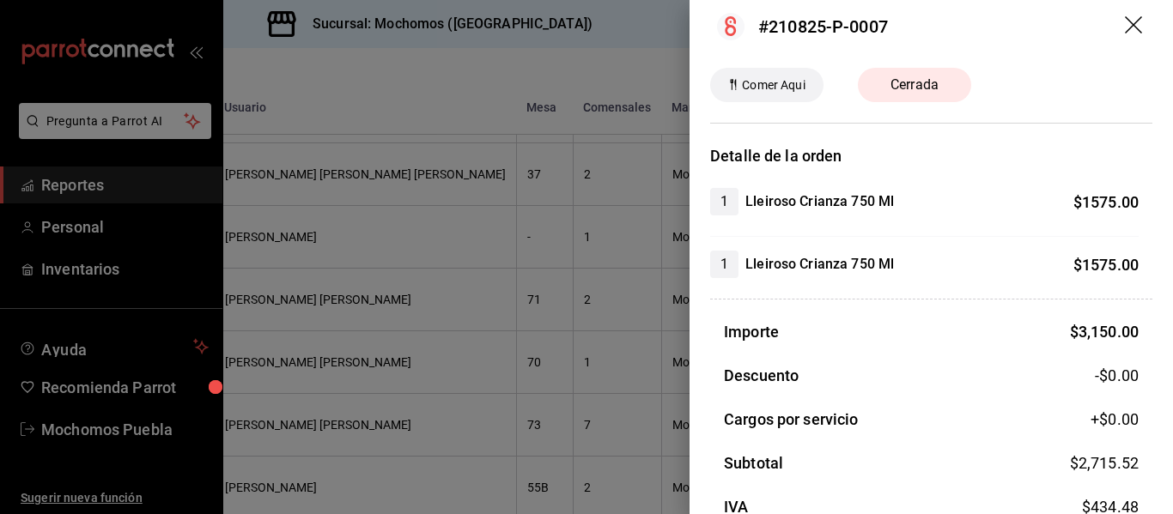
scroll to position [0, 0]
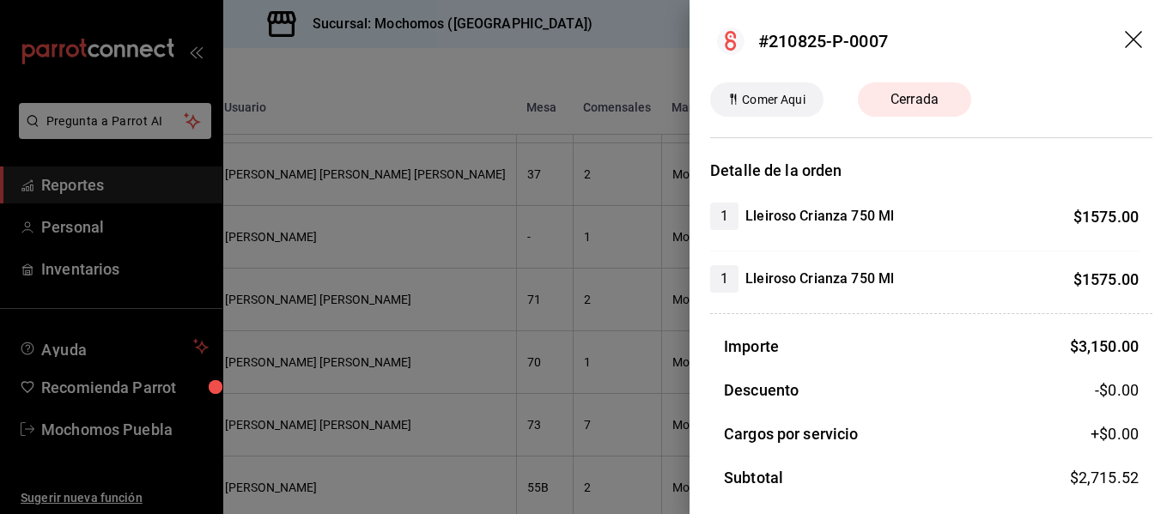
click at [1125, 36] on icon "drag" at bounding box center [1135, 41] width 21 height 21
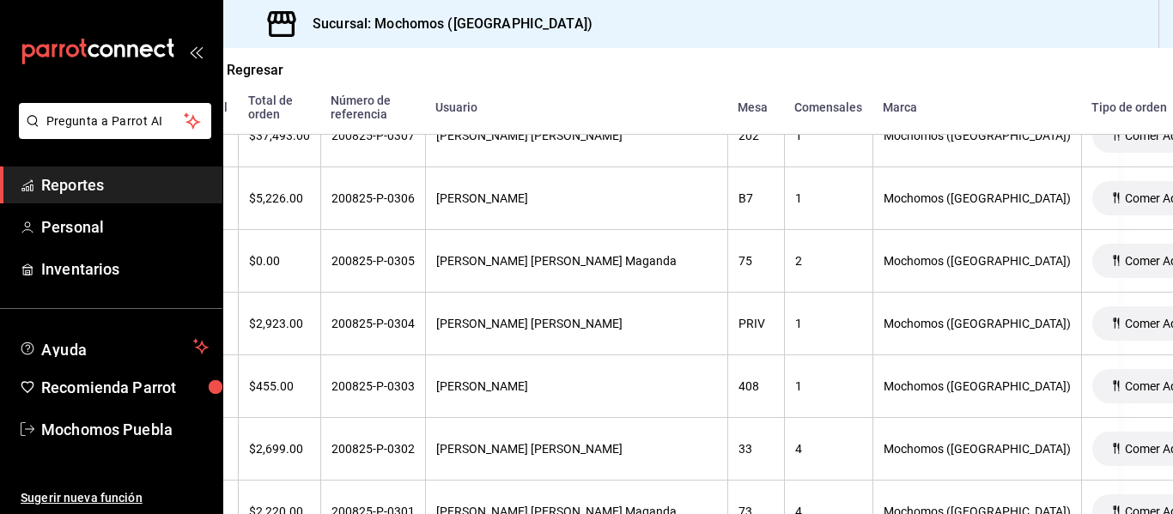
scroll to position [4296, 0]
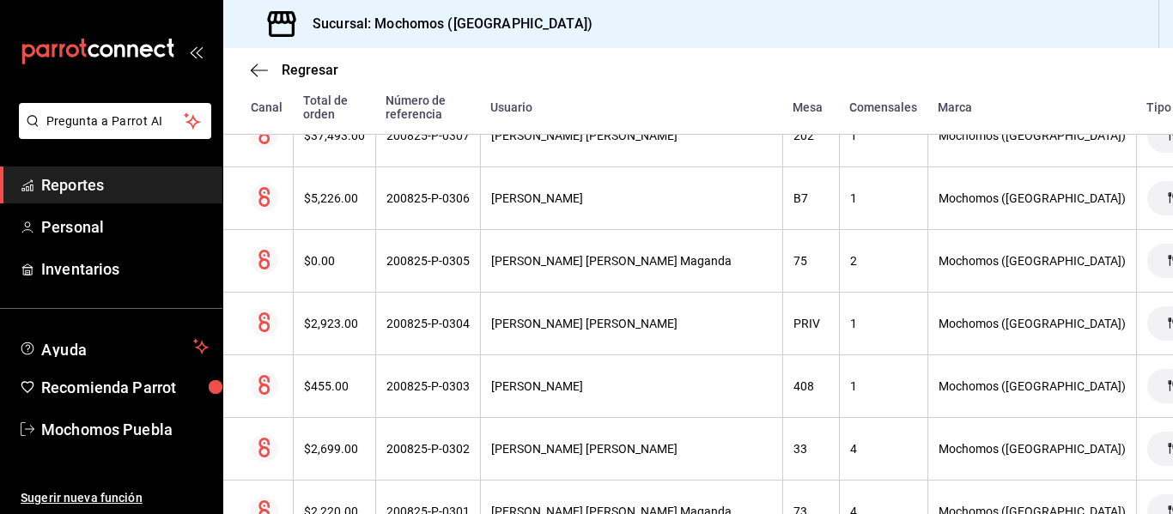
click at [258, 58] on div "Regresar" at bounding box center [697, 70] width 949 height 44
click at [258, 69] on icon "button" at bounding box center [259, 70] width 17 height 15
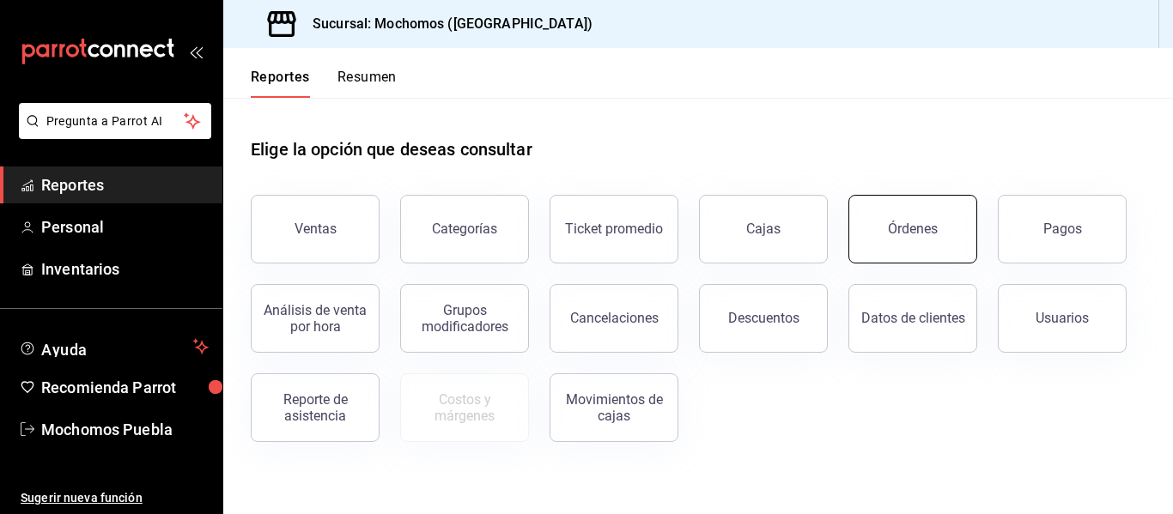
click at [956, 233] on button "Órdenes" at bounding box center [912, 229] width 129 height 69
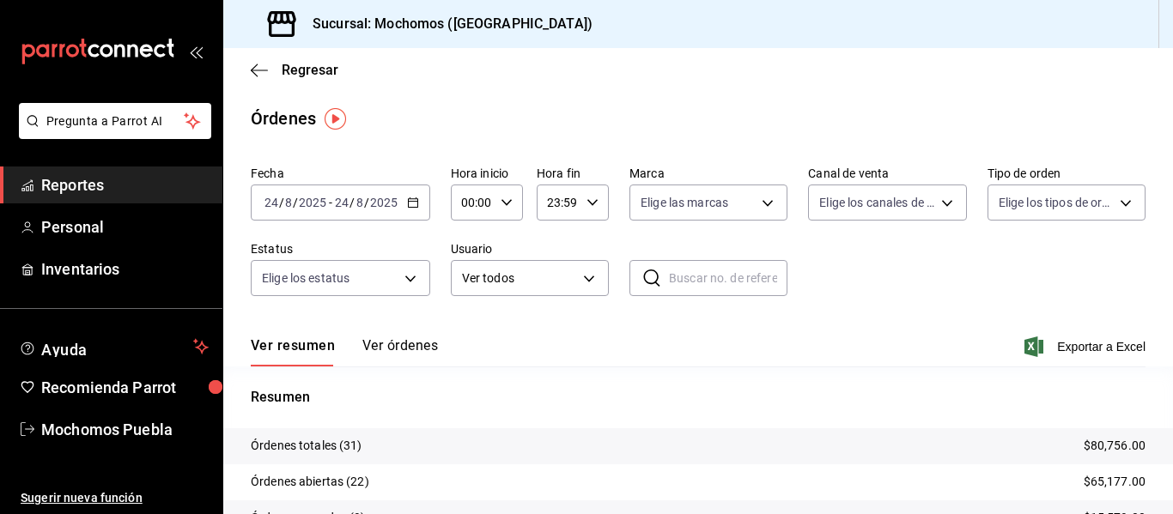
click at [414, 202] on \(Stroke\) "button" at bounding box center [412, 201] width 9 height 1
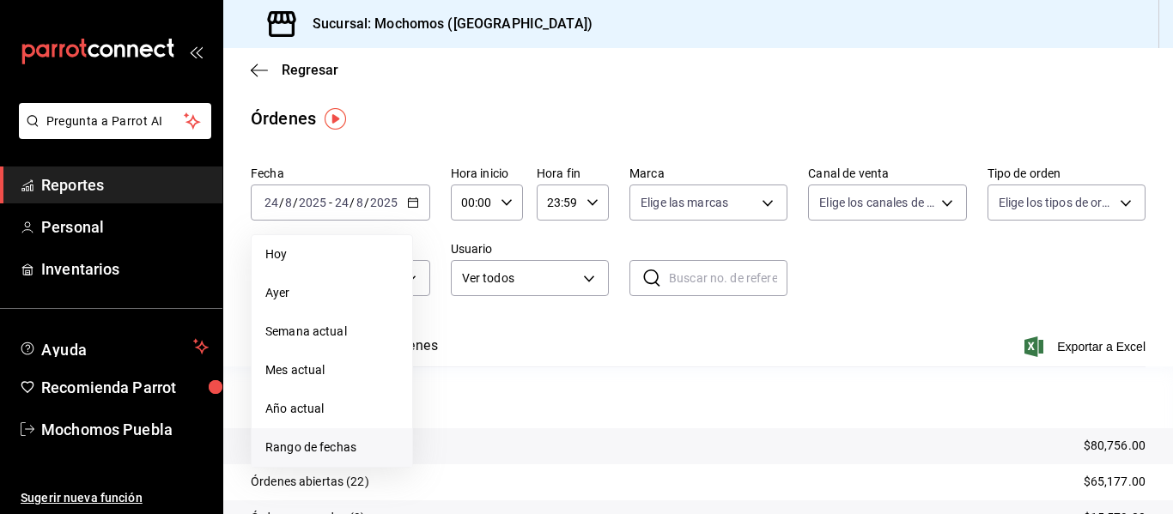
click at [304, 444] on span "Rango de fechas" at bounding box center [331, 448] width 133 height 18
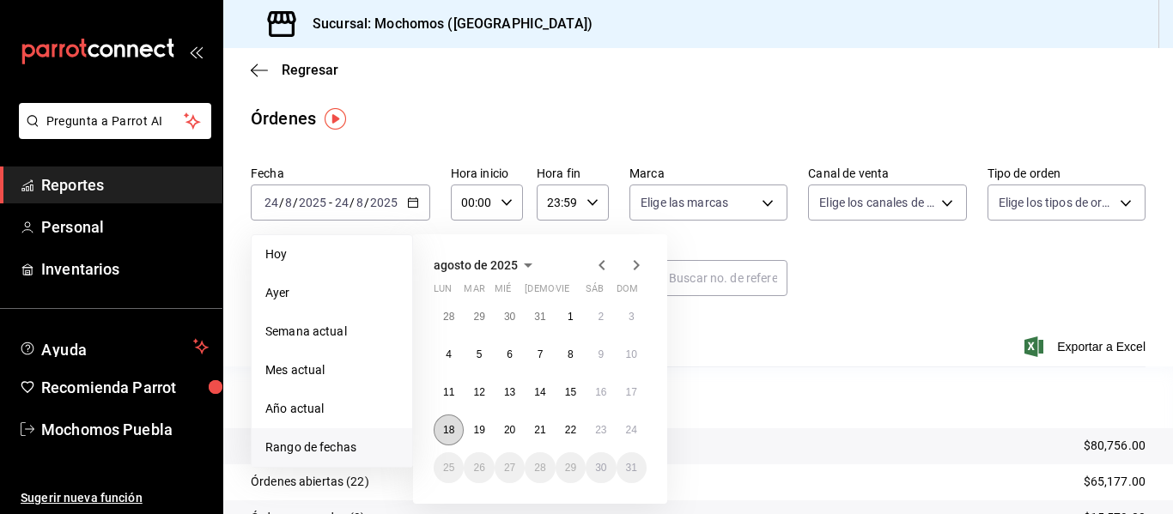
click at [459, 433] on button "18" at bounding box center [449, 430] width 30 height 31
click at [563, 433] on button "22" at bounding box center [570, 430] width 30 height 31
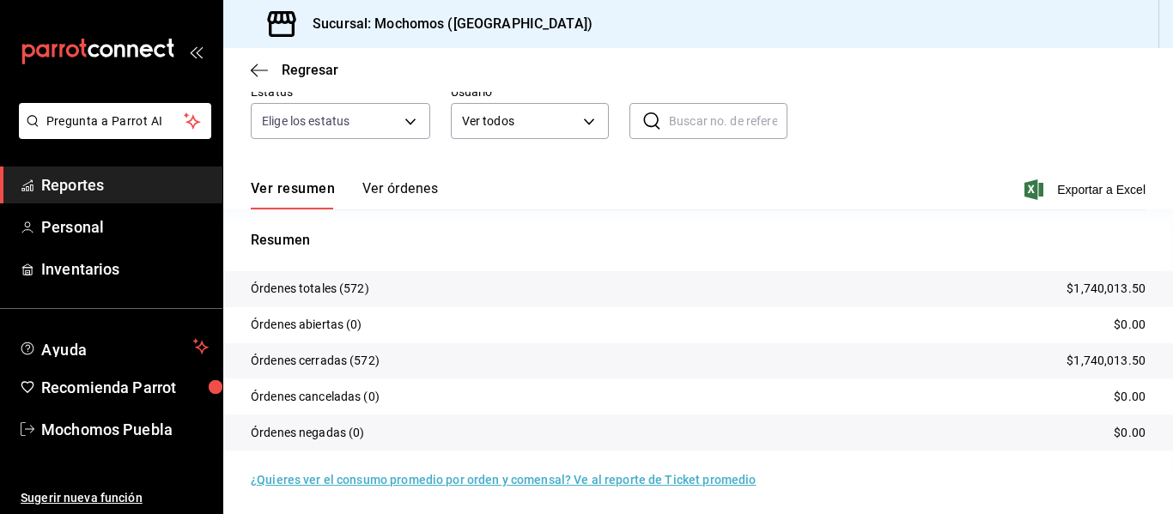
scroll to position [160, 0]
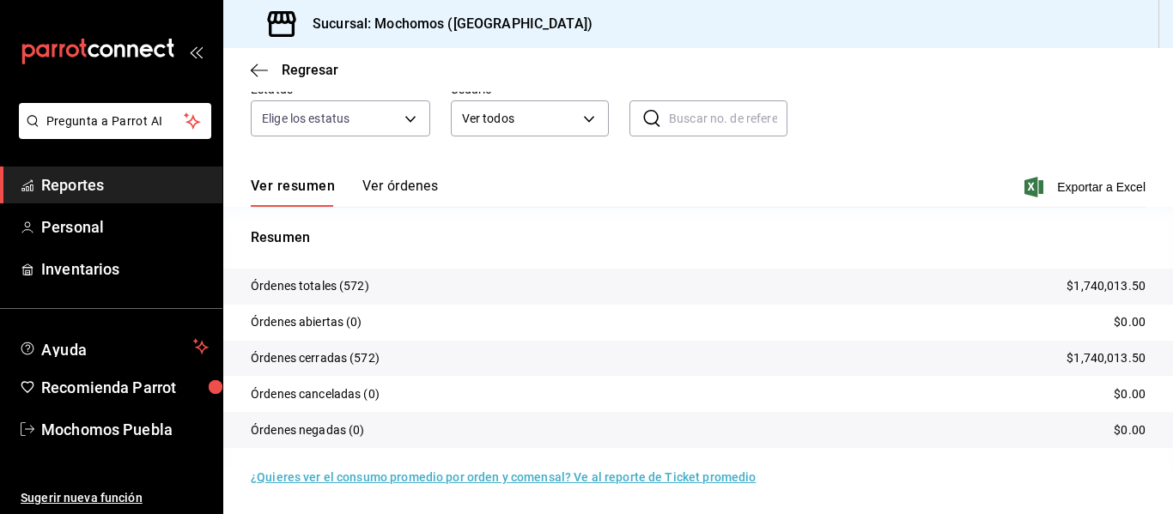
click at [373, 185] on button "Ver órdenes" at bounding box center [400, 192] width 76 height 29
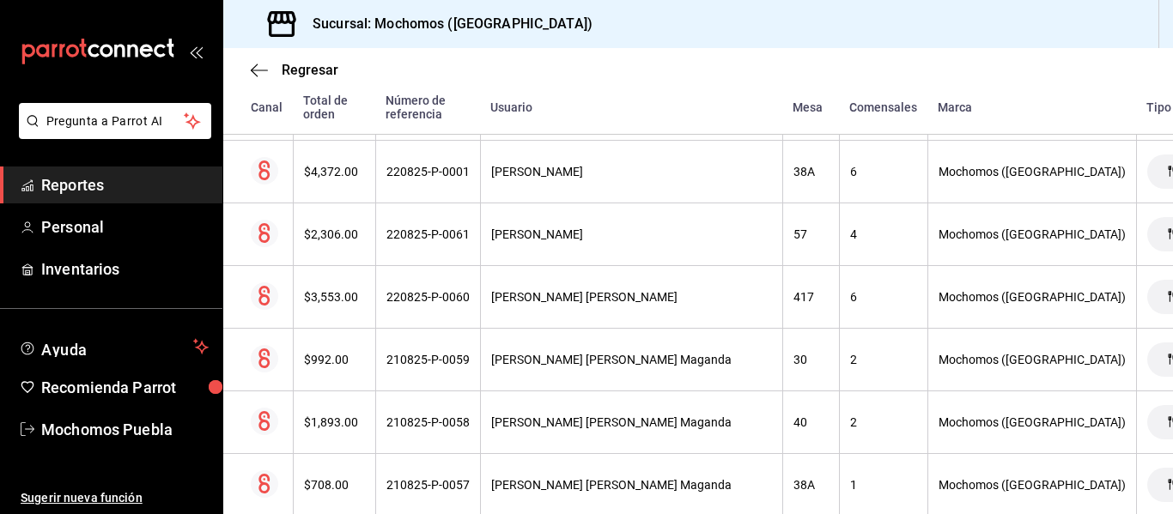
scroll to position [6447, 0]
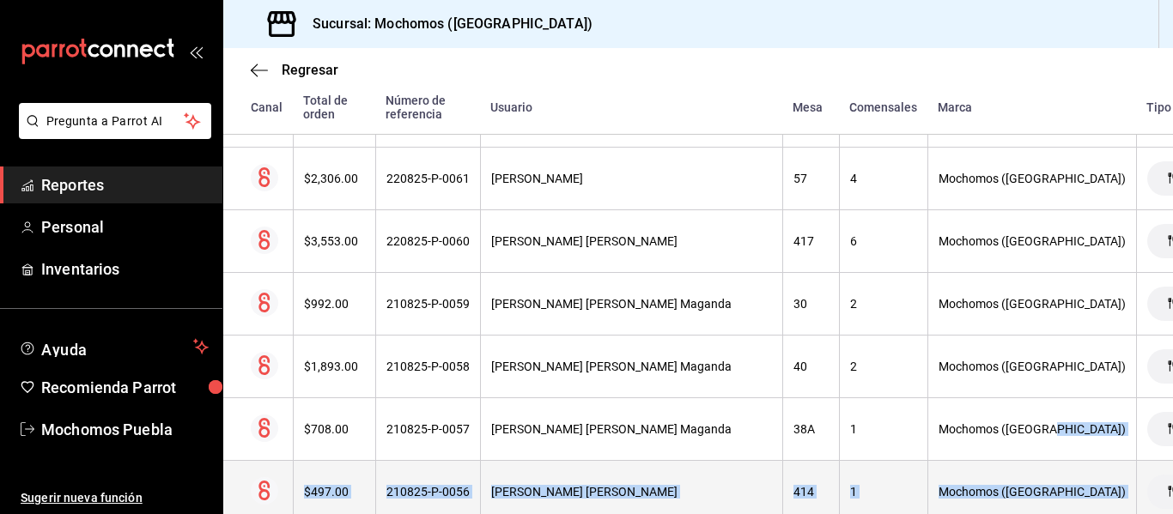
drag, startPoint x: 1021, startPoint y: 494, endPoint x: 1109, endPoint y: 474, distance: 90.6
click at [1109, 474] on tbody "$797.00 220825-P-0098 [PERSON_NAME] [PERSON_NAME] Maganda 61 1 Mochomos ([GEOGR…" at bounding box center [877, 272] width 1309 height 12533
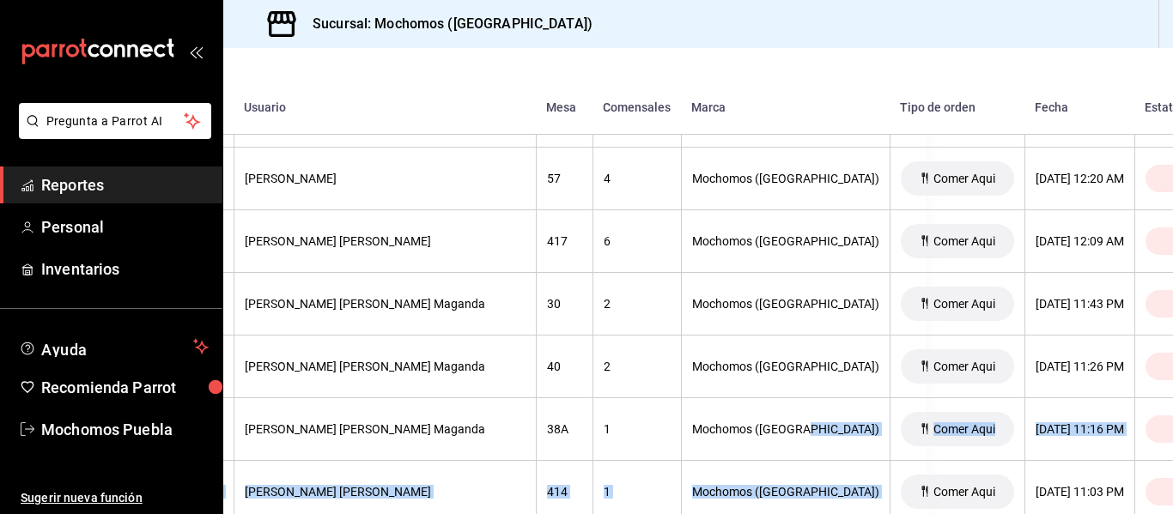
scroll to position [6447, 266]
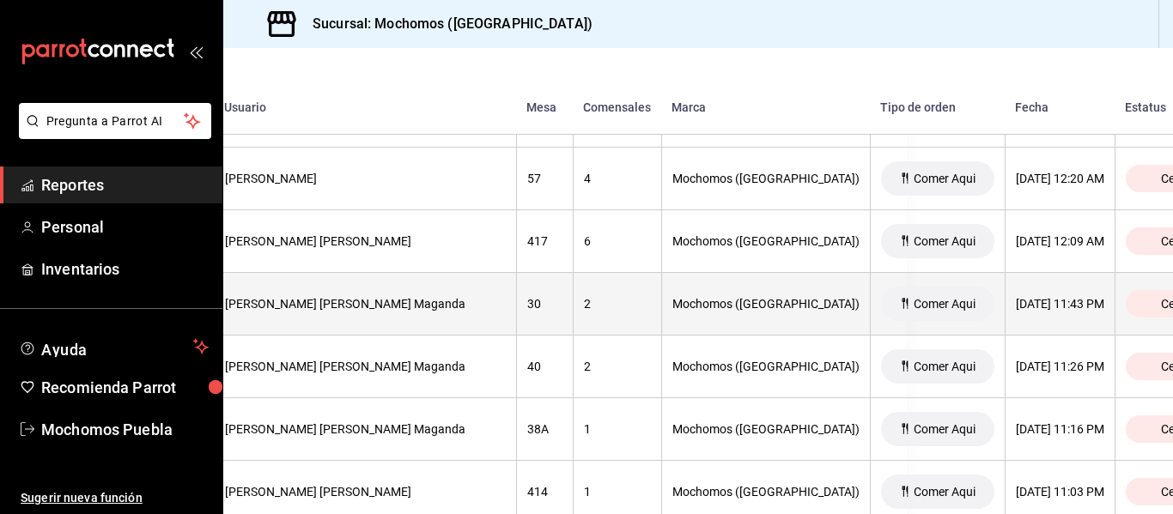
click at [1143, 275] on th "Cerrada" at bounding box center [1190, 304] width 152 height 63
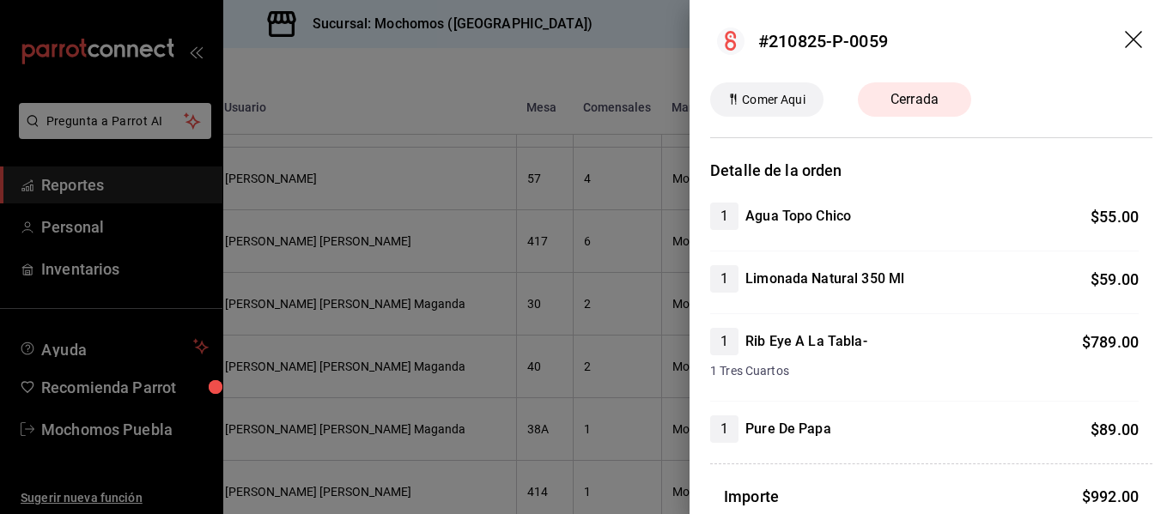
click at [1128, 35] on icon "drag" at bounding box center [1135, 41] width 21 height 21
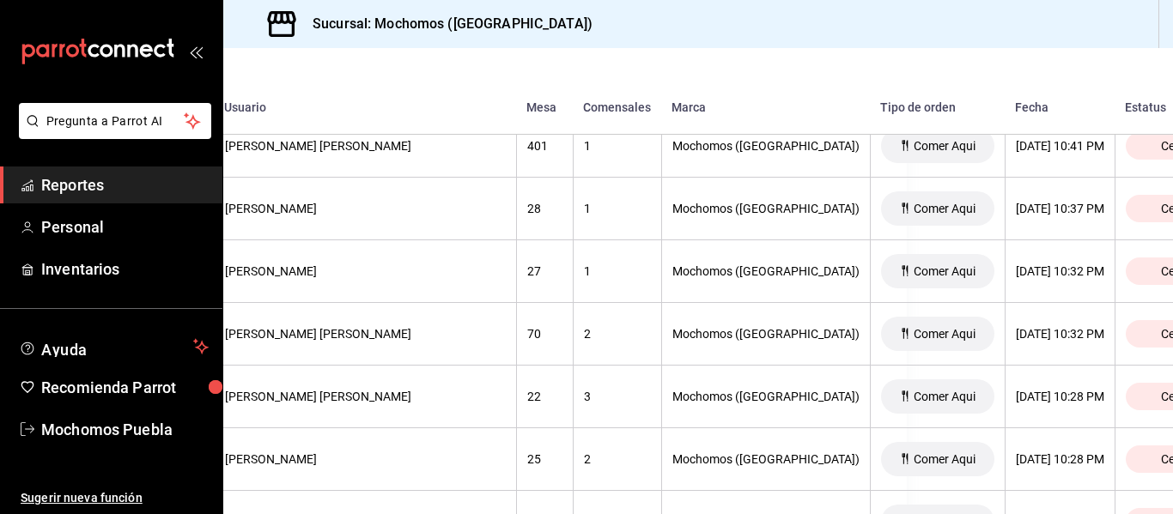
scroll to position [12521, 266]
